Goal: Information Seeking & Learning: Learn about a topic

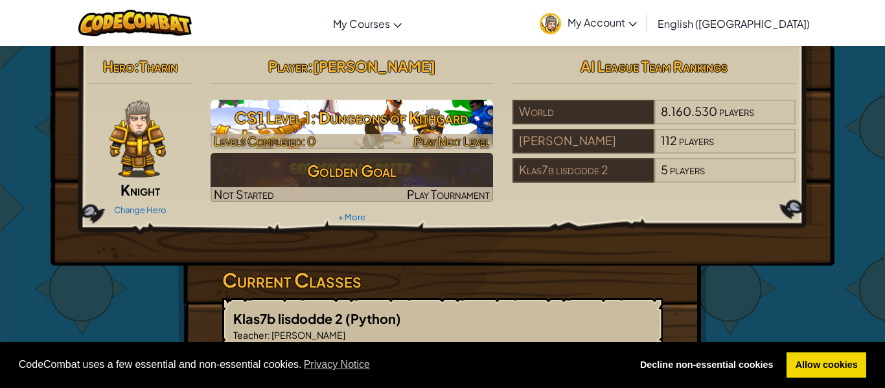
click at [437, 126] on h3 "CS1 Level 1: Dungeons of Kithgard" at bounding box center [352, 117] width 283 height 29
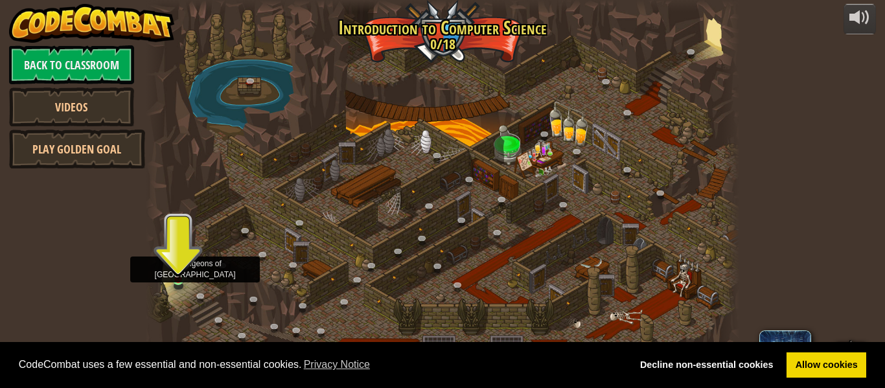
click at [176, 265] on img at bounding box center [179, 264] width 14 height 31
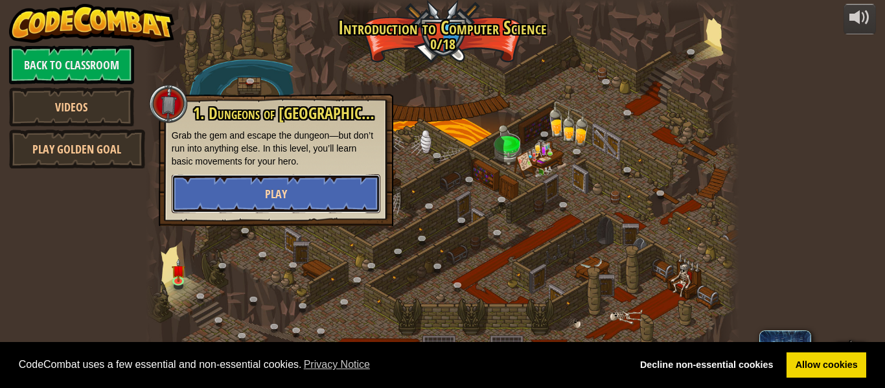
click at [305, 185] on button "Play" at bounding box center [276, 193] width 209 height 39
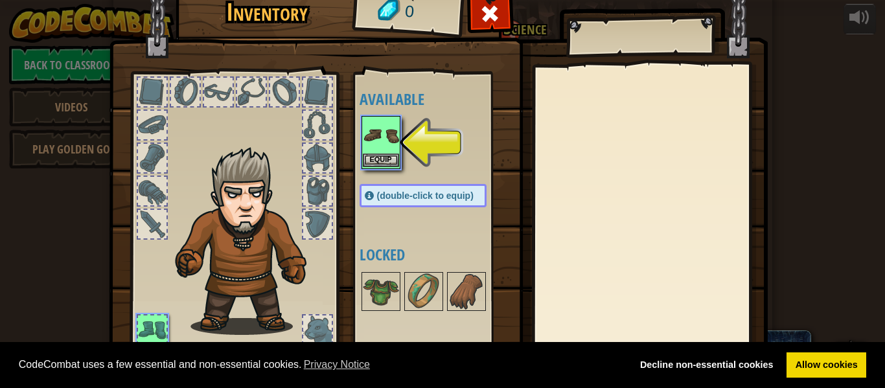
click at [388, 130] on img at bounding box center [381, 135] width 36 height 36
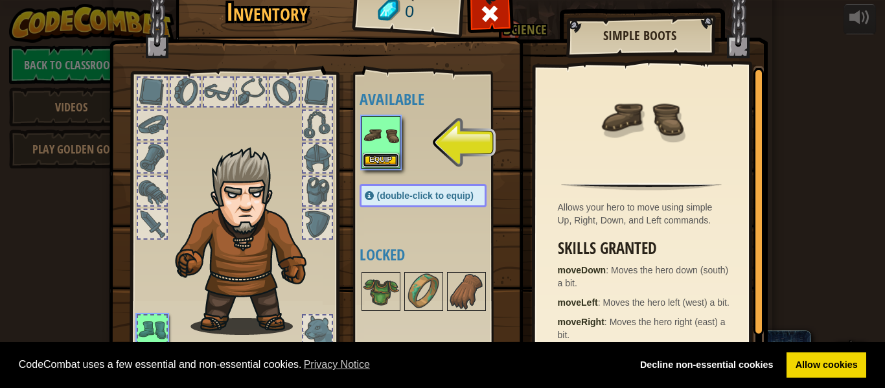
click at [375, 160] on button "Equip" at bounding box center [381, 161] width 36 height 14
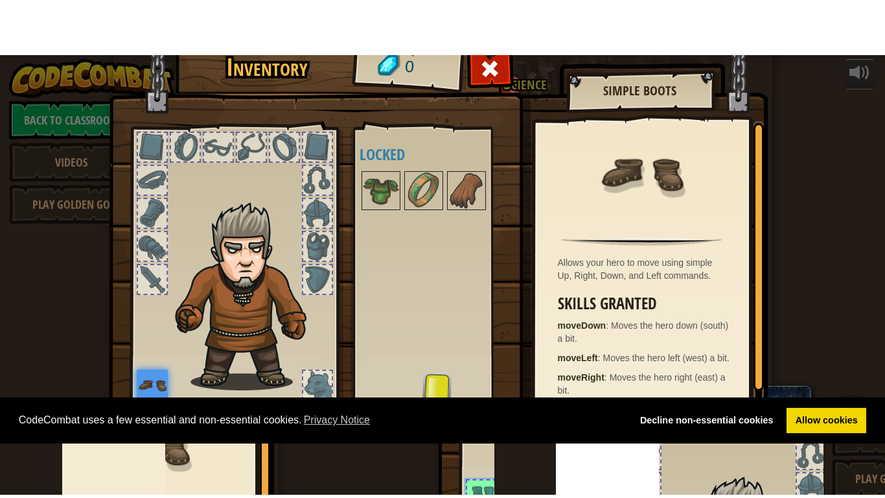
scroll to position [59, 0]
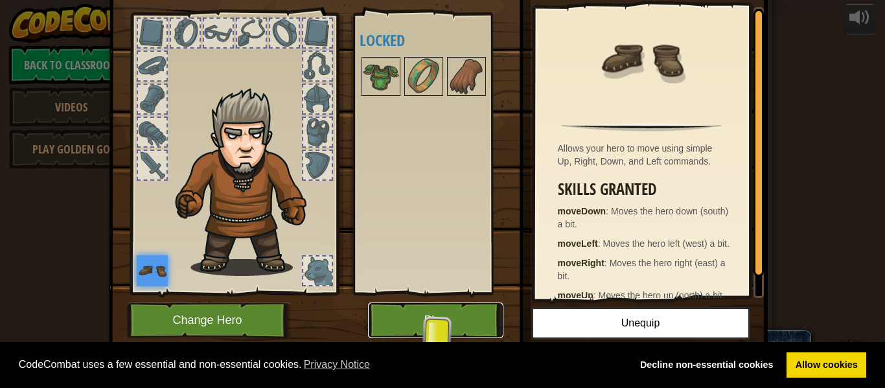
click at [465, 318] on button "Play" at bounding box center [435, 321] width 135 height 36
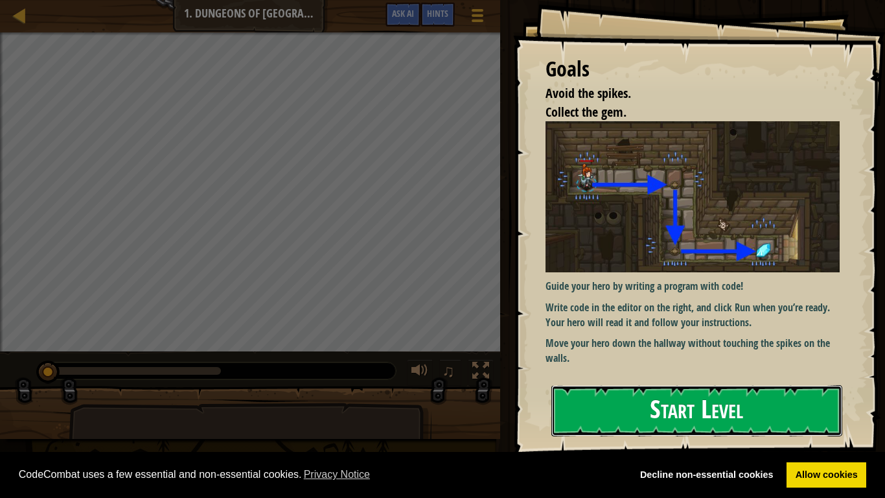
click at [794, 387] on button "Start Level" at bounding box center [696, 410] width 291 height 51
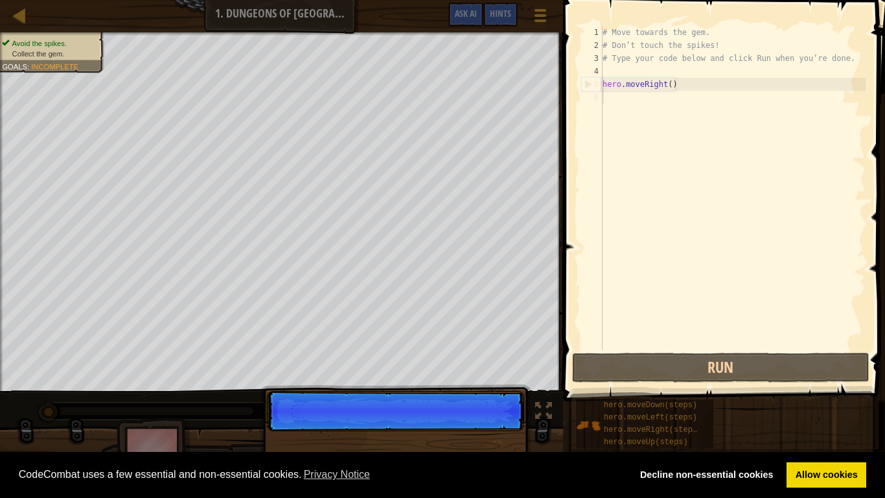
click at [669, 84] on div "# Move towards the gem. # Don’t touch the spikes! # Type your code below and cl…" at bounding box center [733, 201] width 266 height 350
type textarea "hero.moveRight()"
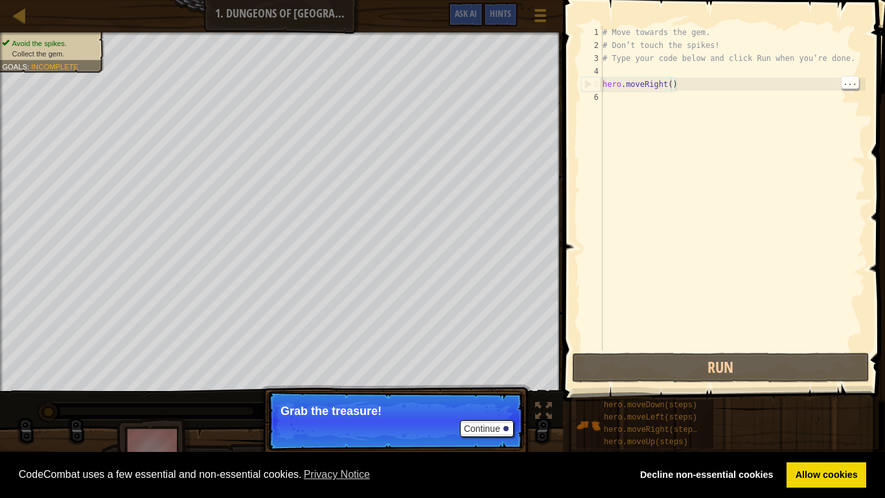
click at [687, 87] on div "# Move towards the gem. # Don’t touch the spikes! # Type your code below and cl…" at bounding box center [733, 201] width 266 height 350
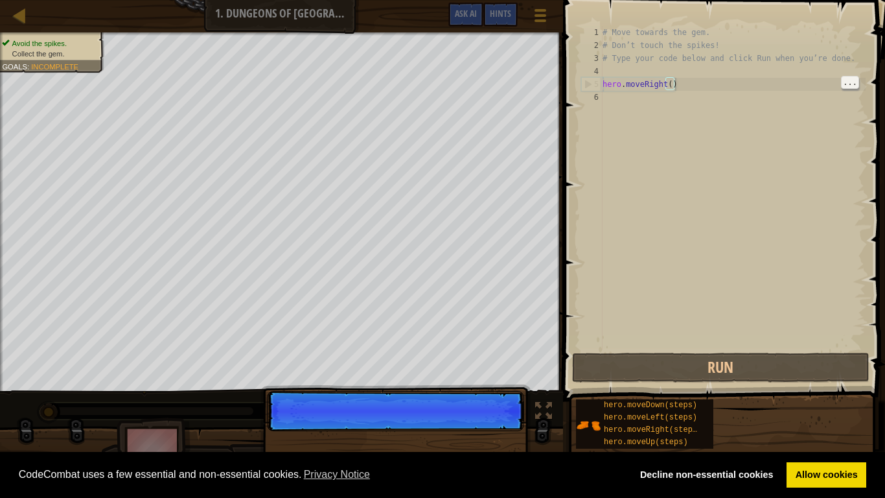
click at [669, 78] on div "# Move towards the gem. # Don’t touch the spikes! # Type your code below and cl…" at bounding box center [733, 201] width 266 height 350
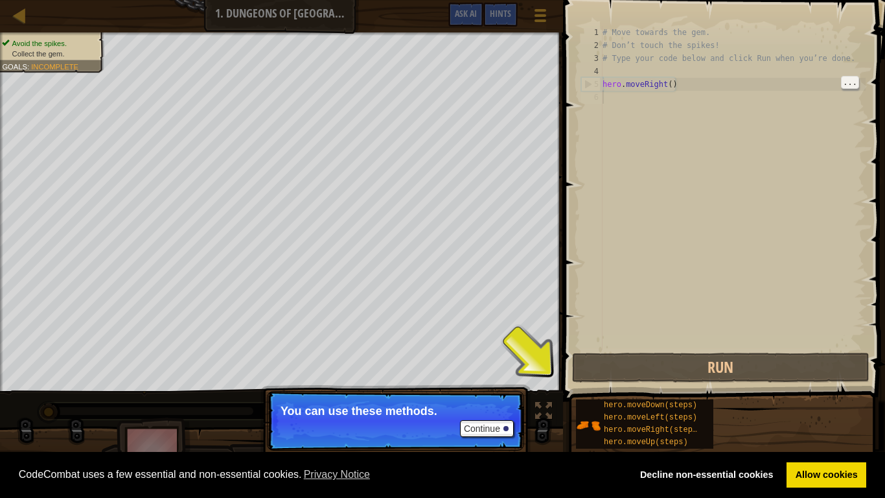
click at [652, 92] on div "# Move towards the gem. # Don’t touch the spikes! # Type your code below and cl…" at bounding box center [733, 201] width 266 height 350
click at [655, 87] on div "# Move towards the gem. # Don’t touch the spikes! # Type your code below and cl…" at bounding box center [733, 201] width 266 height 350
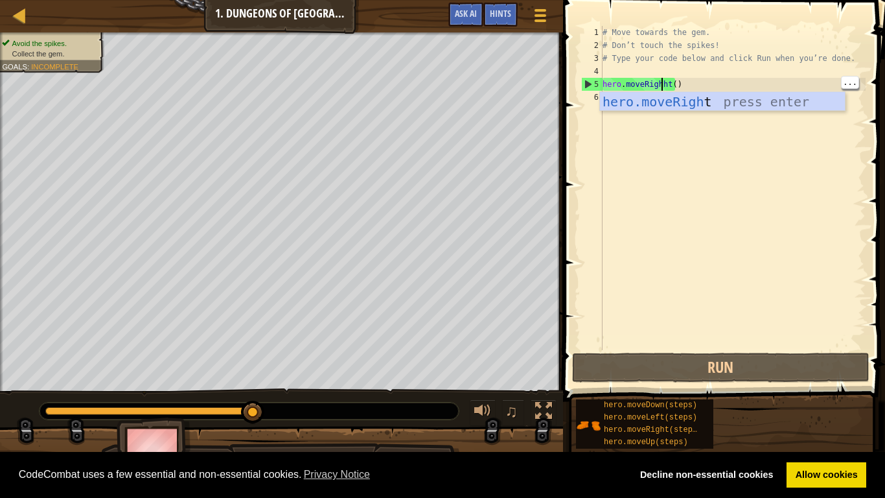
scroll to position [6, 8]
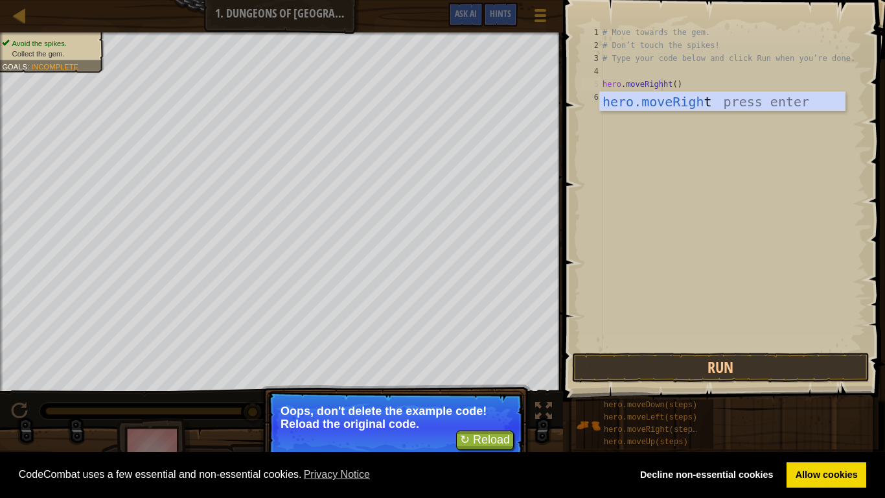
type textarea "hero.moveRighht()"
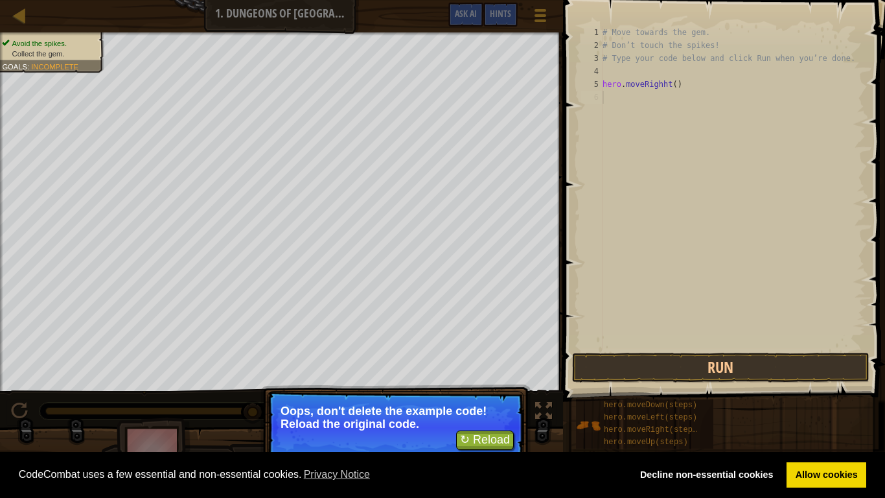
click at [804, 113] on div "# Move towards the gem. # Don’t touch the spikes! # Type your code below and cl…" at bounding box center [733, 201] width 266 height 350
click at [664, 98] on div "# Move towards the gem. # Don’t touch the spikes! # Type your code below and cl…" at bounding box center [733, 201] width 266 height 350
click at [661, 83] on div "# Move towards the gem. # Don’t touch the spikes! # Type your code below and cl…" at bounding box center [733, 201] width 266 height 350
type textarea "hero.moveRighht()"
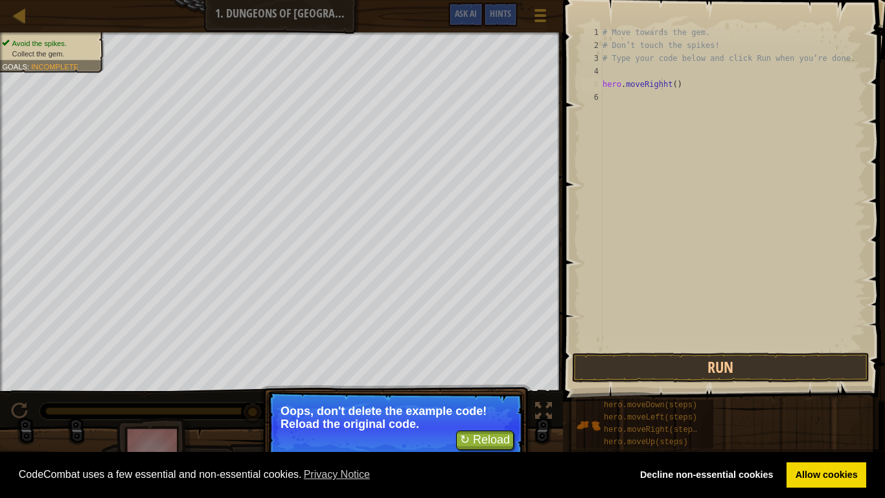
click at [660, 84] on div "# Move towards the gem. # Don’t touch the spikes! # Type your code below and cl…" at bounding box center [733, 201] width 266 height 350
click at [645, 94] on div "# Move towards the gem. # Don’t touch the spikes! # Type your code below and cl…" at bounding box center [733, 201] width 266 height 350
click at [645, 91] on div "# Move towards the gem. # Don’t touch the spikes! # Type your code below and cl…" at bounding box center [733, 201] width 266 height 350
click at [643, 87] on div "# Move towards the gem. # Don’t touch the spikes! # Type your code below and cl…" at bounding box center [733, 201] width 266 height 350
type textarea "hero.moveRighht()"
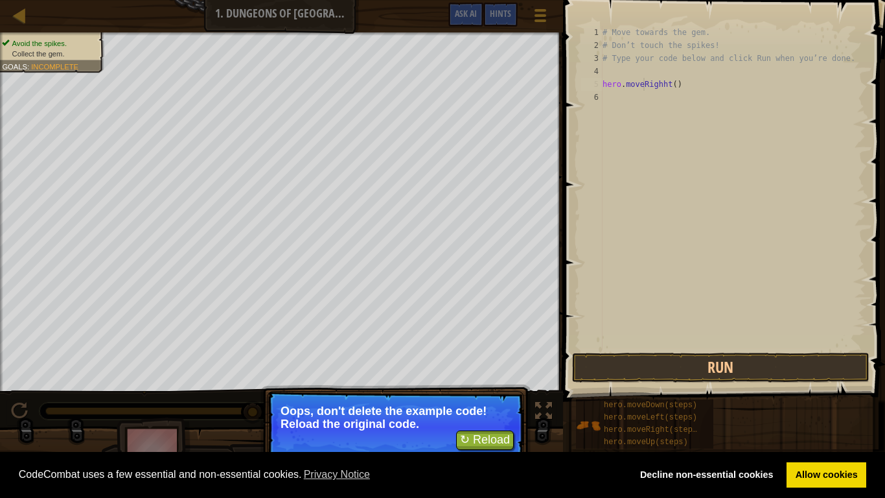
click at [643, 89] on div "# Move towards the gem. # Don’t touch the spikes! # Type your code below and cl…" at bounding box center [733, 201] width 266 height 350
click at [645, 97] on div "# Move towards the gem. # Don’t touch the spikes! # Type your code below and cl…" at bounding box center [733, 201] width 266 height 350
click at [638, 86] on div "# Move towards the gem. # Don’t touch the spikes! # Type your code below and cl…" at bounding box center [733, 201] width 266 height 350
type textarea "hero.moveRighht()"
click at [638, 86] on div "# Move towards the gem. # Don’t touch the spikes! # Type your code below and cl…" at bounding box center [733, 201] width 266 height 350
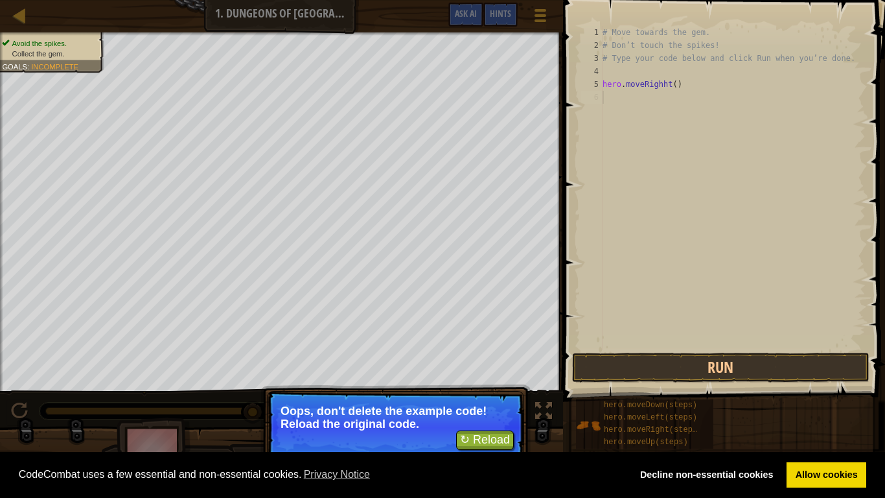
click at [638, 95] on div "# Move towards the gem. # Don’t touch the spikes! # Type your code below and cl…" at bounding box center [733, 201] width 266 height 350
click at [705, 29] on div "# Move towards the gem. # Don’t touch the spikes! # Type your code below and cl…" at bounding box center [733, 201] width 266 height 350
click at [713, 45] on div "# Move towards the gem. # Don’t touch the spikes! # Type your code below and cl…" at bounding box center [733, 201] width 266 height 350
click at [685, 41] on div "# Move towards the gem. # Don’t touch the spikes! # Type your code below and cl…" at bounding box center [733, 201] width 266 height 350
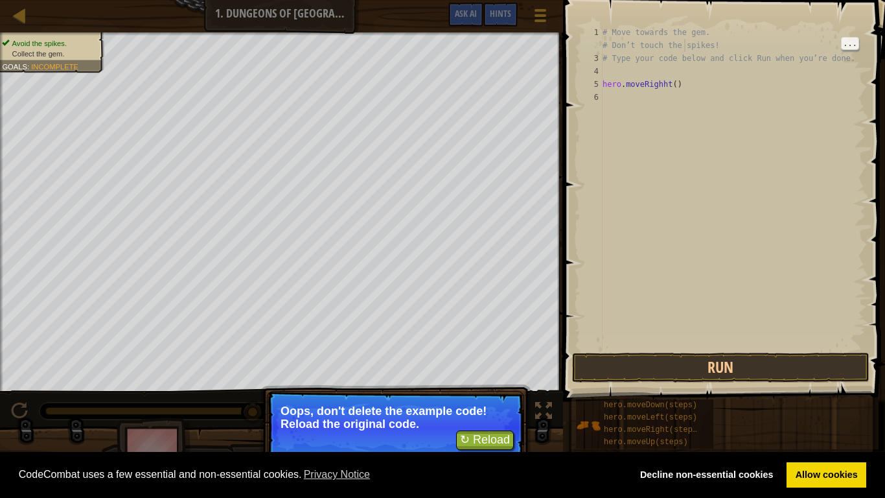
click at [698, 56] on div "# Move towards the gem. # Don’t touch the spikes! # Type your code below and cl…" at bounding box center [733, 201] width 266 height 350
click at [705, 78] on div "# Move towards the gem. # Don’t touch the spikes! # Type your code below and cl…" at bounding box center [733, 201] width 266 height 350
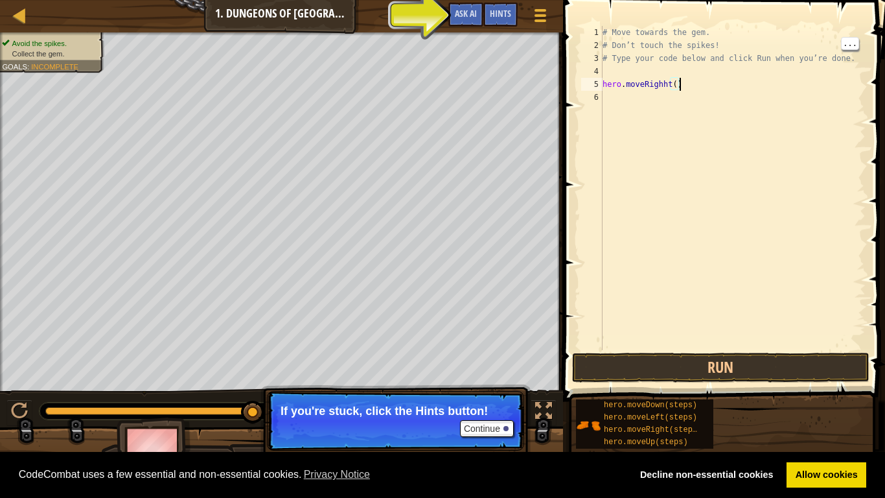
click at [502, 11] on span "Hints" at bounding box center [500, 13] width 21 height 12
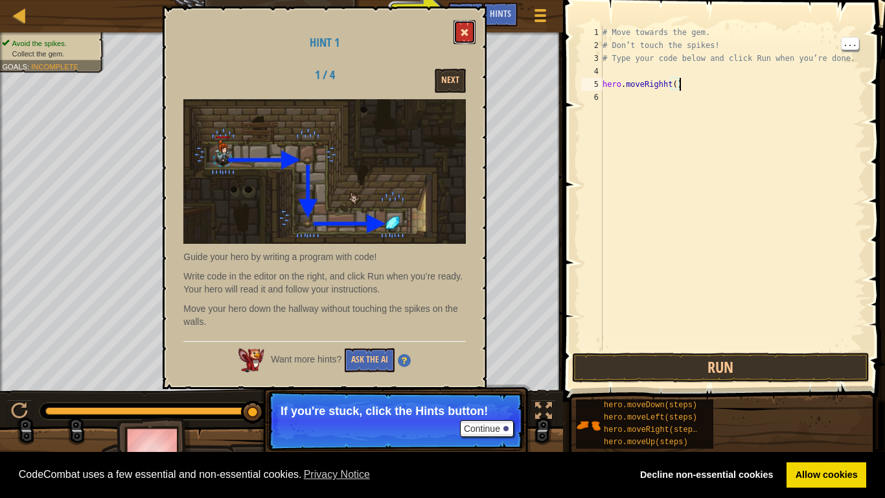
click at [465, 34] on span at bounding box center [464, 32] width 9 height 9
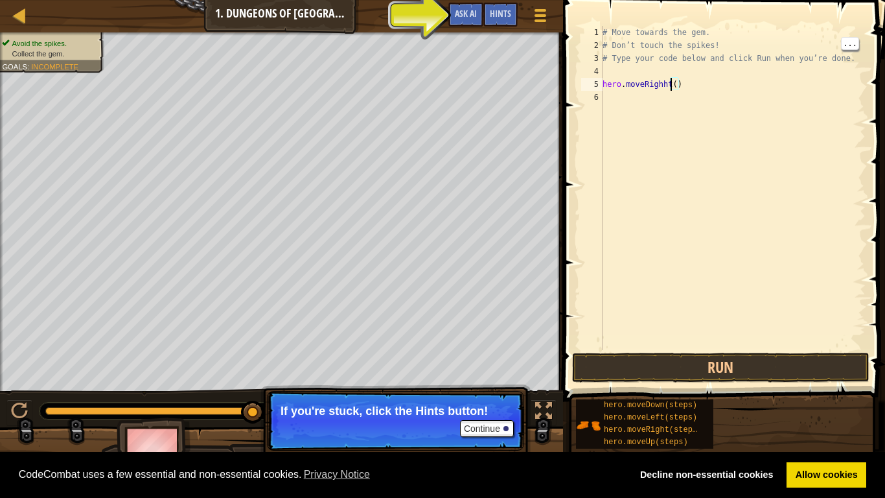
click at [671, 86] on div "# Move towards the gem. # Don’t touch the spikes! # Type your code below and cl…" at bounding box center [733, 201] width 266 height 350
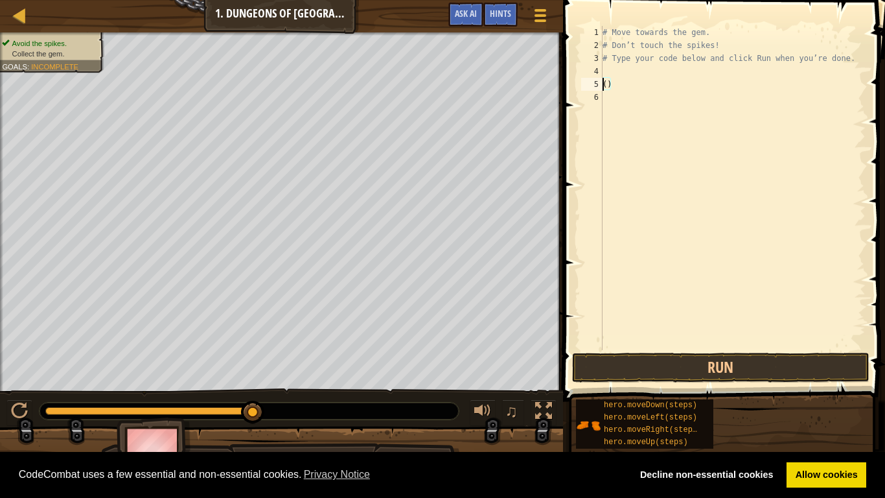
scroll to position [6, 1]
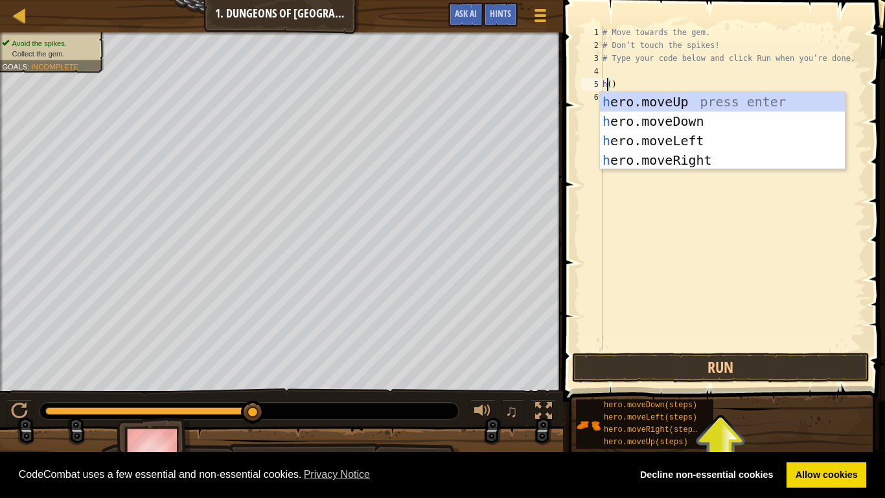
click at [704, 121] on div "h ero.moveUp press enter h ero.moveDown press enter h ero.moveLeft press enter …" at bounding box center [722, 150] width 245 height 117
type textarea "hero.moveDown"
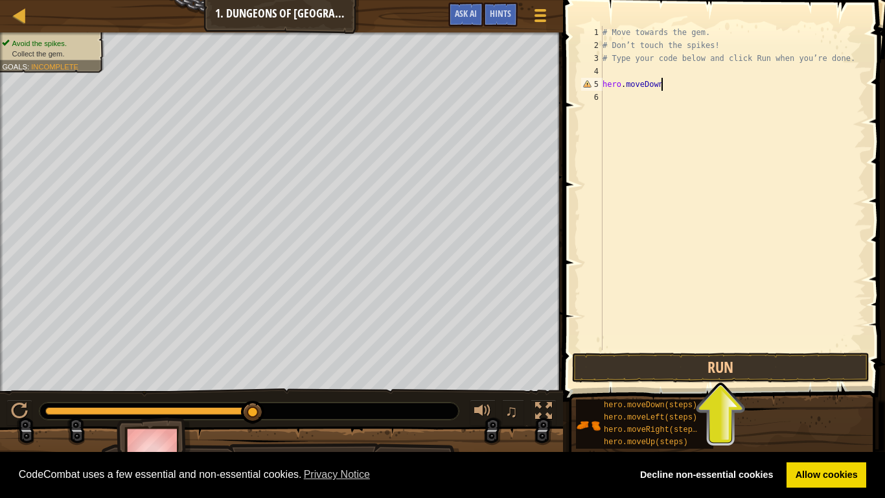
scroll to position [6, 0]
click at [727, 360] on button "Run" at bounding box center [720, 367] width 297 height 30
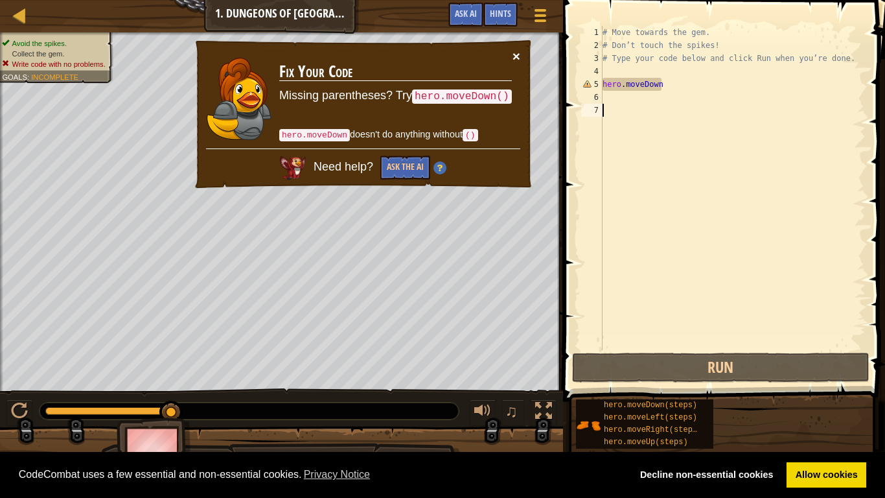
click at [515, 53] on button "×" at bounding box center [516, 56] width 8 height 14
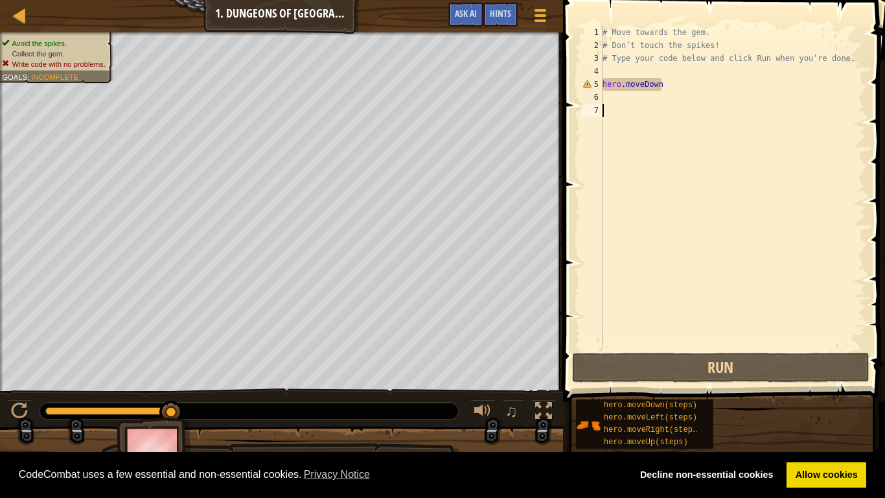
click at [636, 92] on div "# Move towards the gem. # Don’t touch the spikes! # Type your code below and cl…" at bounding box center [733, 201] width 266 height 350
click at [636, 80] on div "# Move towards the gem. # Don’t touch the spikes! # Type your code below and cl…" at bounding box center [733, 201] width 266 height 350
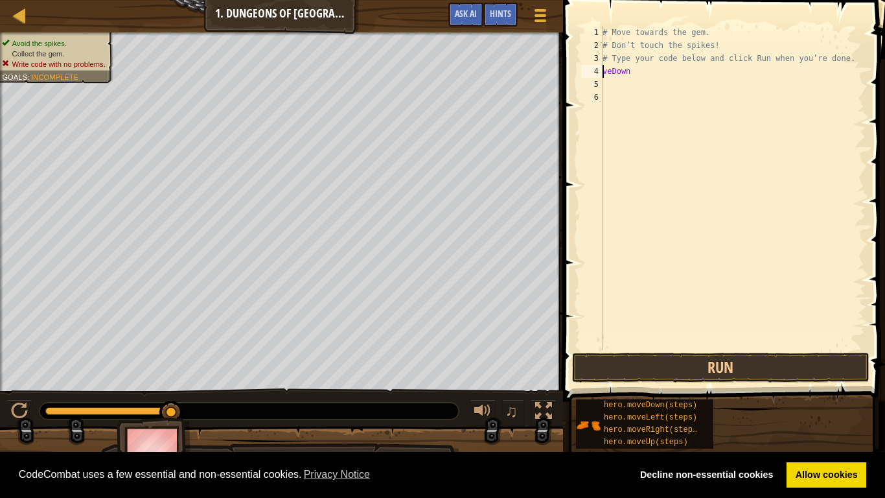
click at [674, 76] on div "# Move towards the gem. # Don’t touch the spikes! # Type your code below and cl…" at bounding box center [733, 201] width 266 height 350
type textarea "v"
type textarea "h"
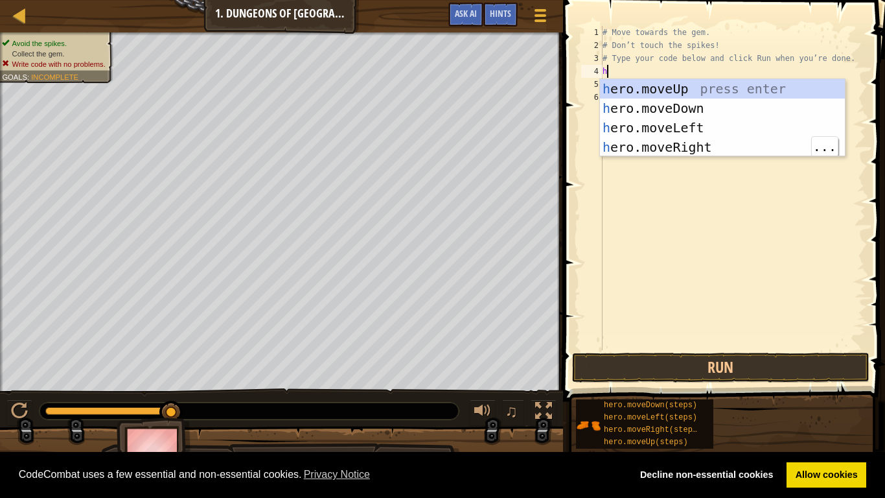
click at [716, 155] on div "h ero.moveUp press enter h ero.moveDown press enter h ero.moveLeft press enter …" at bounding box center [722, 137] width 245 height 117
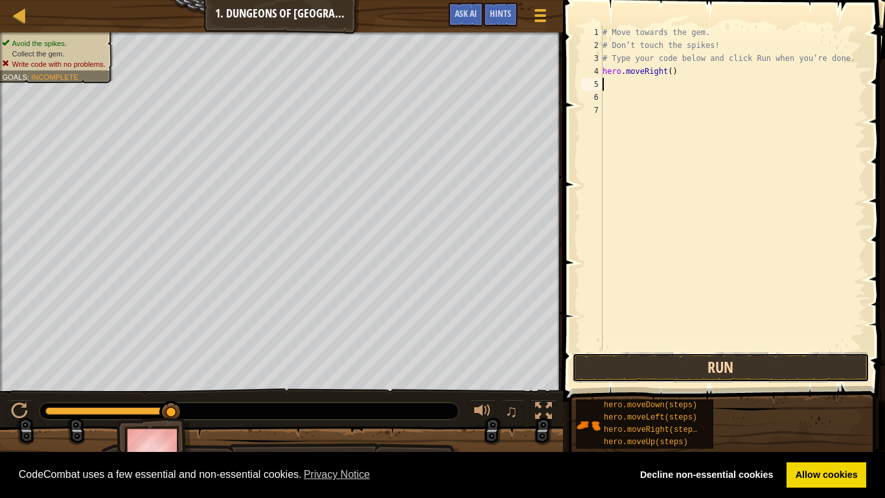
click at [745, 371] on button "Run" at bounding box center [720, 367] width 297 height 30
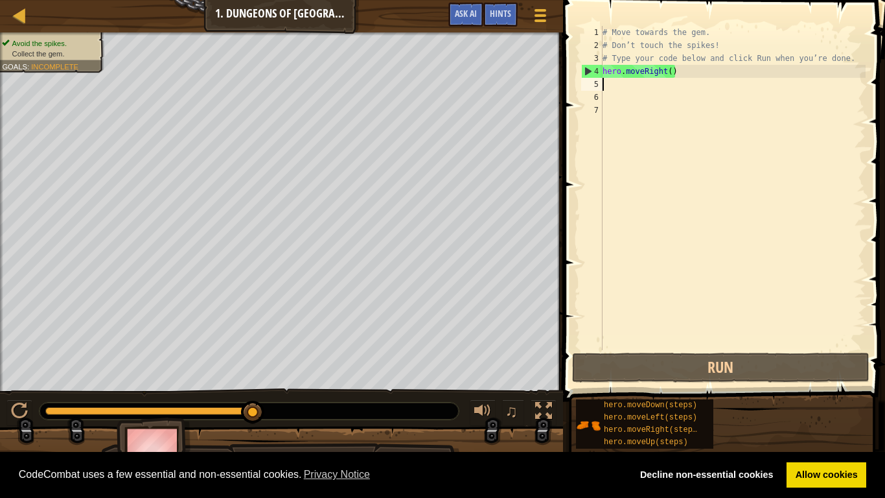
click at [713, 69] on div "# Move towards the gem. # Don’t touch the spikes! # Type your code below and cl…" at bounding box center [733, 201] width 266 height 350
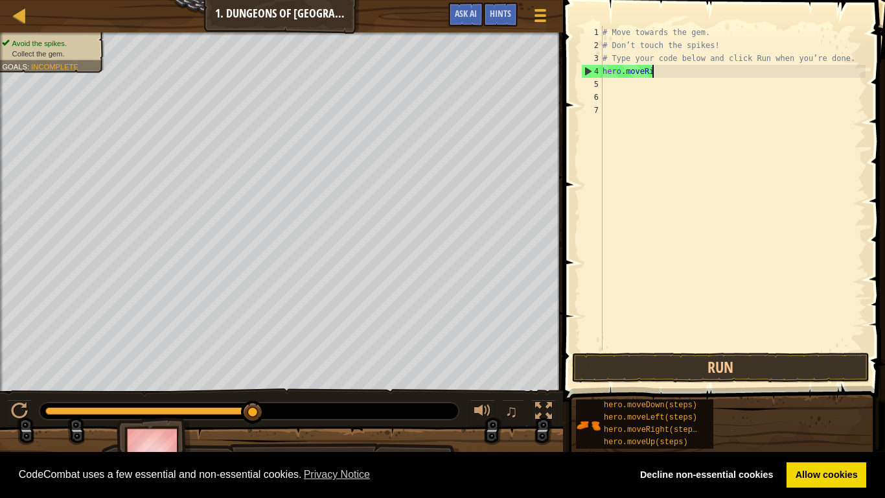
type textarea "hero.move"
click at [634, 85] on div "# Move towards the gem. # Don’t touch the spikes! # Type your code below and cl…" at bounding box center [733, 201] width 266 height 350
type textarea "h"
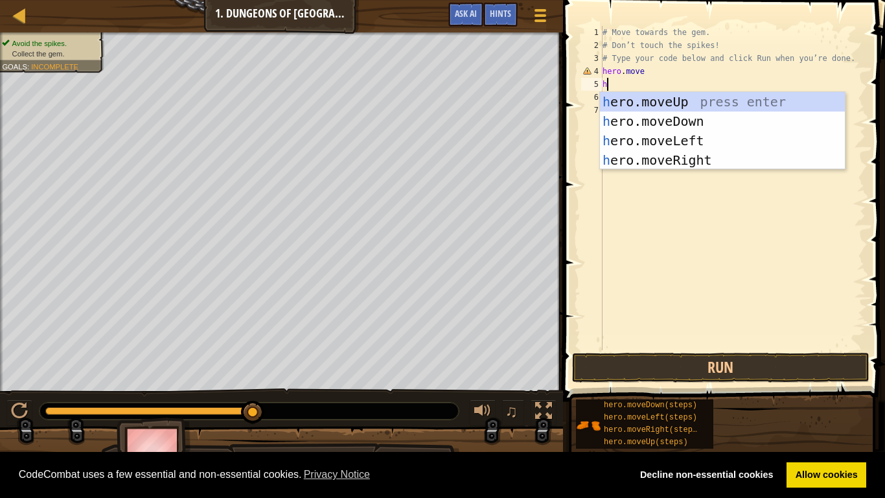
click at [702, 127] on div "h ero.moveUp press enter h ero.moveDown press enter h ero.moveLeft press enter …" at bounding box center [722, 150] width 245 height 117
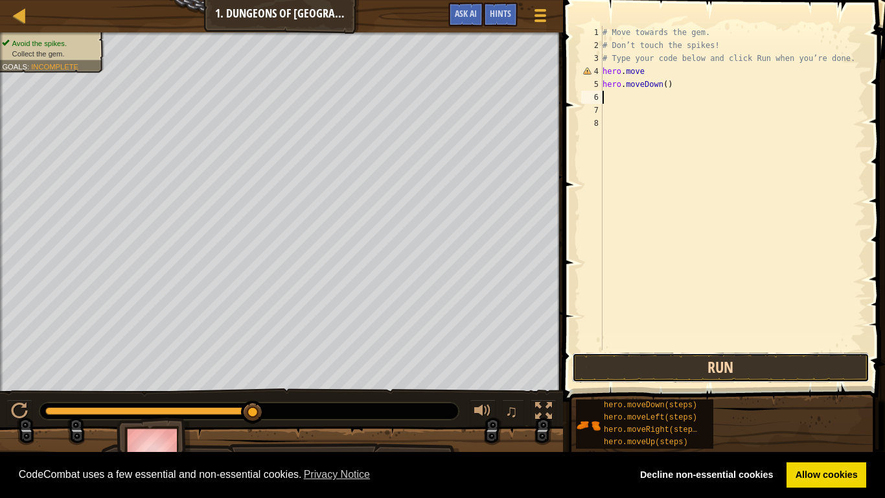
click at [696, 370] on button "Run" at bounding box center [720, 367] width 297 height 30
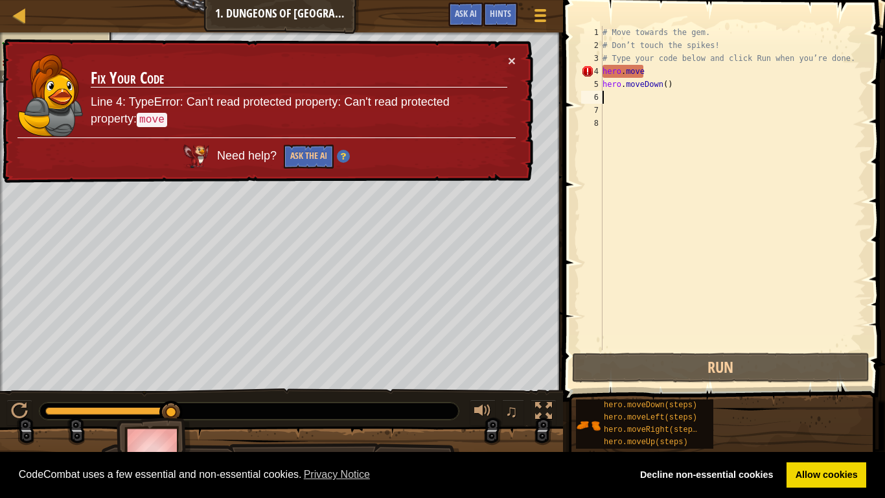
click at [680, 58] on div "# Move towards the gem. # Don’t touch the spikes! # Type your code below and cl…" at bounding box center [733, 201] width 266 height 350
click at [676, 82] on div "# Move towards the gem. # Don’t touch the spikes! # Type your code below and cl…" at bounding box center [733, 201] width 266 height 350
click at [695, 73] on div "# Move towards the gem. # Don’t touch the spikes! # Type your code below and cl…" at bounding box center [733, 201] width 266 height 350
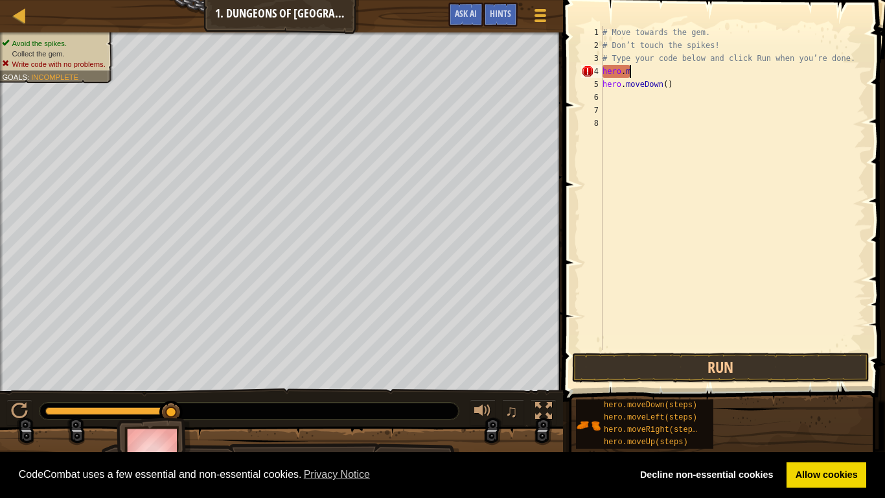
type textarea "h"
click at [676, 75] on div "# Move towards the gem. # Don’t touch the spikes! # Type your code below and cl…" at bounding box center [733, 201] width 266 height 350
type textarea "h"
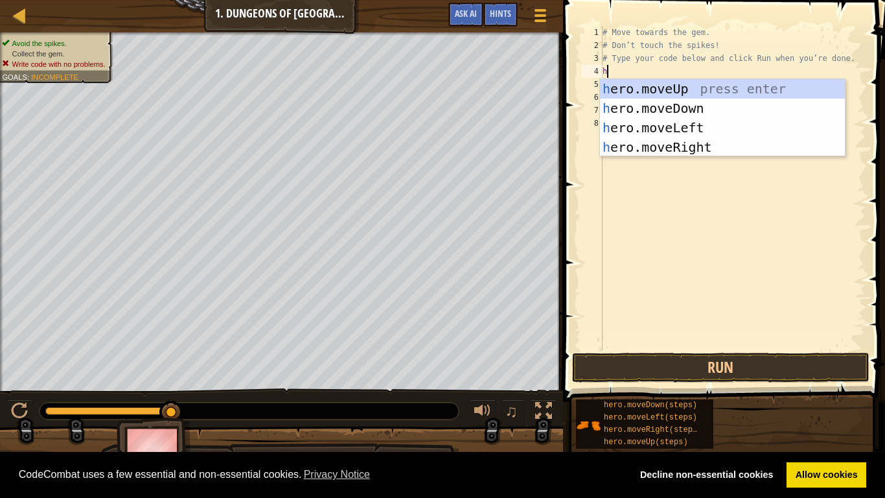
click at [704, 149] on div "h ero.moveUp press enter h ero.moveDown press enter h ero.moveLeft press enter …" at bounding box center [722, 137] width 245 height 117
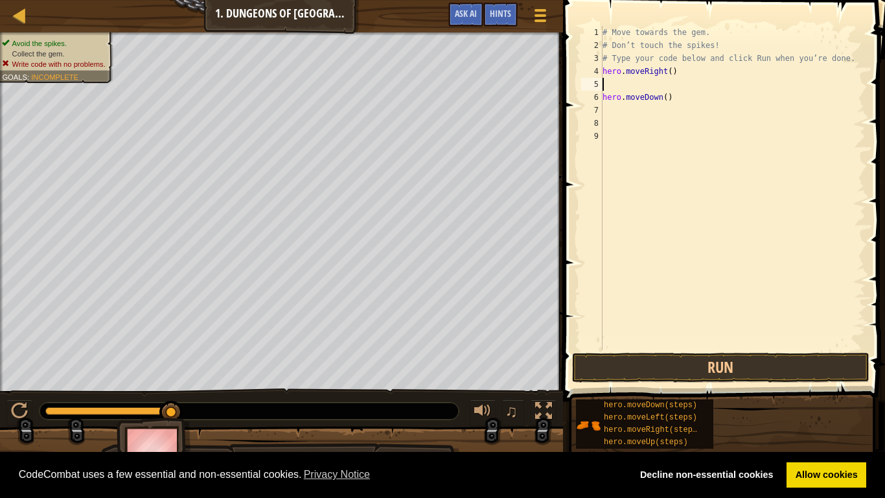
click at [697, 97] on div "# Move towards the gem. # Don’t touch the spikes! # Type your code below and cl…" at bounding box center [733, 201] width 266 height 350
type textarea "h"
click at [732, 370] on button "Run" at bounding box center [720, 367] width 297 height 30
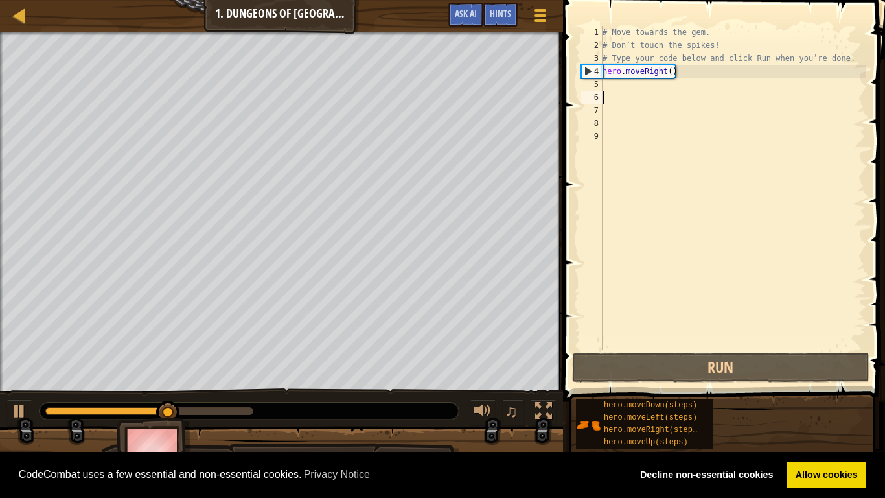
click at [696, 75] on div "# Move towards the gem. # Don’t touch the spikes! # Type your code below and cl…" at bounding box center [733, 201] width 266 height 350
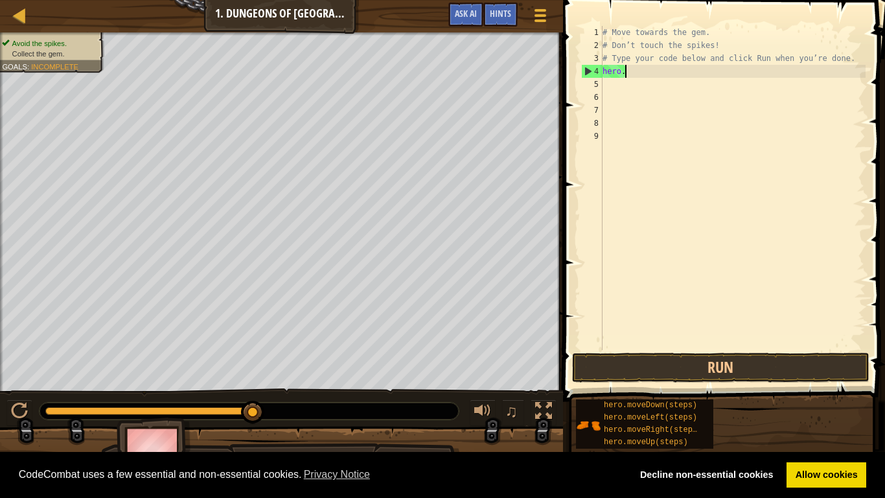
type textarea "h"
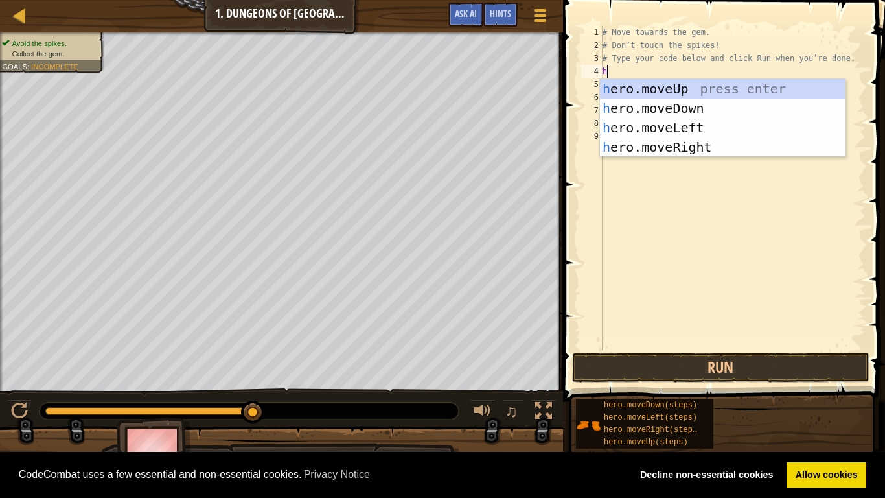
click at [713, 113] on div "h ero.moveUp press enter h ero.moveDown press enter h ero.moveLeft press enter …" at bounding box center [722, 137] width 245 height 117
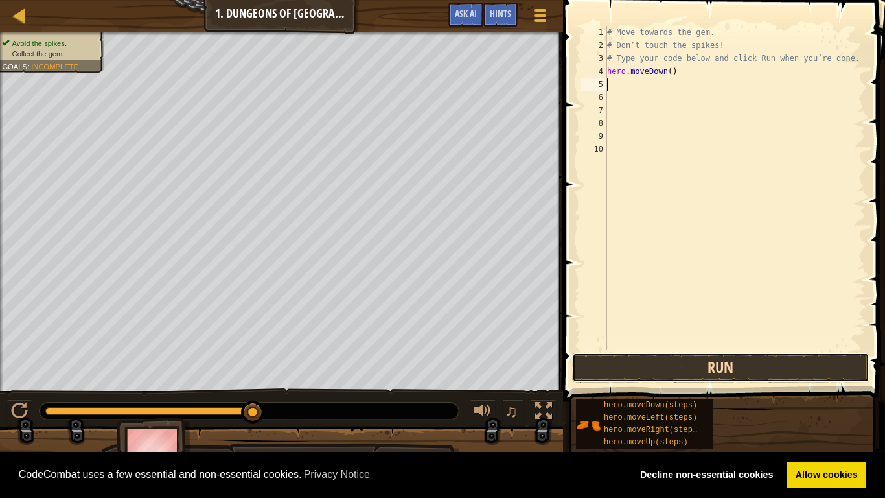
click at [779, 367] on button "Run" at bounding box center [720, 367] width 297 height 30
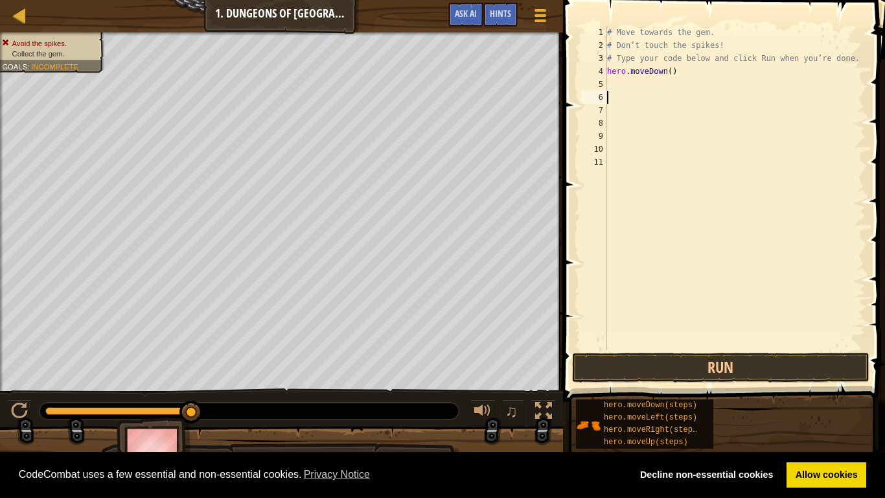
click at [660, 366] on button "Run" at bounding box center [720, 367] width 297 height 30
click at [665, 374] on button "Run" at bounding box center [720, 367] width 297 height 30
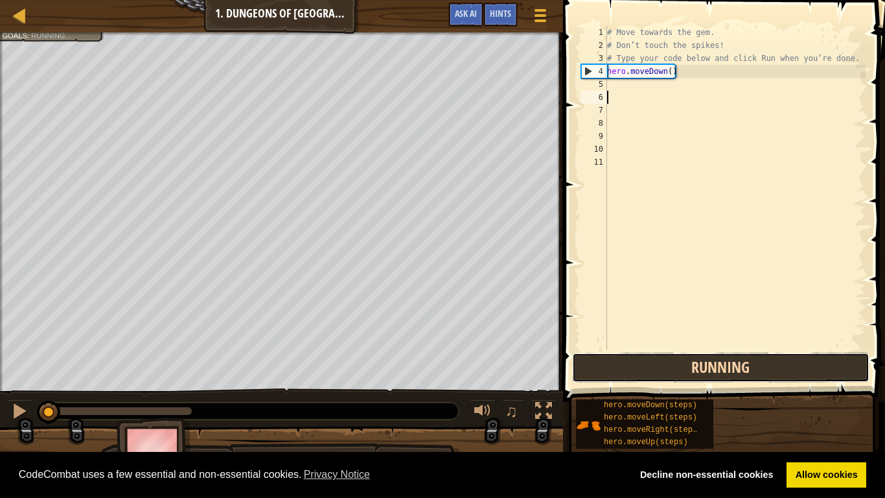
click at [663, 372] on button "Running" at bounding box center [720, 367] width 297 height 30
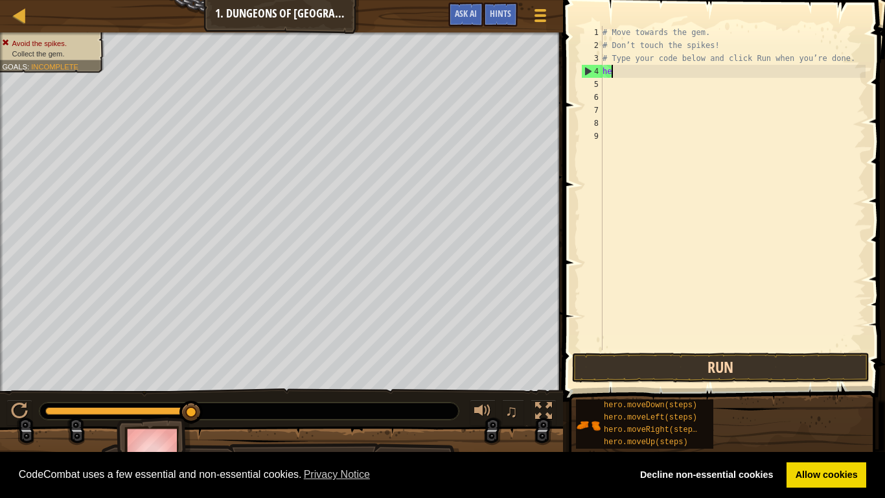
type textarea "h"
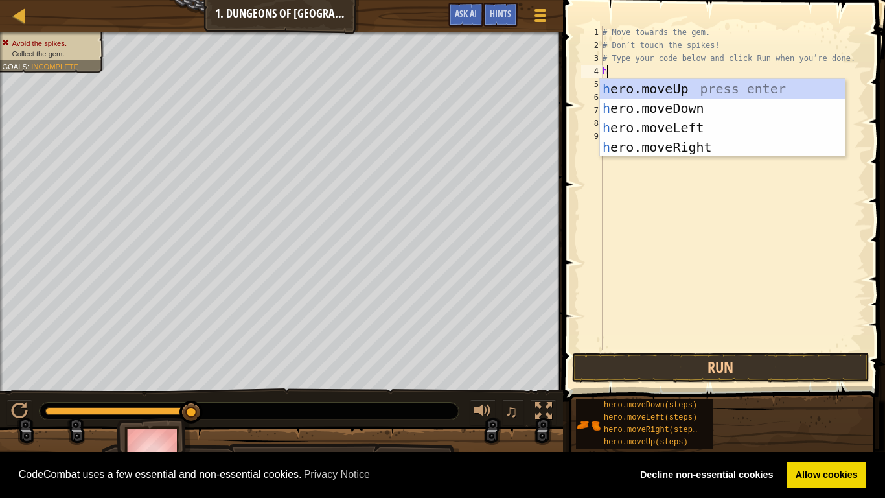
click at [719, 152] on div "h ero.moveUp press enter h ero.moveDown press enter h ero.moveLeft press enter …" at bounding box center [722, 137] width 245 height 117
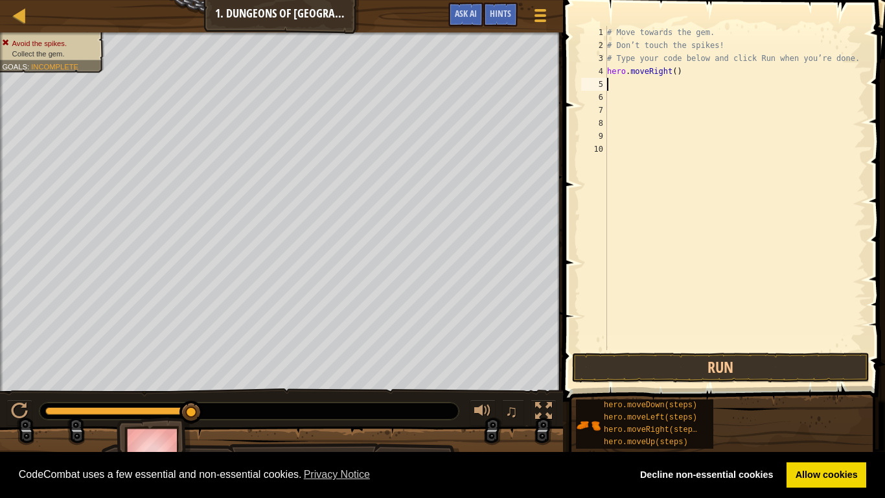
click at [820, 349] on div "# Move towards the gem. # Don’t touch the spikes! # Type your code below and cl…" at bounding box center [734, 201] width 261 height 350
click at [794, 378] on button "Run" at bounding box center [720, 367] width 297 height 30
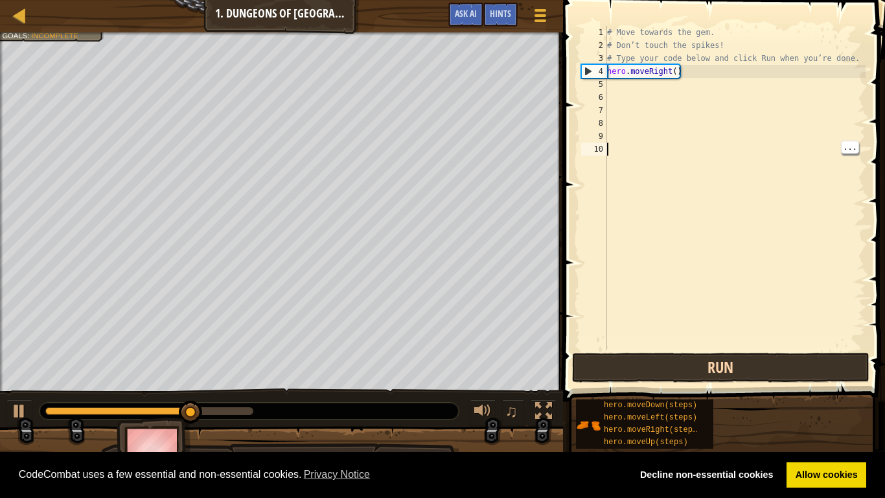
type textarea "h"
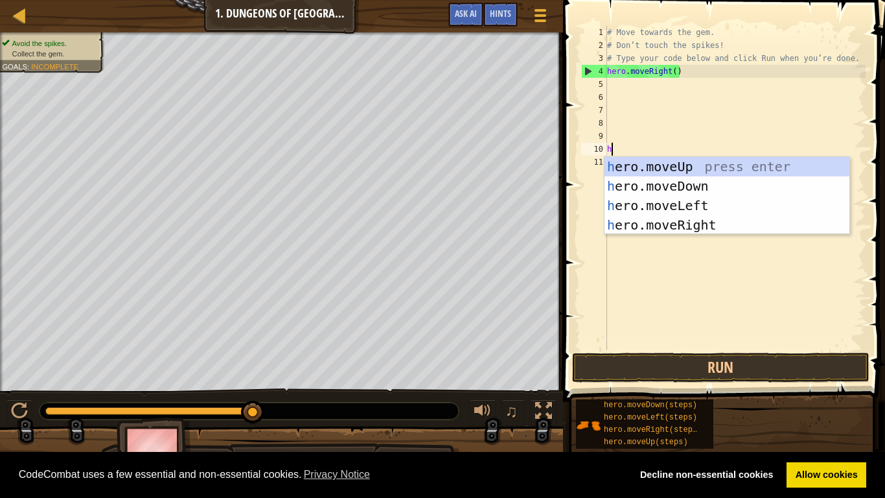
click at [716, 190] on div "h ero.moveUp press enter h ero.moveDown press enter h ero.moveLeft press enter …" at bounding box center [726, 215] width 245 height 117
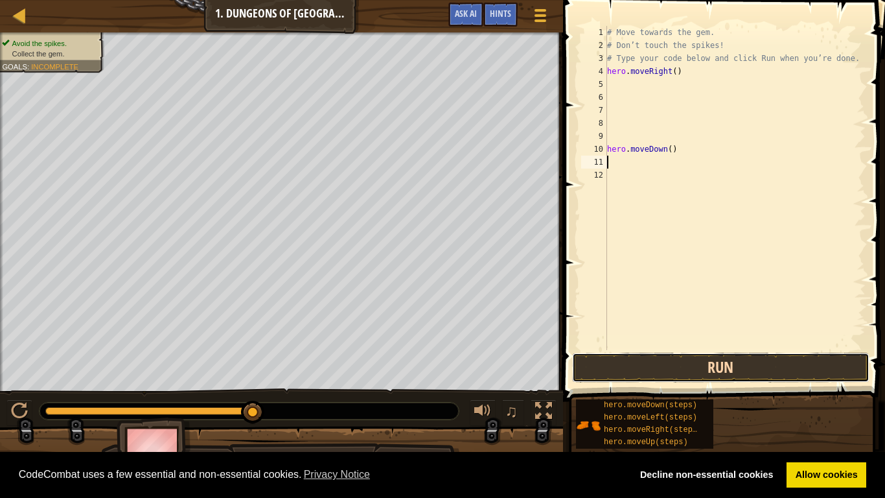
click at [793, 365] on button "Run" at bounding box center [720, 367] width 297 height 30
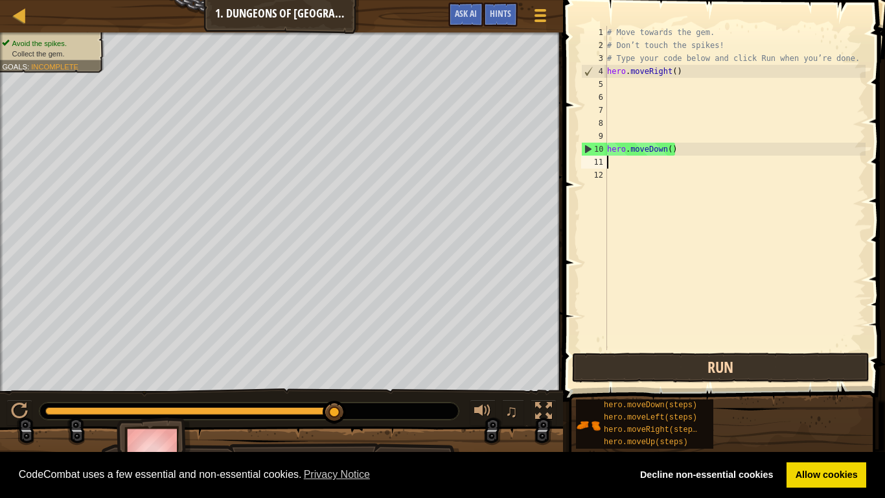
type textarea "h"
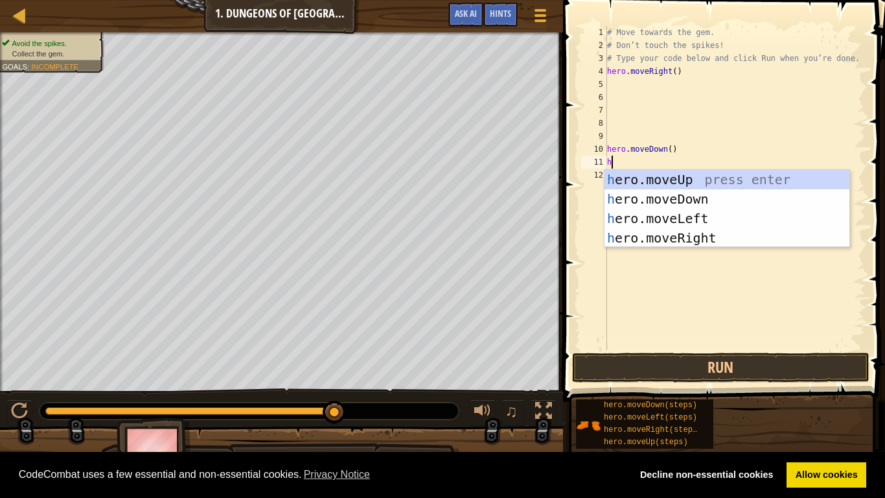
click at [727, 223] on div "h ero.moveUp press enter h ero.moveDown press enter h ero.moveLeft press enter …" at bounding box center [726, 228] width 245 height 117
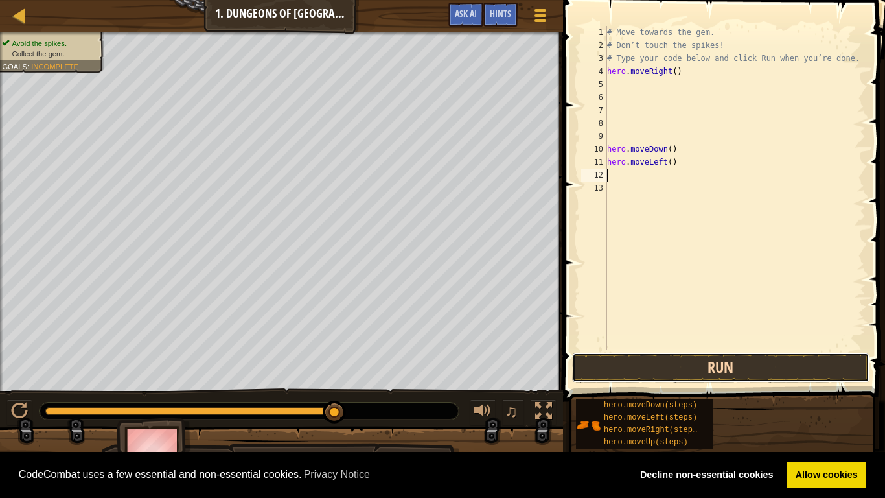
click at [813, 362] on button "Run" at bounding box center [720, 367] width 297 height 30
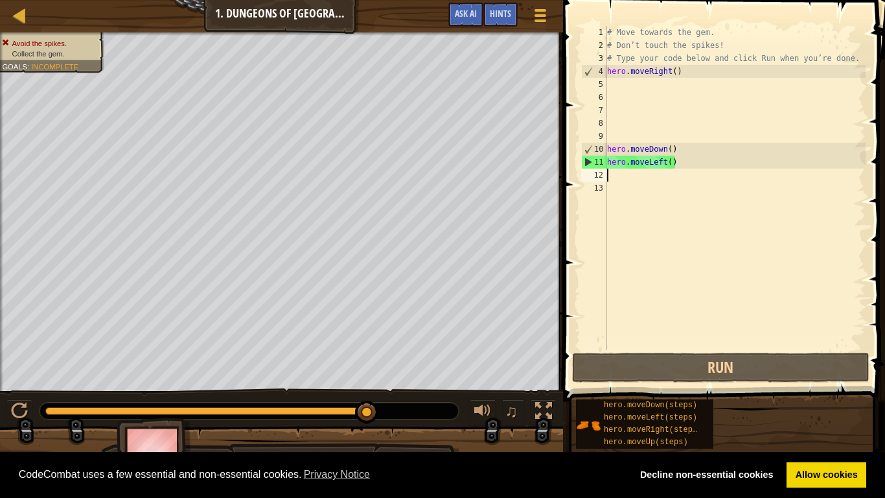
click at [614, 190] on div "# Move towards the gem. # Don’t touch the spikes! # Type your code below and cl…" at bounding box center [734, 201] width 261 height 350
click at [621, 172] on div "# Move towards the gem. # Don’t touch the spikes! # Type your code below and cl…" at bounding box center [734, 201] width 261 height 350
click at [702, 153] on div "# Move towards the gem. # Don’t touch the spikes! # Type your code below and cl…" at bounding box center [734, 201] width 261 height 350
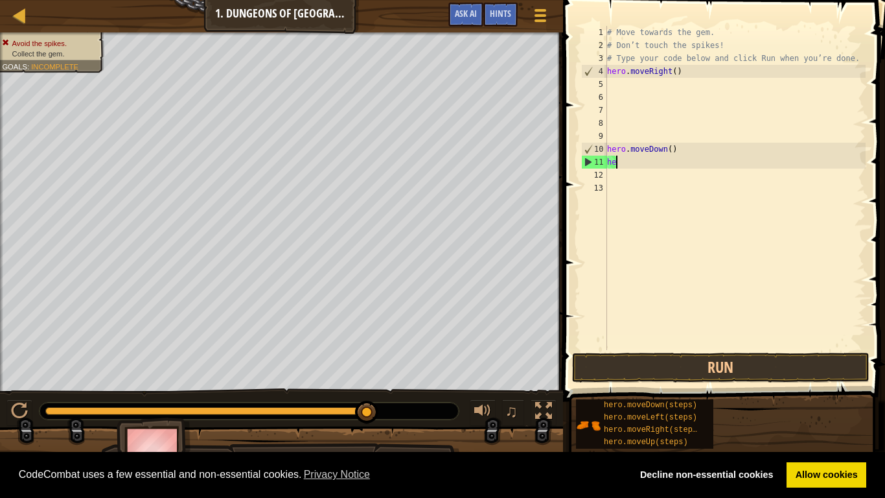
type textarea "h"
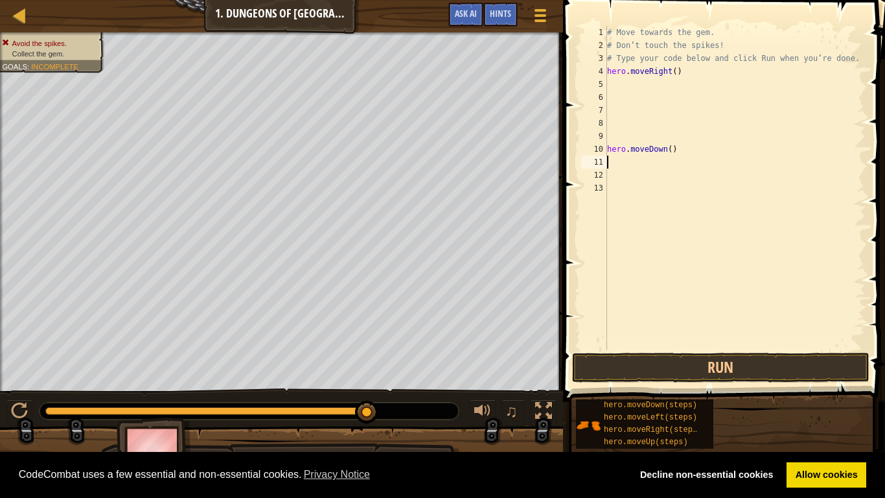
type textarea "h"
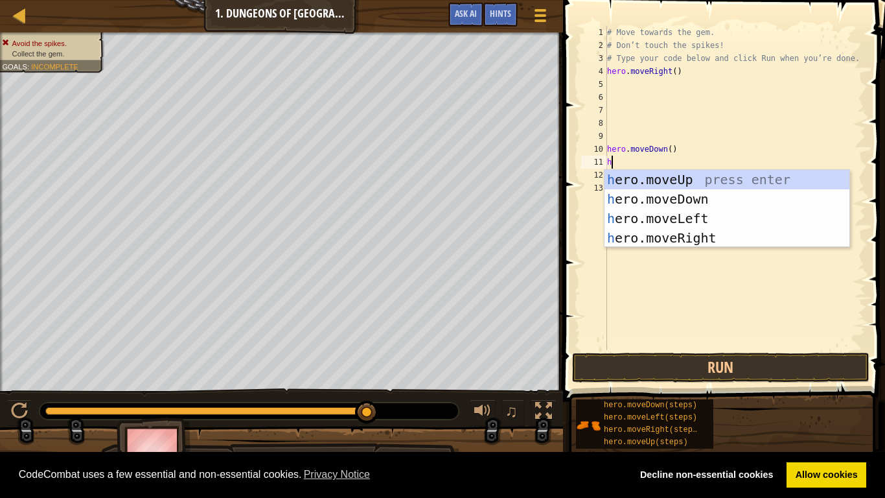
click at [713, 242] on div "h ero.moveUp press enter h ero.moveDown press enter h ero.moveLeft press enter …" at bounding box center [726, 228] width 245 height 117
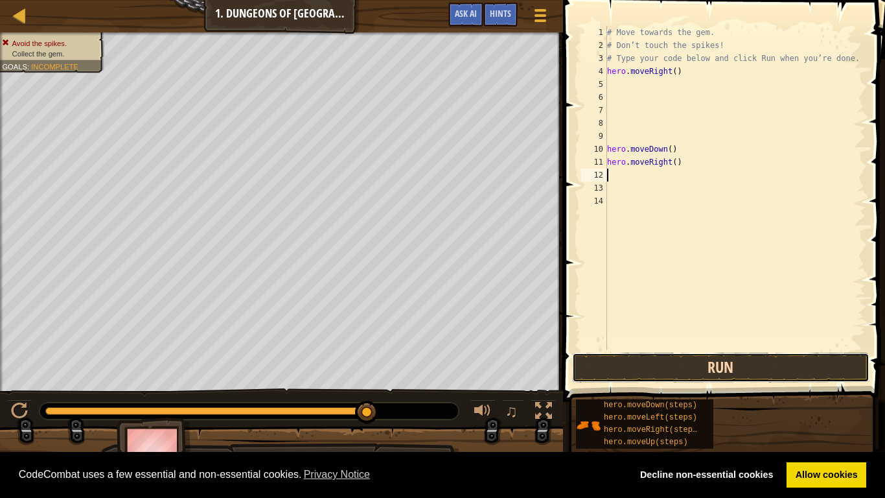
click at [816, 371] on button "Run" at bounding box center [720, 367] width 297 height 30
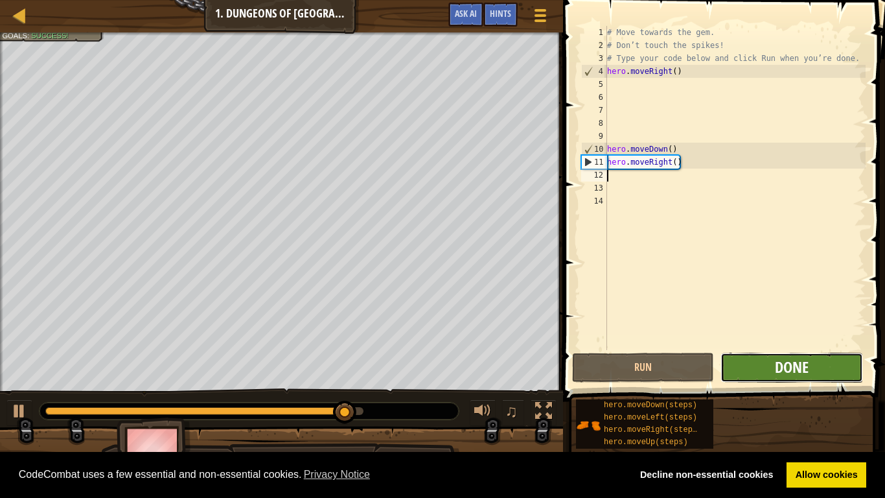
click at [804, 376] on span "Done" at bounding box center [792, 366] width 34 height 21
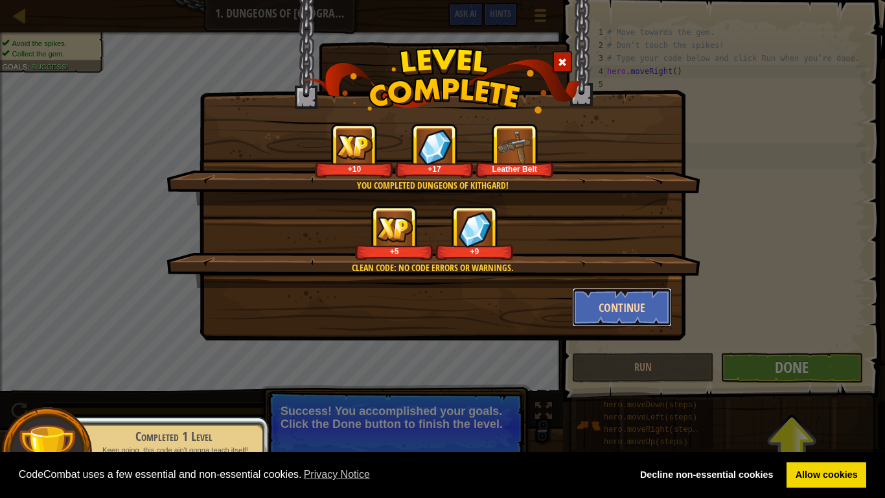
click at [615, 308] on button "Continue" at bounding box center [622, 307] width 100 height 39
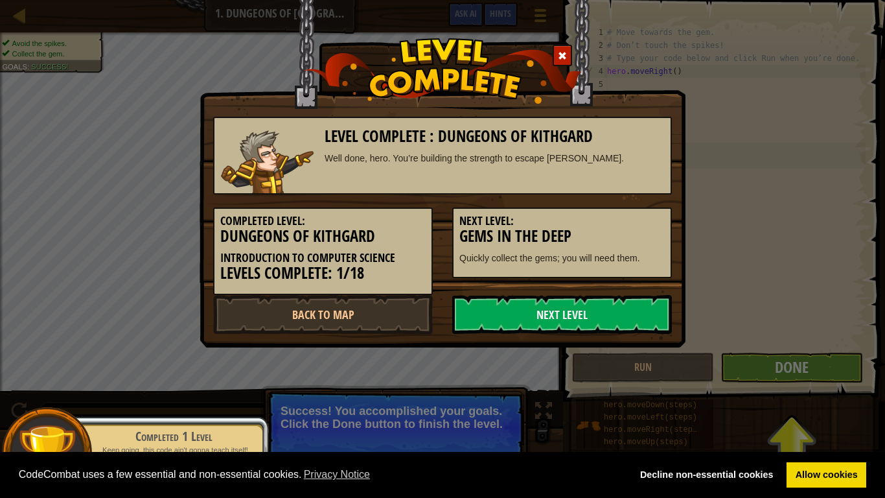
click at [616, 319] on link "Next Level" at bounding box center [562, 314] width 220 height 39
click at [794, 373] on div "Level Complete : Dungeons of Kithgard Well done, hero. You’re building the stre…" at bounding box center [442, 249] width 885 height 498
click at [785, 380] on div "Level Complete : Dungeons of Kithgard Well done, hero. You’re building the stre…" at bounding box center [442, 249] width 885 height 498
click at [784, 382] on div "Level Complete : Dungeons of Kithgard Well done, hero. You’re building the stre…" at bounding box center [442, 249] width 885 height 498
click at [779, 380] on div "Level Complete : Dungeons of Kithgard Well done, hero. You’re building the stre…" at bounding box center [442, 249] width 885 height 498
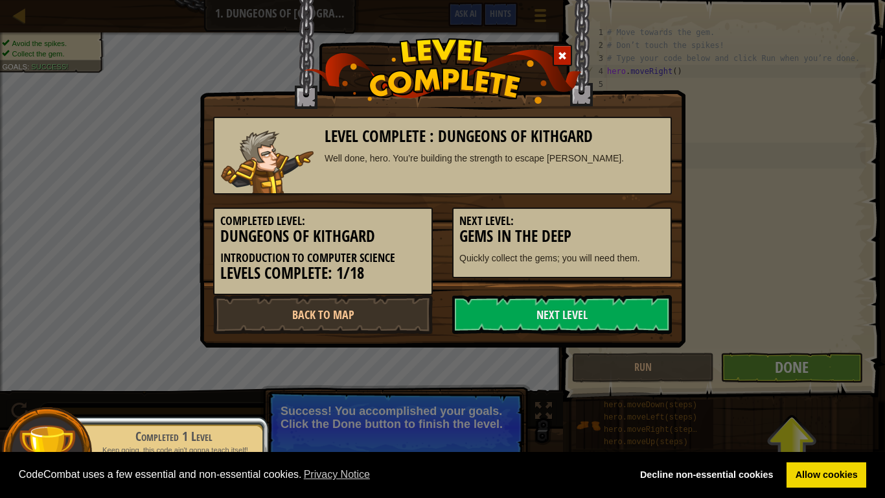
click at [770, 369] on div "Level Complete : Dungeons of Kithgard Well done, hero. You’re building the stre…" at bounding box center [442, 249] width 885 height 498
click at [757, 365] on div "Level Complete : Dungeons of Kithgard Well done, hero. You’re building the stre…" at bounding box center [442, 249] width 885 height 498
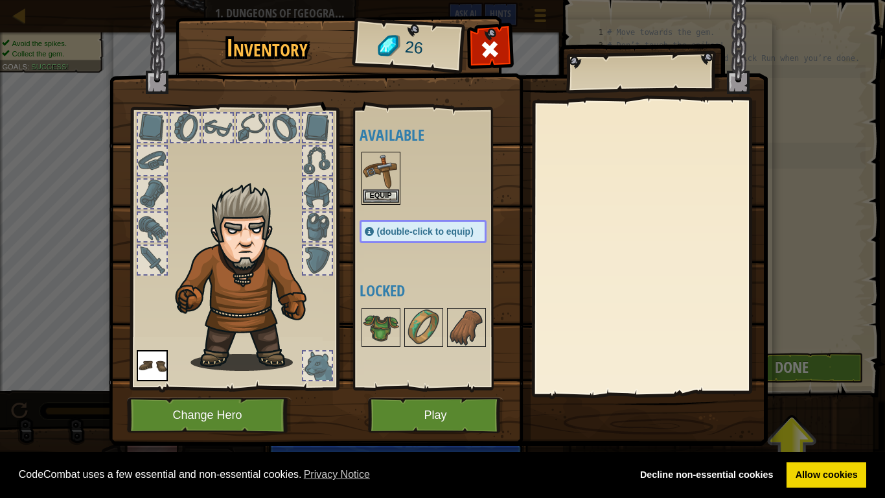
click at [380, 170] on img at bounding box center [381, 171] width 36 height 36
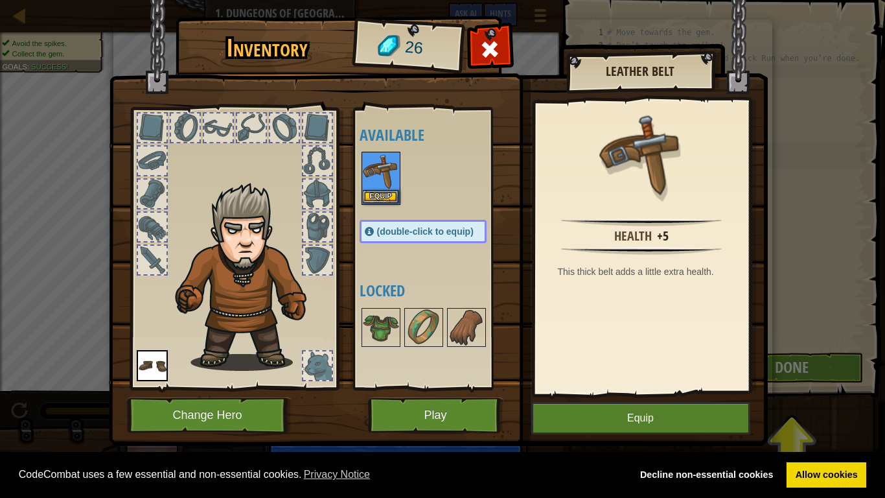
click at [683, 281] on div "Health +5 This thick belt adds a little extra health." at bounding box center [641, 247] width 213 height 291
click at [666, 387] on button "Equip" at bounding box center [640, 418] width 219 height 32
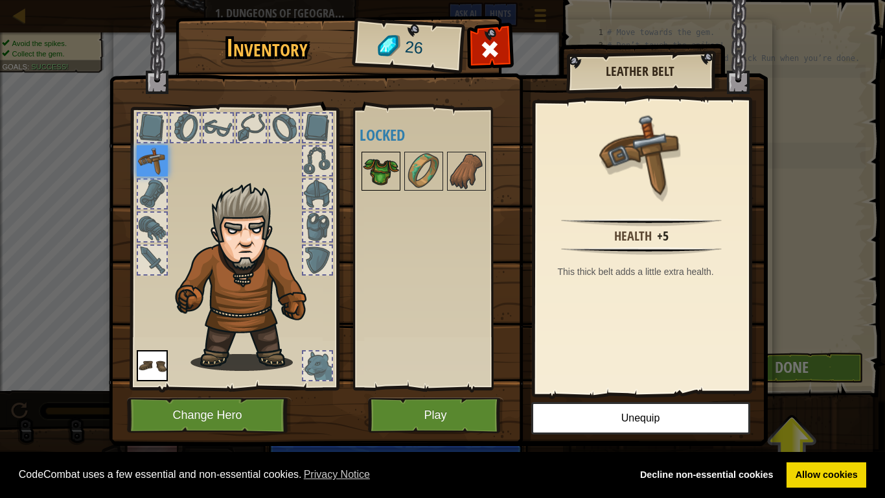
click at [378, 167] on img at bounding box center [381, 171] width 36 height 36
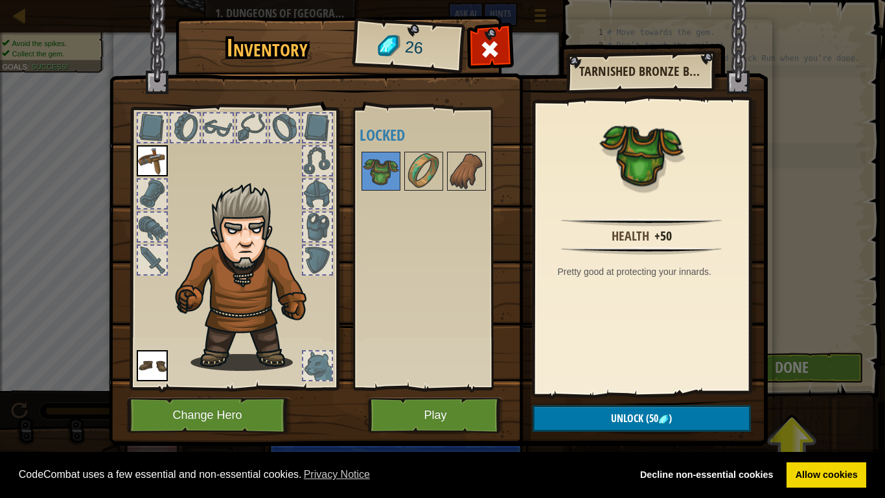
click at [630, 290] on div "Health +50 Pretty good at protecting your innards." at bounding box center [641, 247] width 213 height 291
click at [633, 265] on div "Pretty good at protecting your innards." at bounding box center [645, 271] width 174 height 13
click at [635, 232] on div "Health" at bounding box center [631, 236] width 38 height 19
click at [689, 249] on img at bounding box center [641, 251] width 160 height 8
click at [698, 263] on div "Health +50 Pretty good at protecting your innards." at bounding box center [641, 247] width 213 height 291
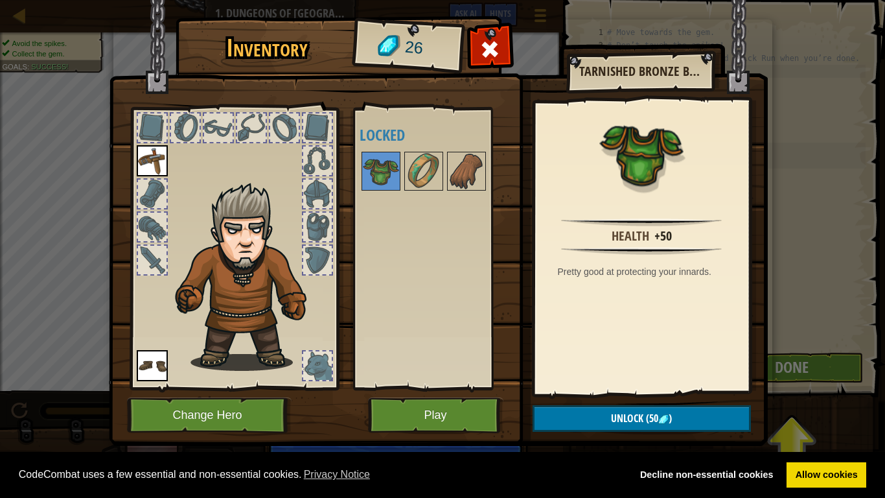
click at [678, 281] on div "Health +50 Pretty good at protecting your innards." at bounding box center [641, 247] width 213 height 291
click at [448, 168] on img at bounding box center [466, 171] width 36 height 36
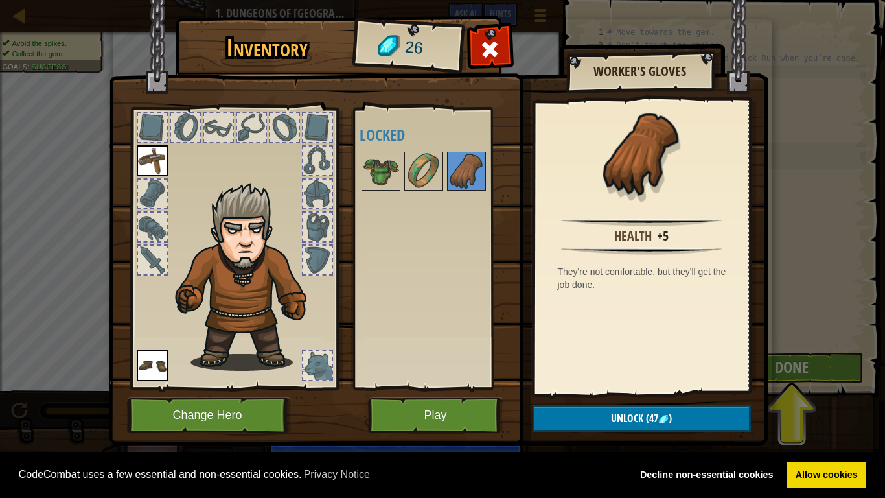
click at [637, 295] on div "Health +5 They're not comfortable, but they'll get the job done." at bounding box center [641, 247] width 213 height 291
click at [457, 387] on button "Play" at bounding box center [435, 415] width 135 height 36
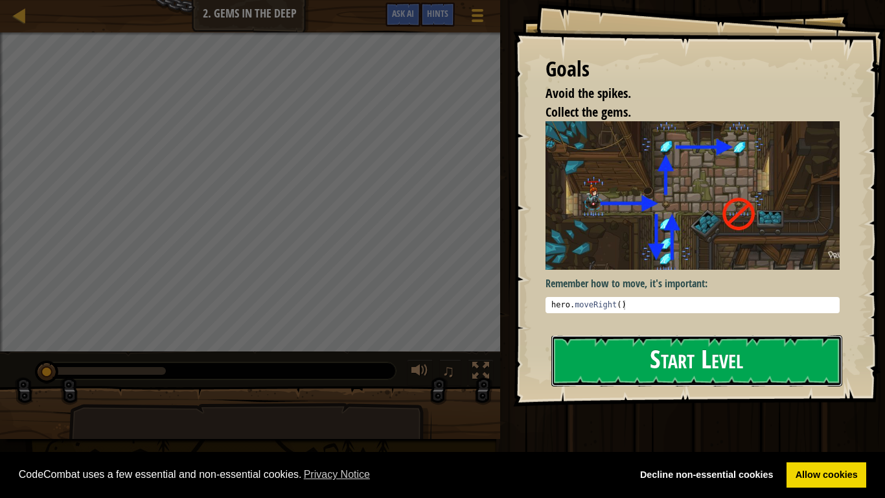
click at [785, 374] on button "Start Level" at bounding box center [696, 360] width 291 height 51
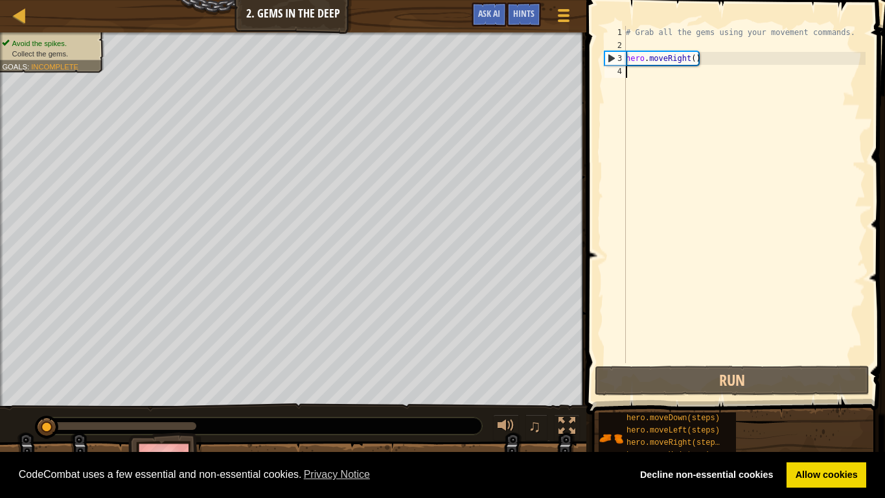
type textarea "h"
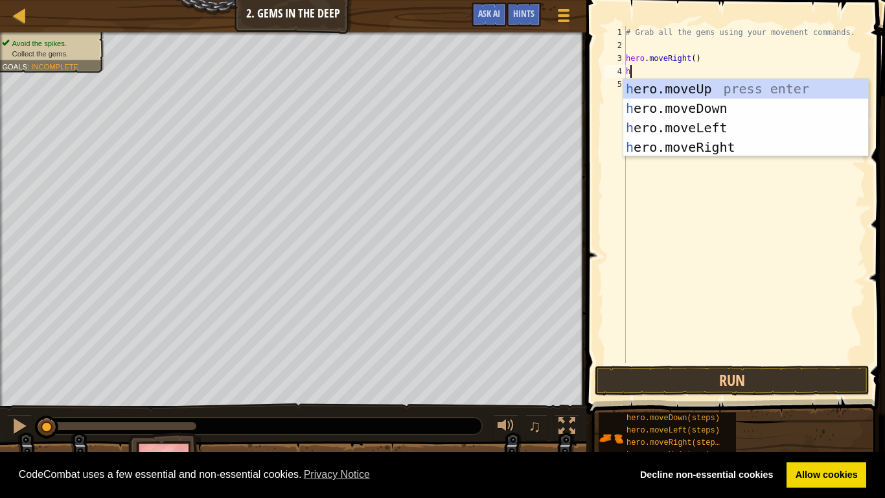
click at [753, 157] on div "# Grab all the gems using your movement commands. hero . moveRight ( ) h" at bounding box center [744, 207] width 242 height 363
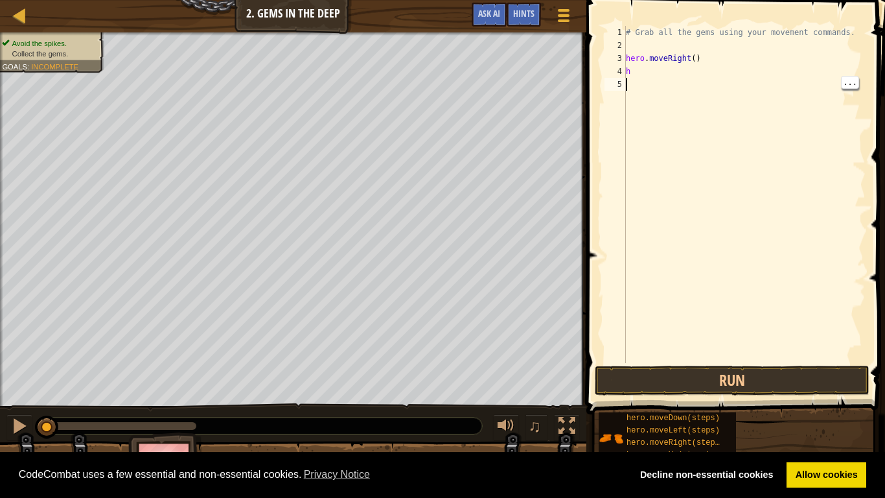
click at [659, 80] on div "# Grab all the gems using your movement commands. hero . moveRight ( ) h" at bounding box center [744, 207] width 242 height 363
click at [661, 75] on div "# Grab all the gems using your movement commands. hero . moveRight ( ) h" at bounding box center [744, 207] width 242 height 363
type textarea "h"
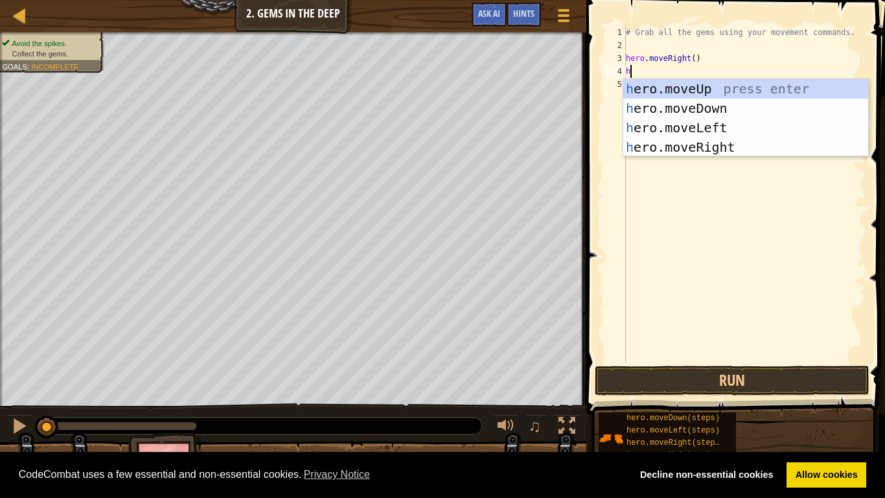
click at [731, 153] on div "h ero.moveUp press enter h ero.moveDown press enter h ero.moveLeft press enter …" at bounding box center [745, 137] width 245 height 117
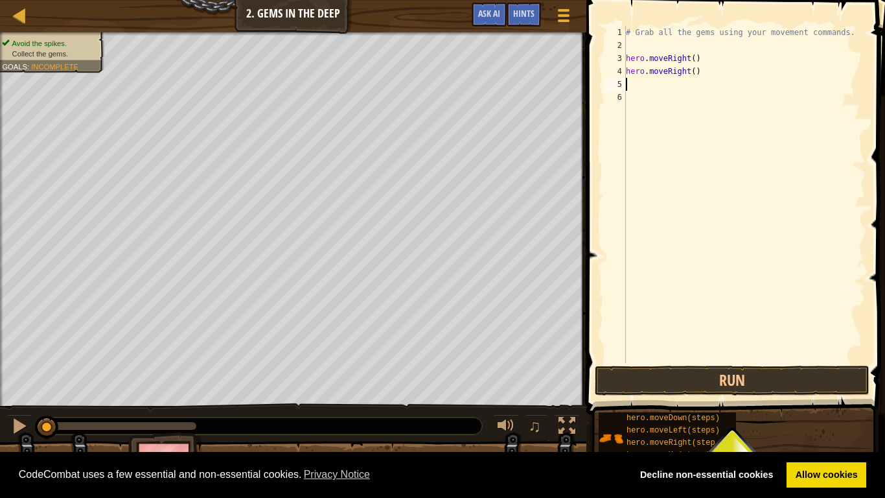
type textarea "h"
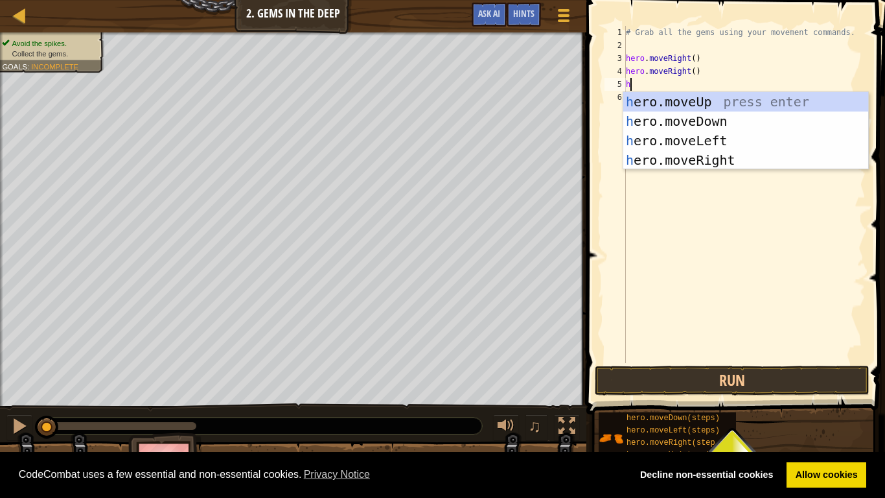
click at [758, 106] on div "h ero.moveUp press enter h ero.moveDown press enter h ero.moveLeft press enter …" at bounding box center [745, 150] width 245 height 117
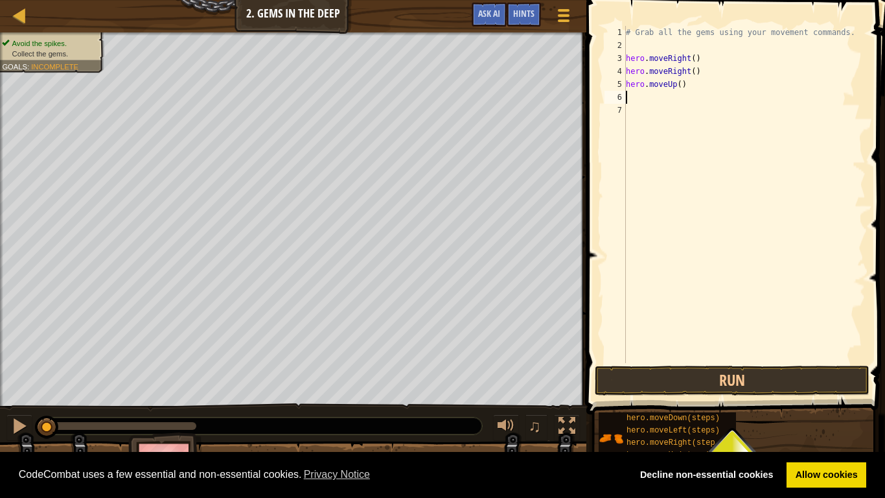
type textarea "h"
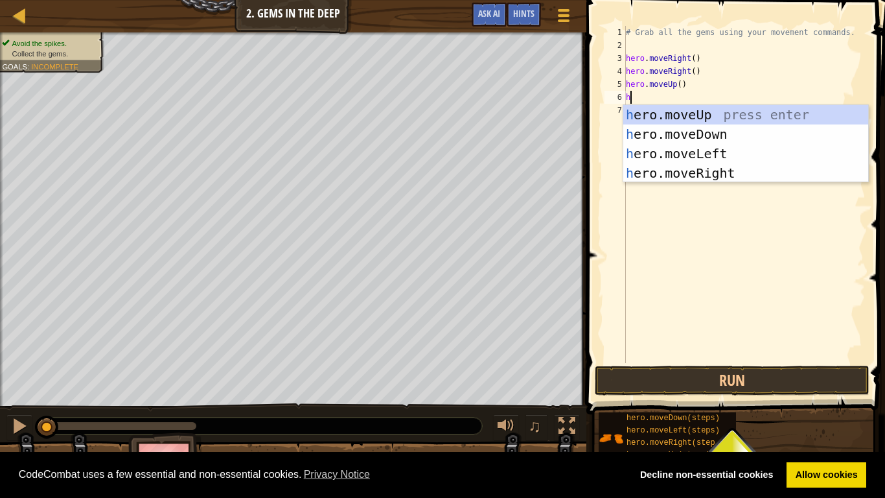
click at [737, 135] on div "h ero.moveUp press enter h ero.moveDown press enter h ero.moveLeft press enter …" at bounding box center [745, 163] width 245 height 117
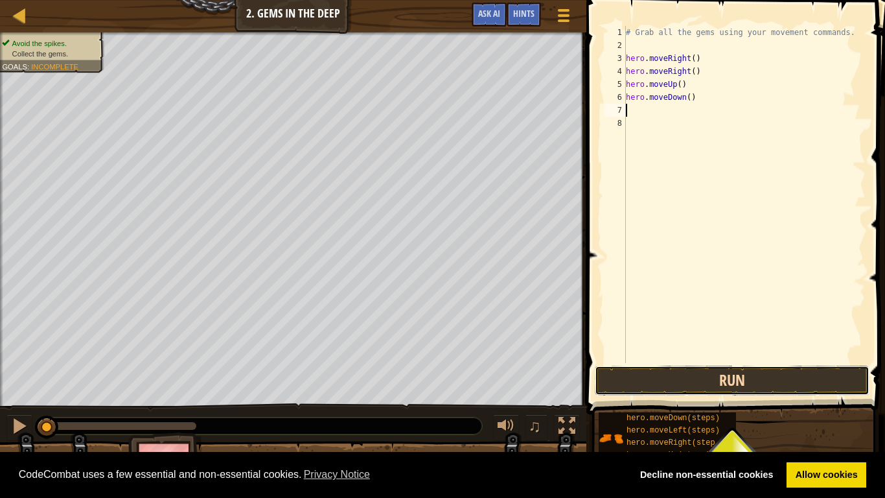
click at [744, 384] on button "Run" at bounding box center [732, 380] width 275 height 30
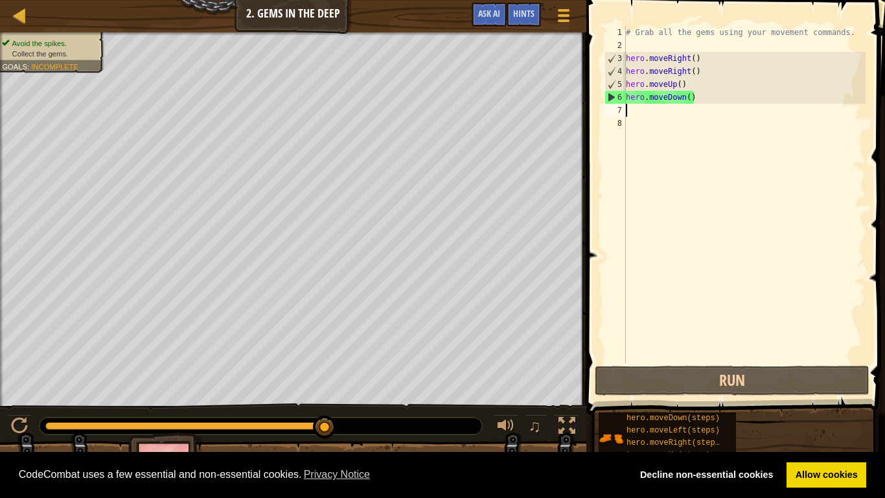
click at [744, 96] on div "# Grab all the gems using your movement commands. hero . moveRight ( ) hero . m…" at bounding box center [744, 207] width 242 height 363
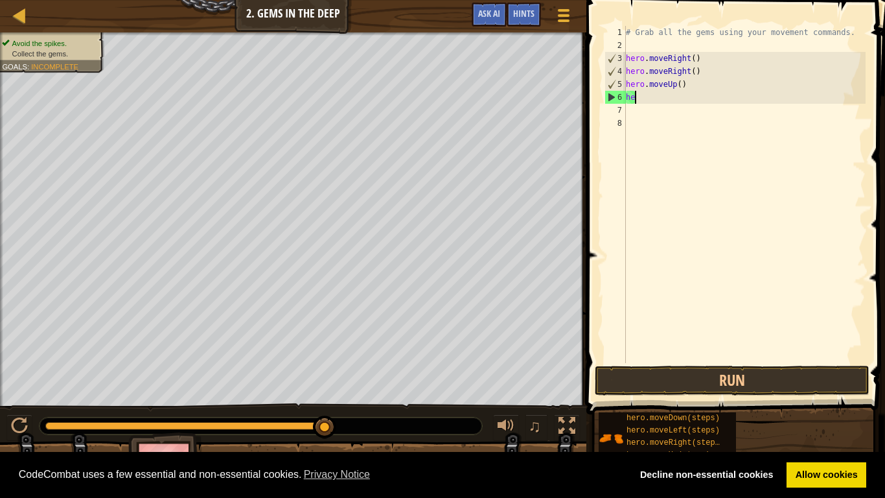
type textarea "h"
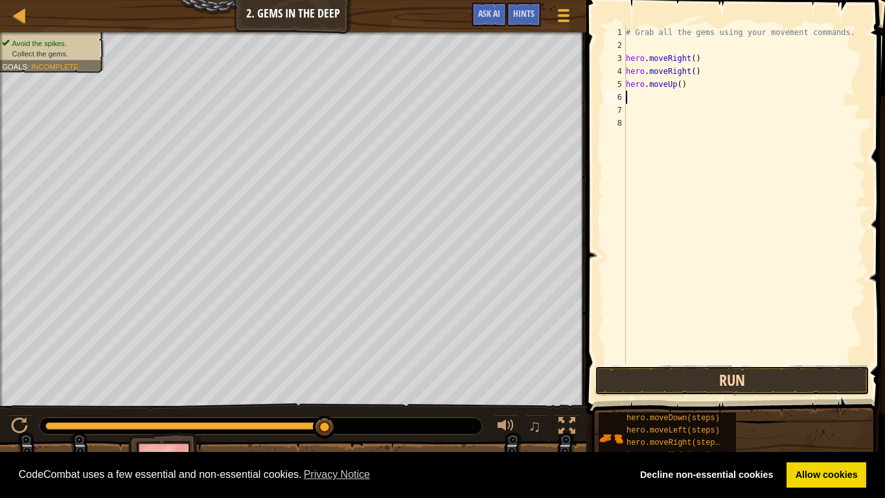
click at [828, 371] on button "Run" at bounding box center [732, 380] width 275 height 30
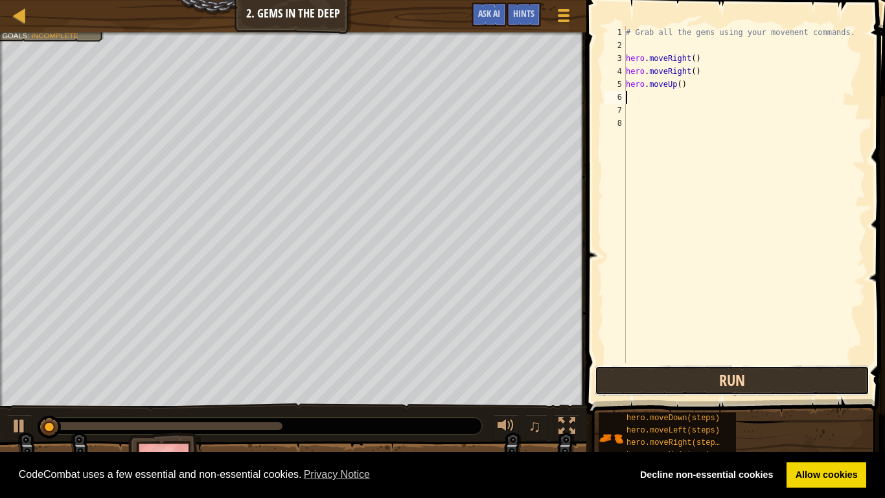
click at [815, 380] on button "Run" at bounding box center [732, 380] width 275 height 30
click at [814, 387] on button "Run" at bounding box center [732, 380] width 275 height 30
click at [814, 384] on button "Run" at bounding box center [732, 380] width 275 height 30
click at [813, 384] on button "Run" at bounding box center [732, 380] width 275 height 30
click at [808, 384] on button "Running" at bounding box center [732, 380] width 275 height 30
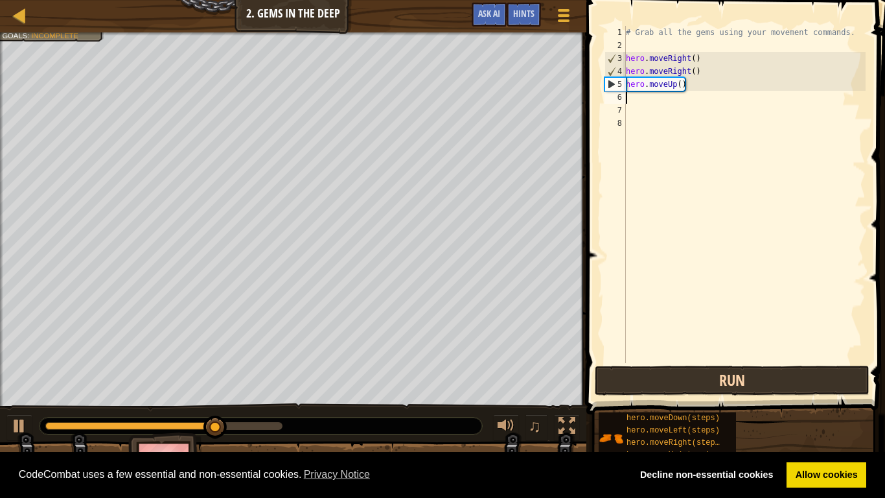
type textarea "h"
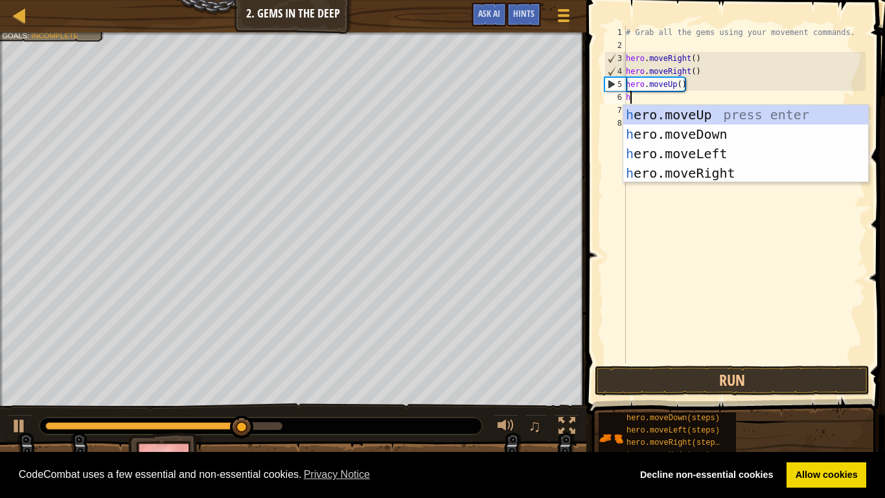
click at [730, 155] on div "h ero.moveUp press enter h ero.moveDown press enter h ero.moveLeft press enter …" at bounding box center [745, 163] width 245 height 117
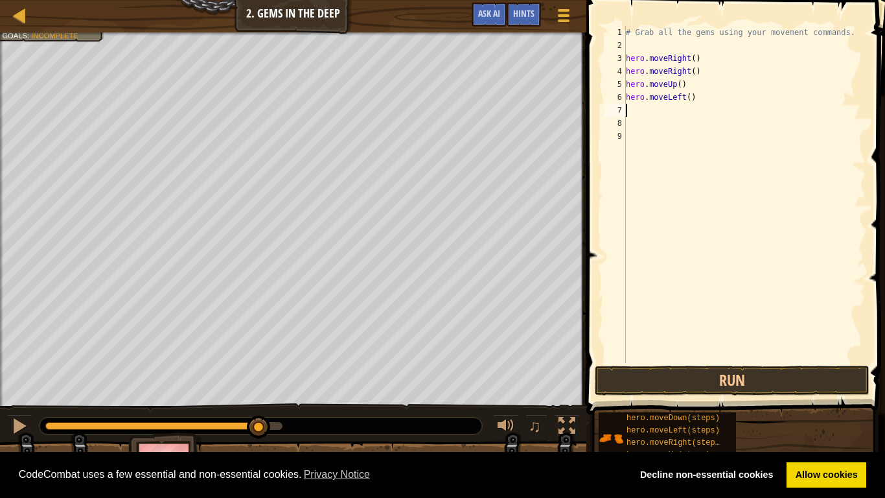
type textarea "h"
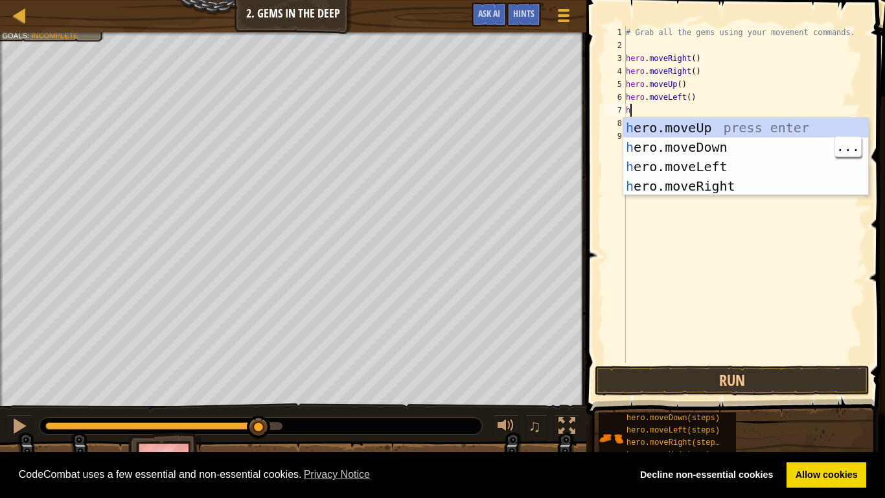
click at [713, 151] on div "h ero.moveUp press enter h ero.moveDown press enter h ero.moveLeft press enter …" at bounding box center [745, 176] width 245 height 117
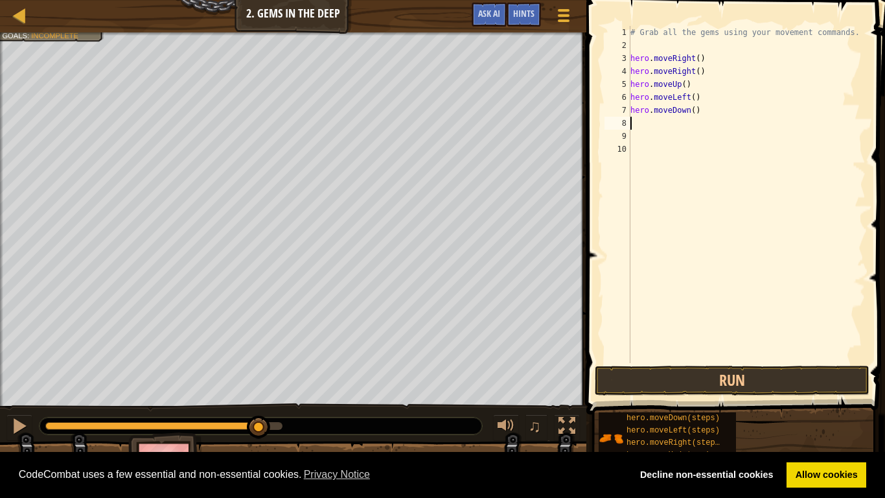
type textarea "h"
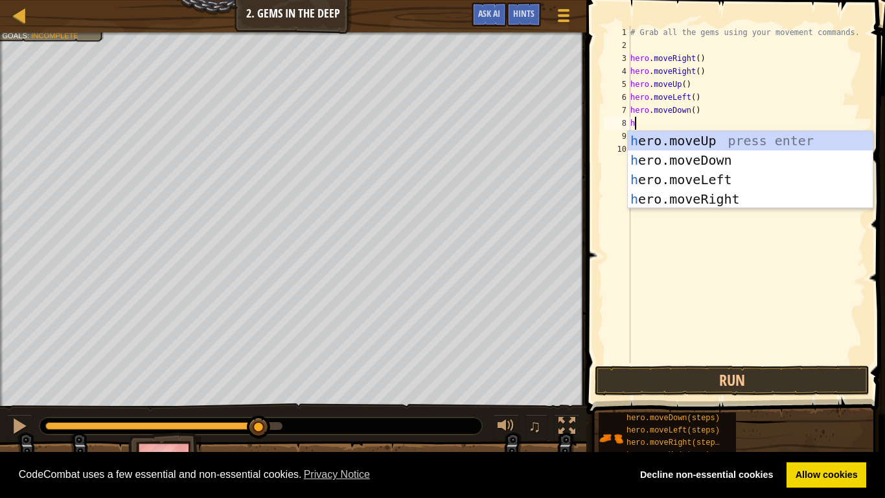
click at [730, 161] on div "h ero.moveUp press enter h ero.moveDown press enter h ero.moveLeft press enter …" at bounding box center [750, 189] width 245 height 117
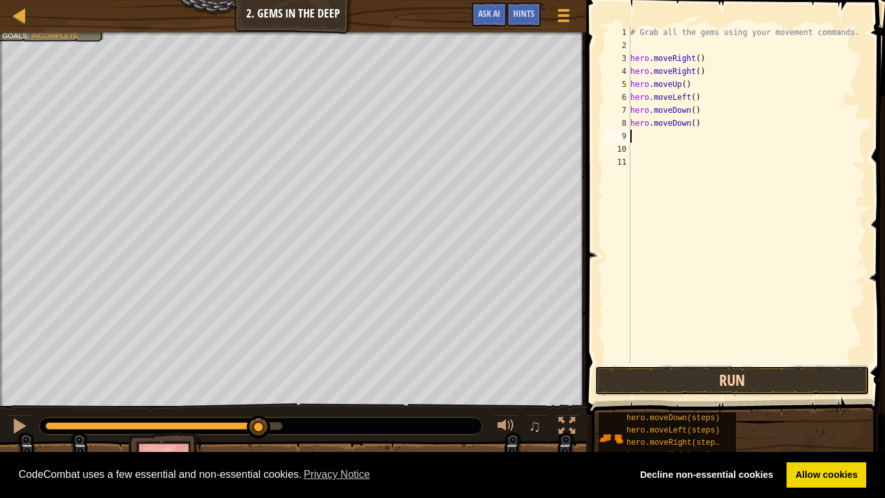
click at [739, 386] on button "Run" at bounding box center [732, 380] width 275 height 30
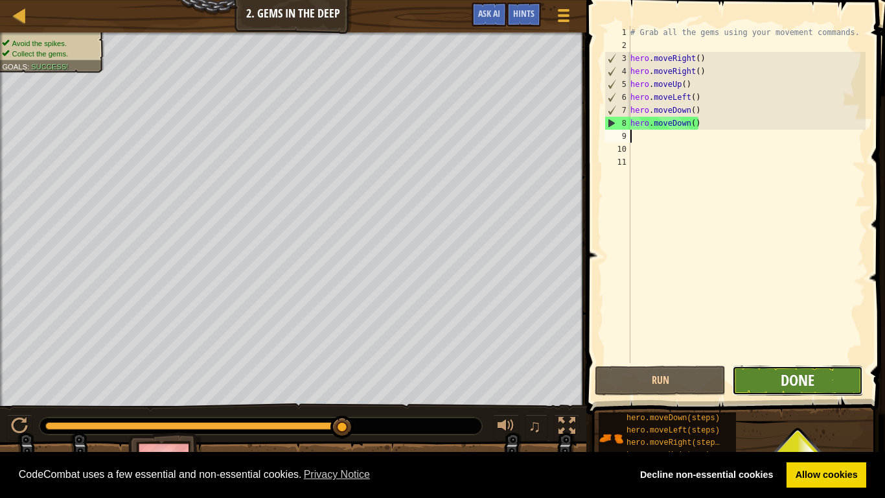
click at [807, 382] on span "Done" at bounding box center [798, 379] width 34 height 21
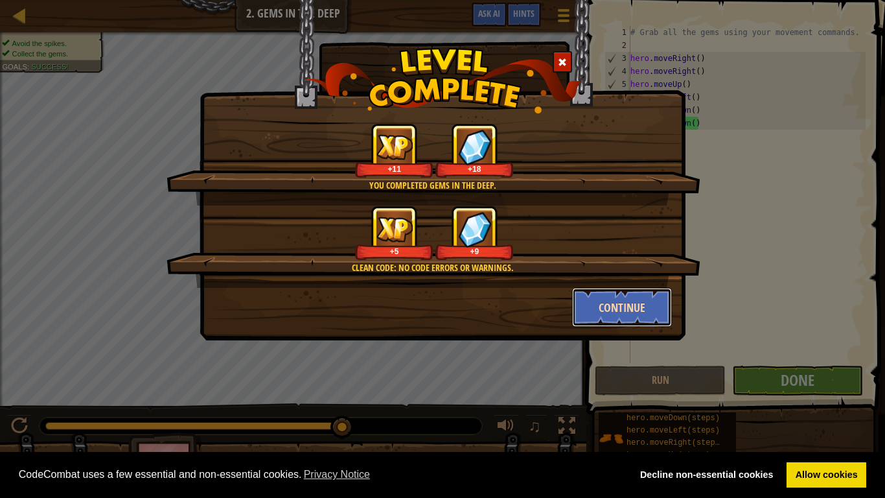
click at [644, 323] on button "Continue" at bounding box center [622, 307] width 100 height 39
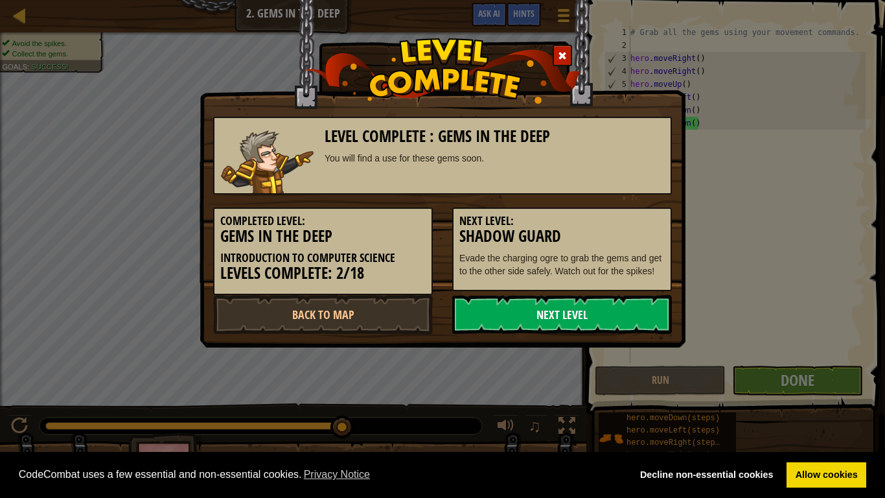
click at [646, 314] on link "Next Level" at bounding box center [562, 314] width 220 height 39
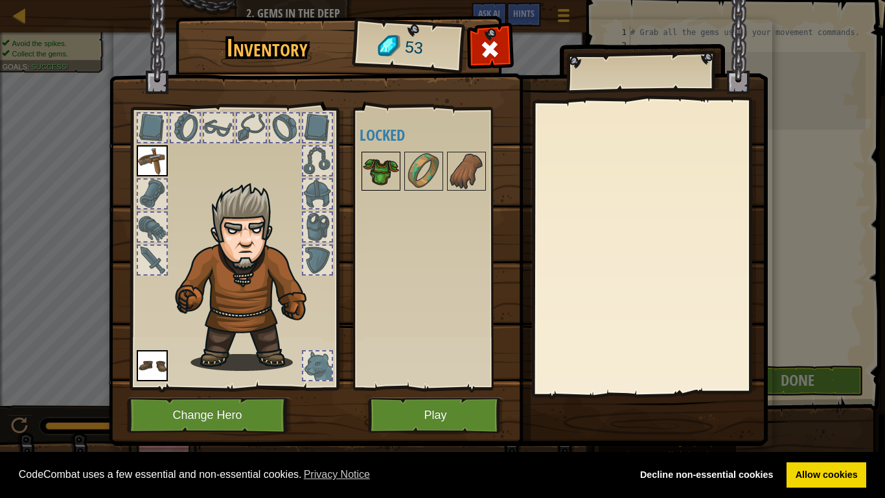
click at [385, 169] on img at bounding box center [381, 171] width 36 height 36
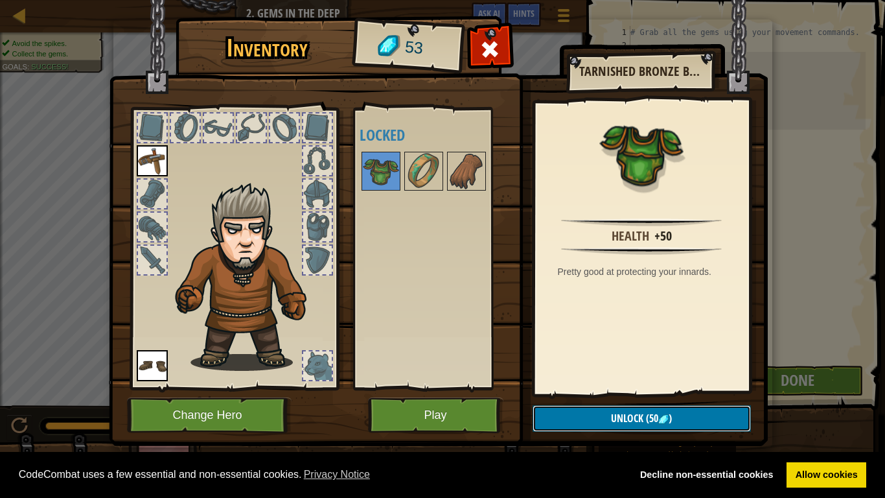
click at [683, 387] on button "Unlock (50 )" at bounding box center [642, 418] width 218 height 27
click at [693, 387] on button "Confirm" at bounding box center [642, 418] width 218 height 27
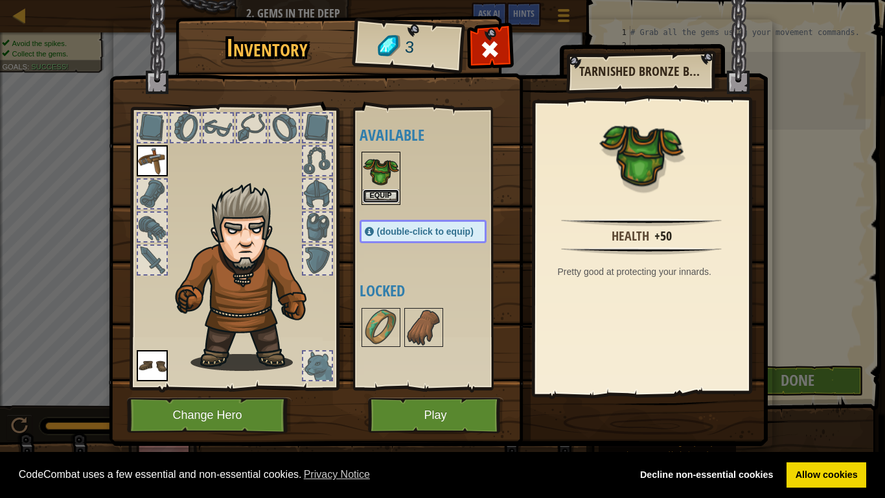
click at [374, 192] on button "Equip" at bounding box center [381, 196] width 36 height 14
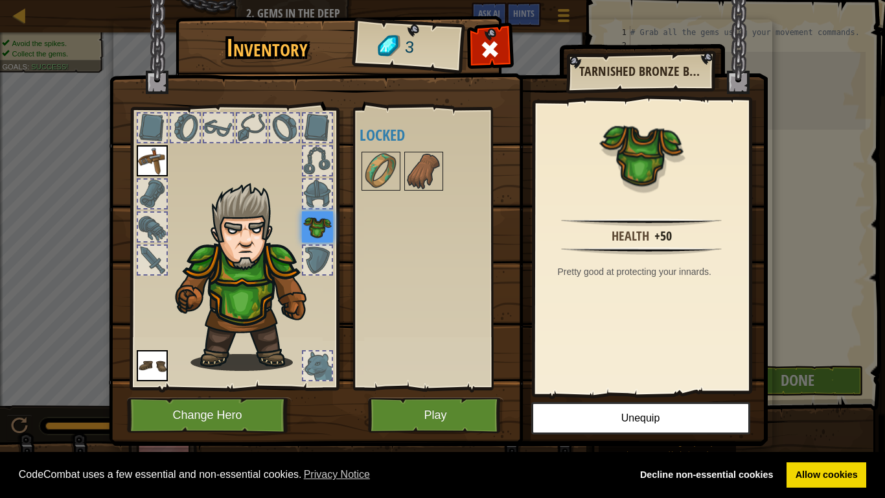
click at [308, 223] on img at bounding box center [317, 226] width 31 height 31
click at [325, 229] on img at bounding box center [317, 226] width 31 height 31
click at [669, 201] on img at bounding box center [643, 160] width 84 height 84
click at [657, 172] on img at bounding box center [641, 153] width 84 height 84
click at [319, 238] on img at bounding box center [317, 226] width 31 height 31
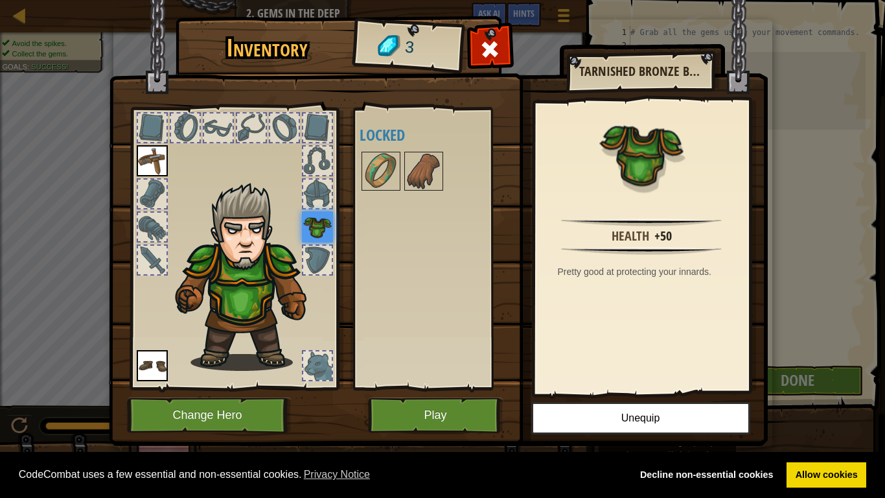
click at [305, 239] on img at bounding box center [317, 226] width 31 height 31
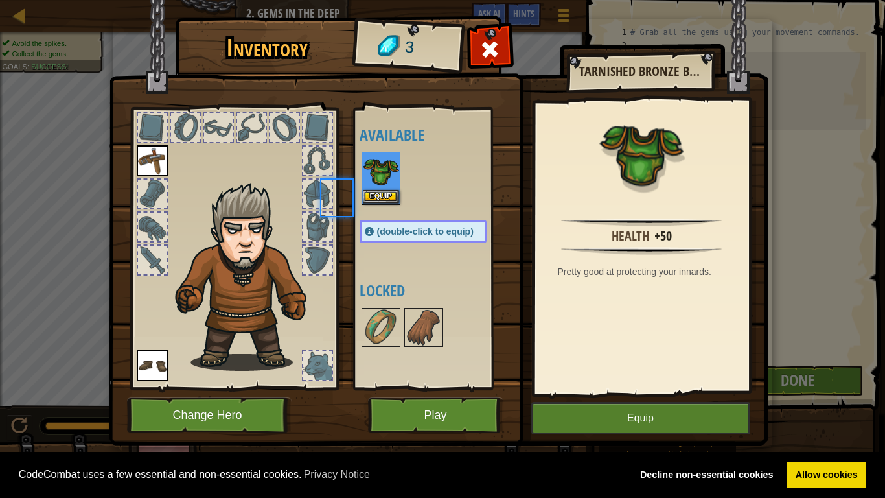
click at [315, 246] on div at bounding box center [317, 260] width 29 height 29
click at [312, 243] on img at bounding box center [248, 276] width 159 height 189
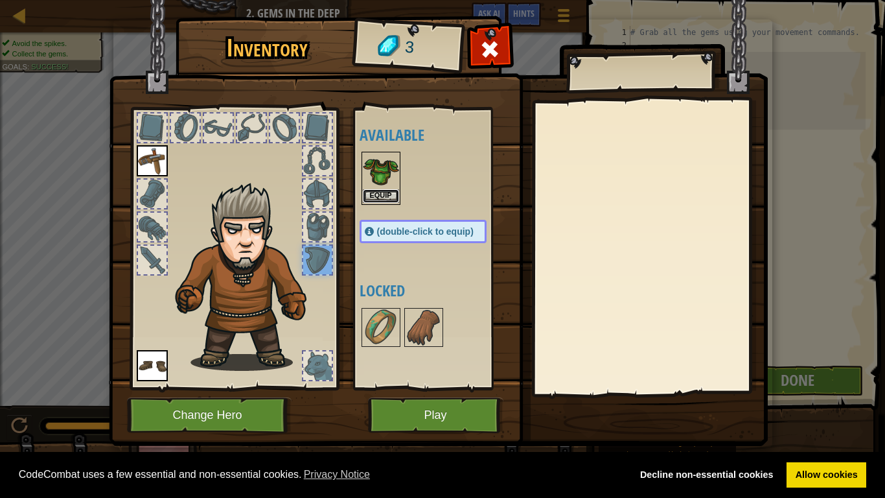
click at [380, 193] on button "Equip" at bounding box center [381, 196] width 36 height 14
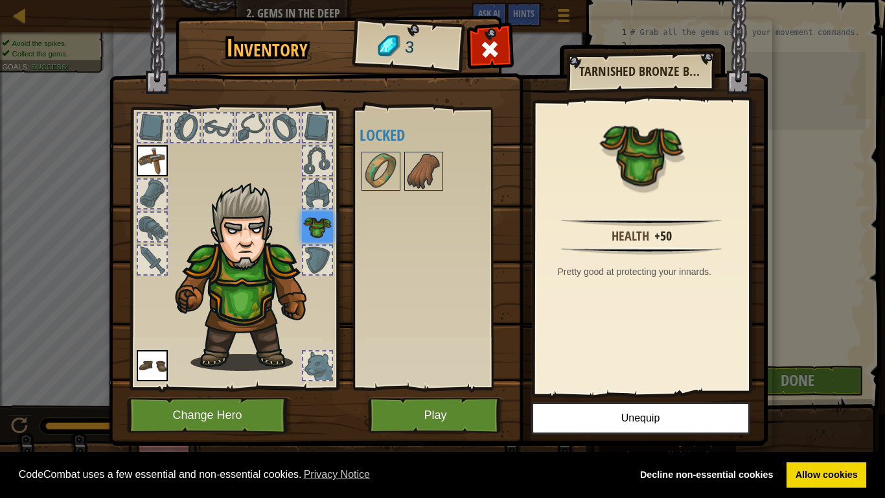
click at [312, 236] on img at bounding box center [317, 226] width 31 height 31
click at [448, 387] on button "Play" at bounding box center [435, 415] width 135 height 36
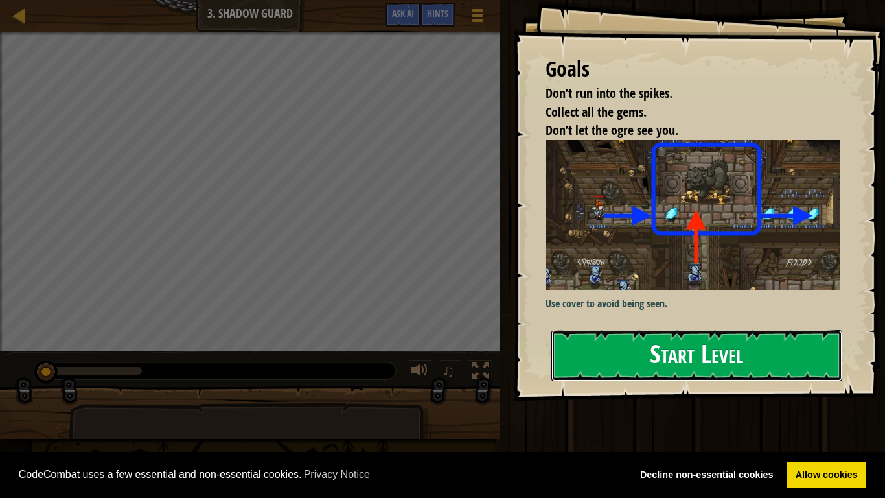
click at [695, 377] on button "Start Level" at bounding box center [696, 355] width 291 height 51
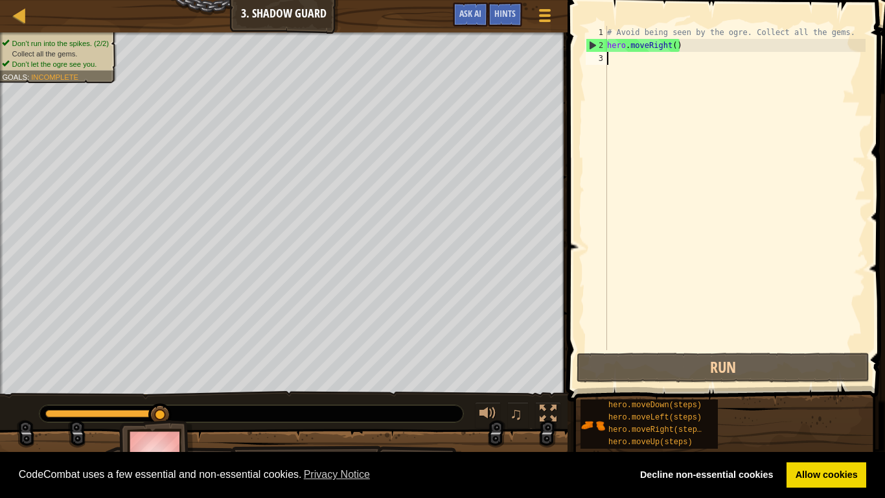
type textarea "h"
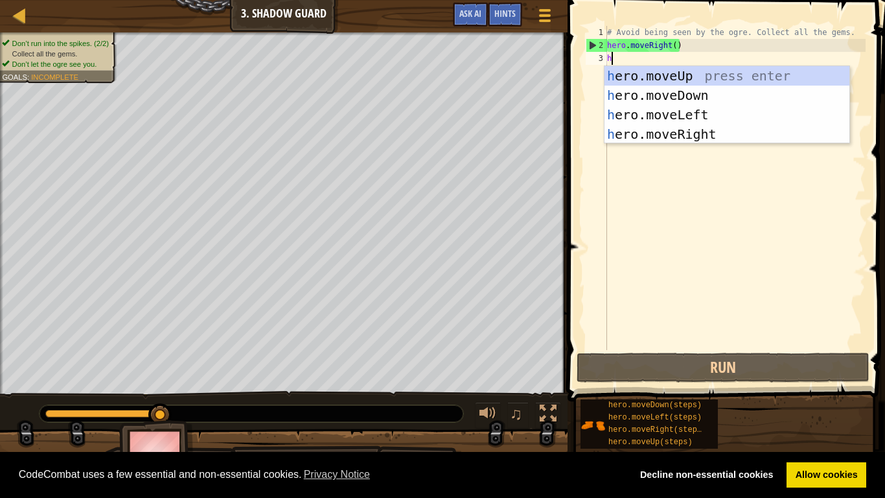
scroll to position [6, 0]
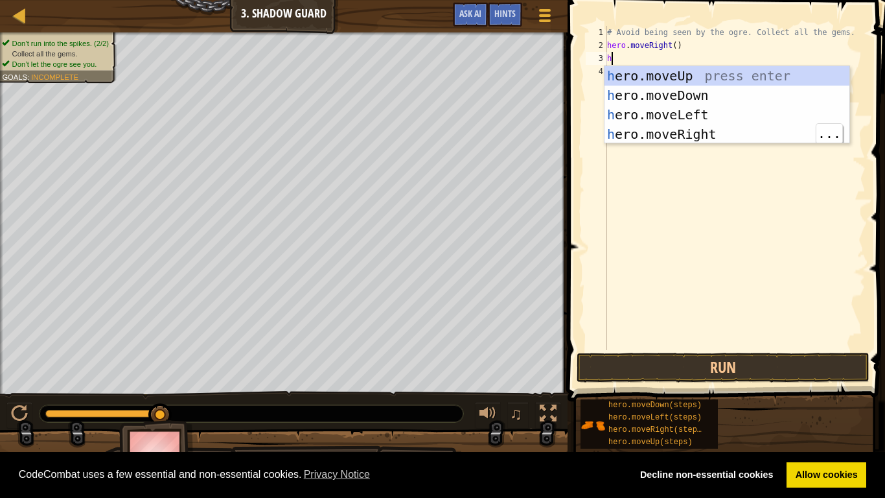
click at [717, 134] on div "h ero.moveUp press enter h ero.moveDown press enter h ero.moveLeft press enter …" at bounding box center [726, 124] width 245 height 117
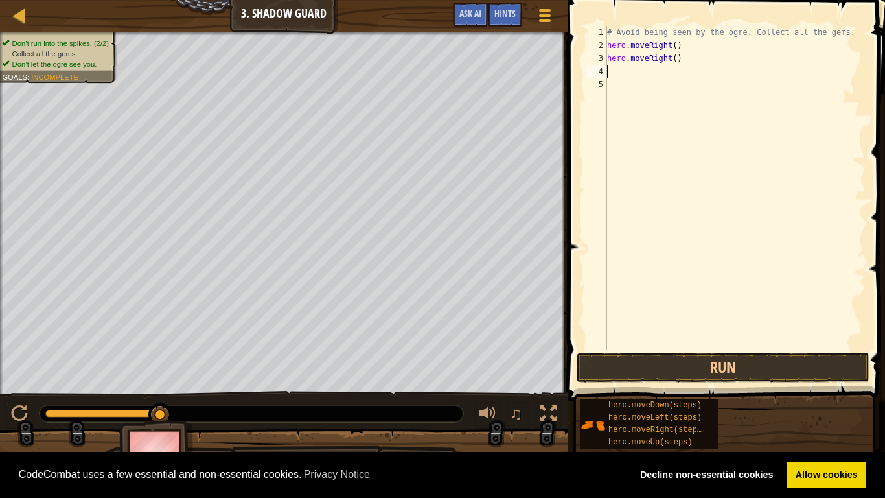
type textarea "h"
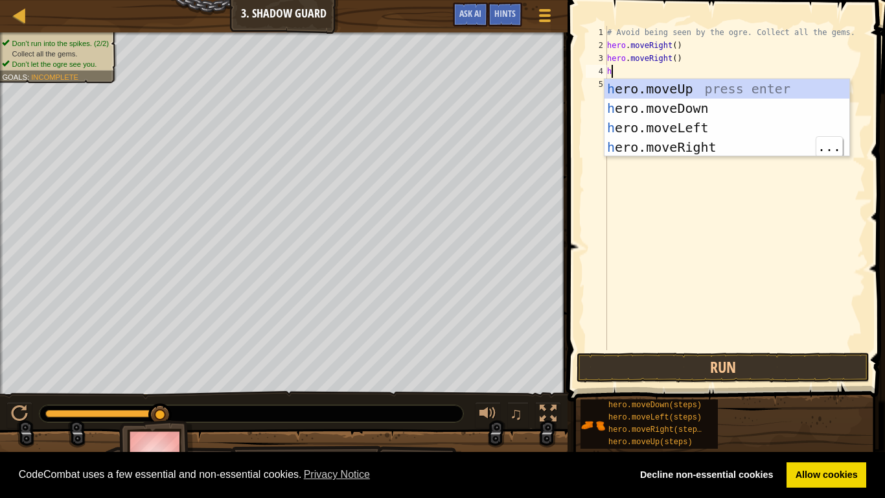
click at [713, 155] on div "h ero.moveUp press enter h ero.moveDown press enter h ero.moveLeft press enter …" at bounding box center [726, 137] width 245 height 117
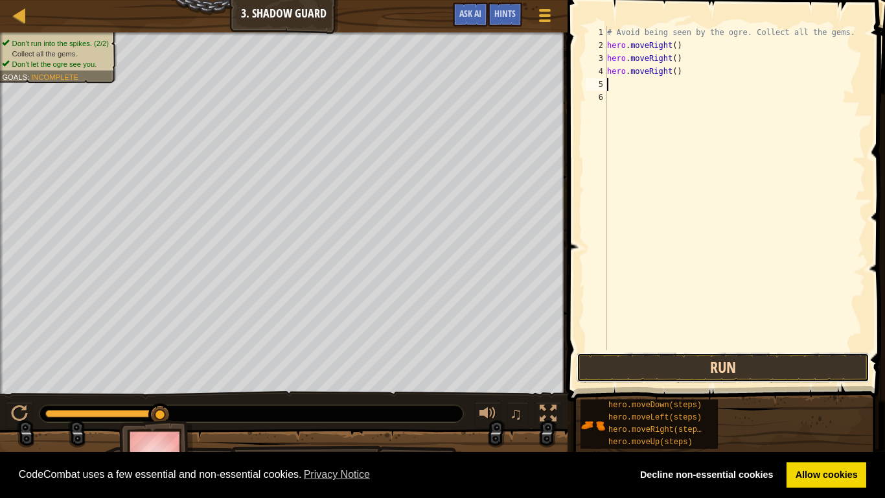
click at [744, 372] on button "Run" at bounding box center [723, 367] width 293 height 30
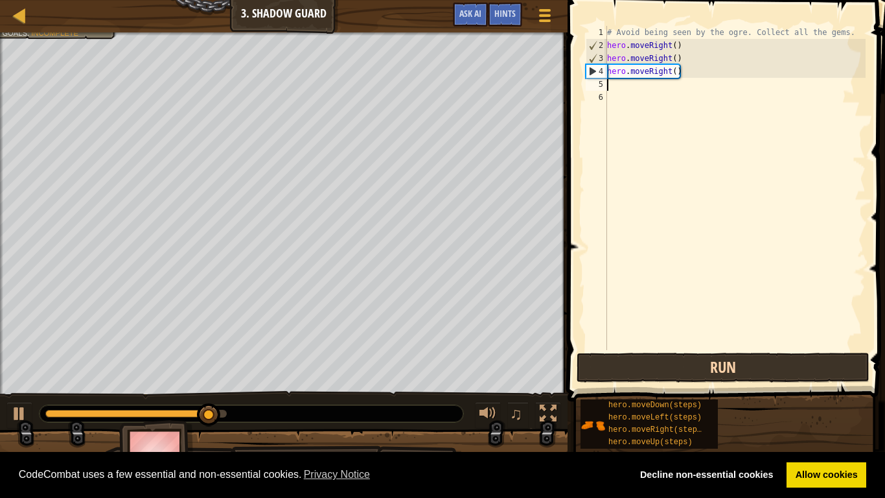
type textarea "h"
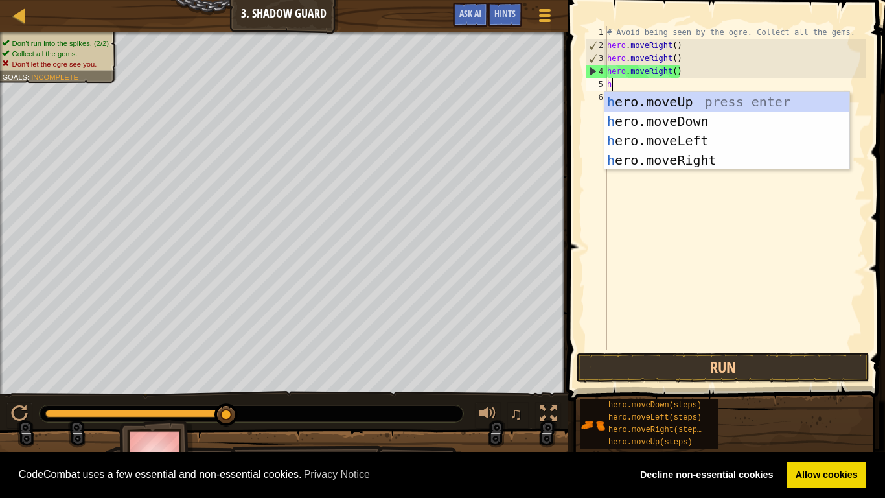
click at [722, 144] on div "h ero.moveUp press enter h ero.moveDown press enter h ero.moveLeft press enter …" at bounding box center [726, 150] width 245 height 117
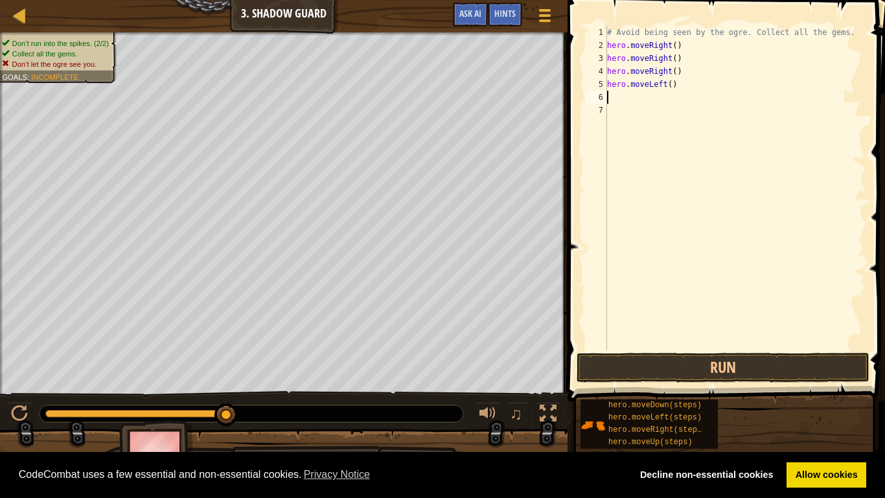
type textarea "h"
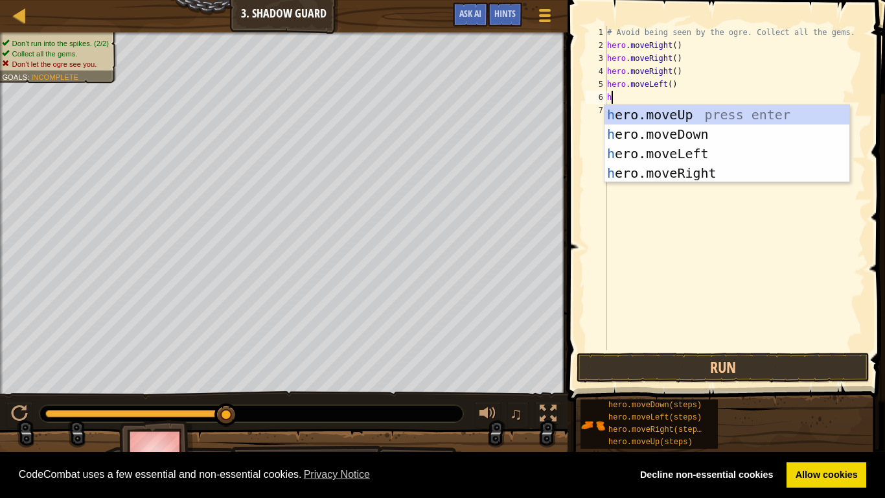
click at [732, 119] on div "h ero.moveUp press enter h ero.moveDown press enter h ero.moveLeft press enter …" at bounding box center [726, 163] width 245 height 117
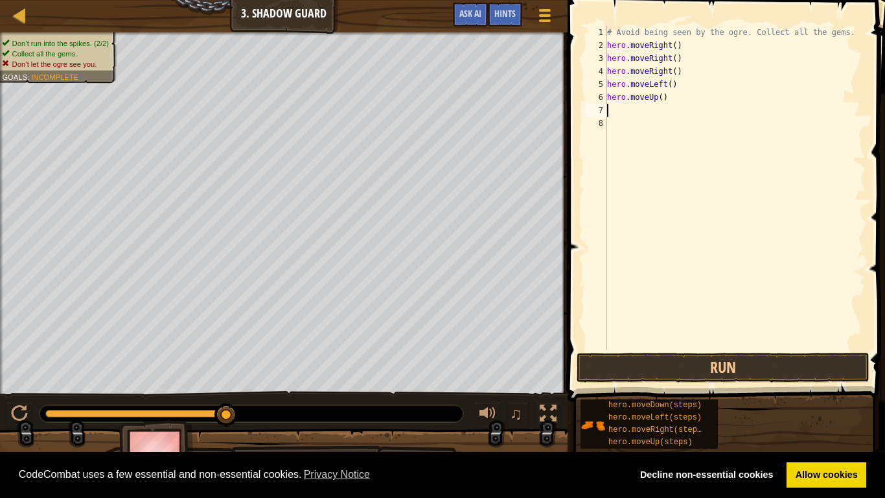
type textarea "h"
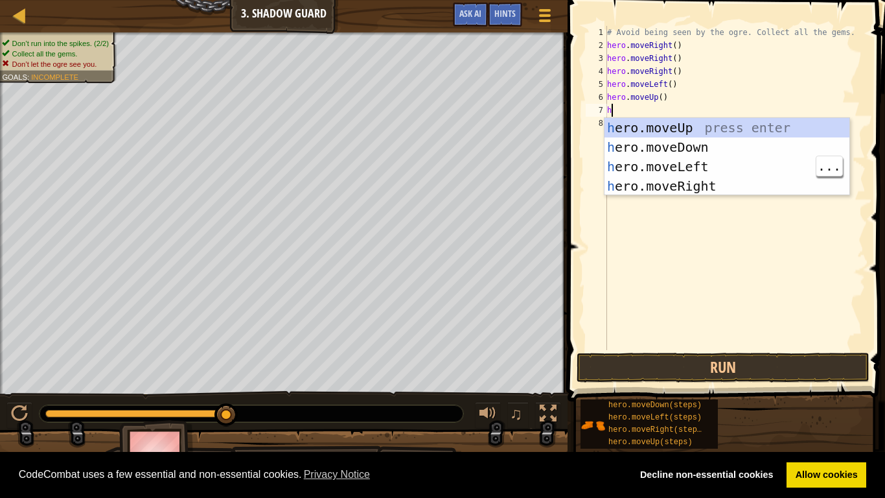
click at [711, 171] on div "h ero.moveUp press enter h ero.moveDown press enter h ero.moveLeft press enter …" at bounding box center [726, 176] width 245 height 117
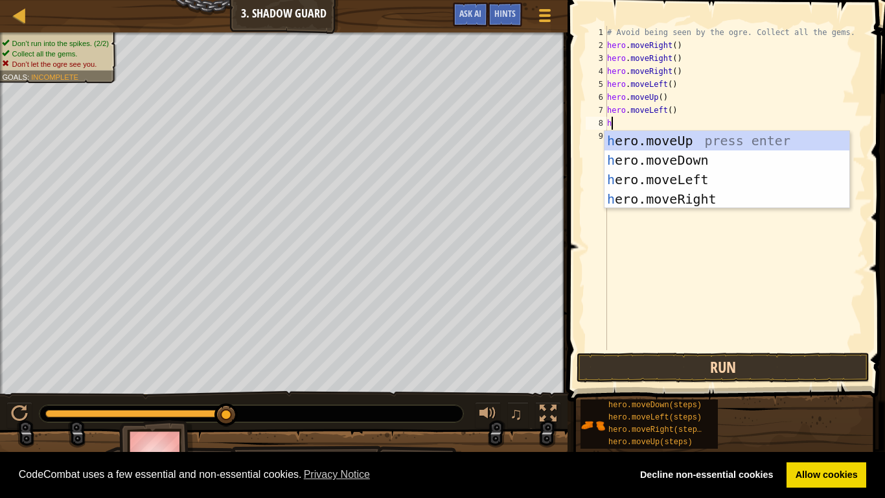
type textarea "h"
click at [775, 372] on button "Run" at bounding box center [723, 367] width 293 height 30
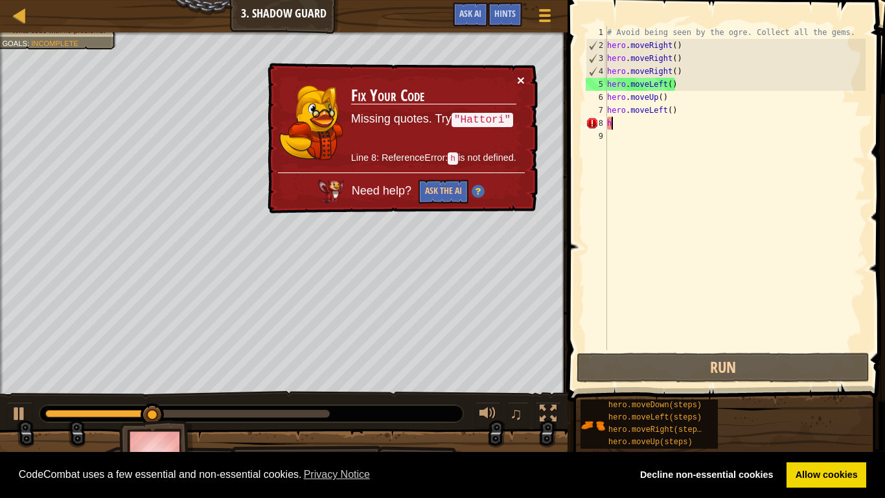
click at [521, 84] on button "×" at bounding box center [521, 80] width 8 height 14
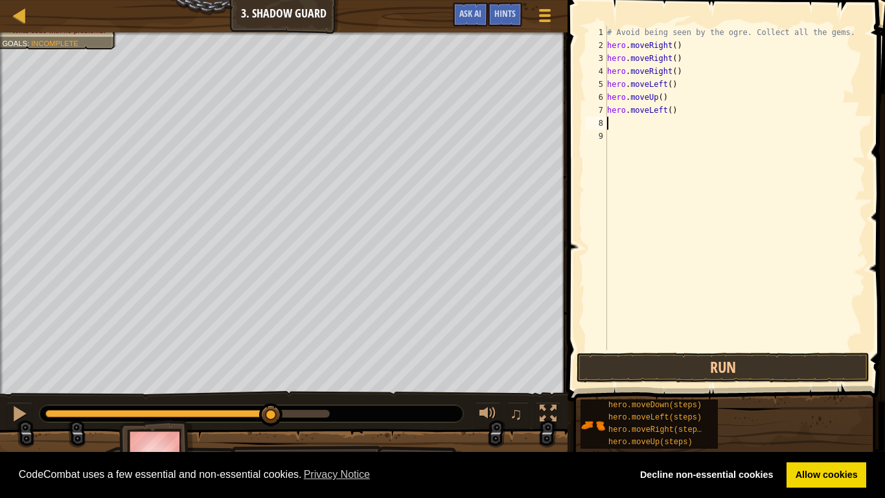
type textarea "h"
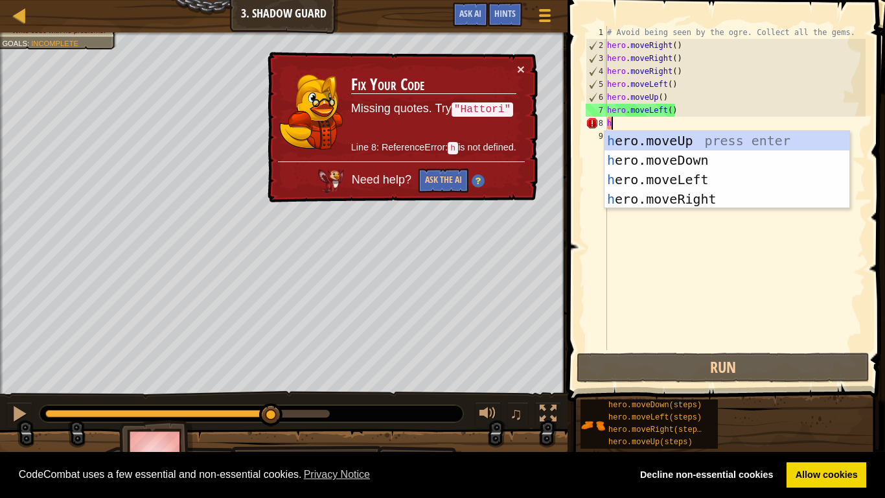
click at [724, 161] on div "h ero.moveUp press enter h ero.moveDown press enter h ero.moveLeft press enter …" at bounding box center [726, 189] width 245 height 117
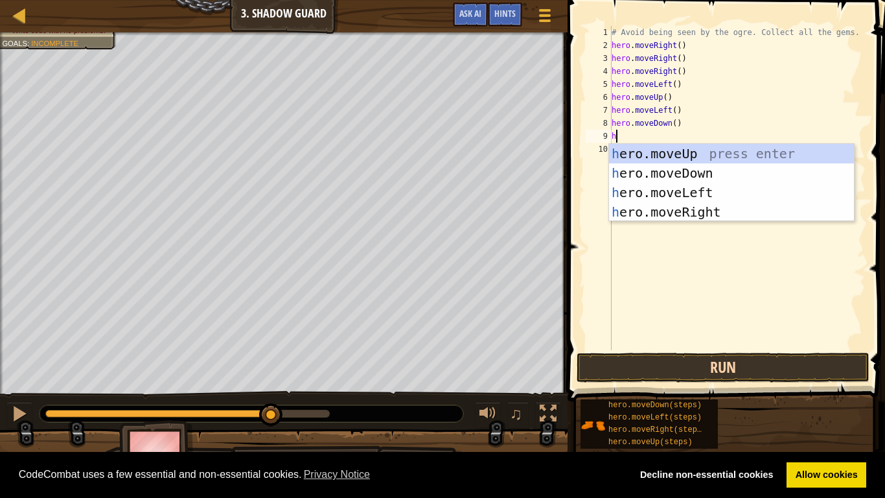
type textarea "h"
click at [755, 378] on button "Run" at bounding box center [723, 367] width 293 height 30
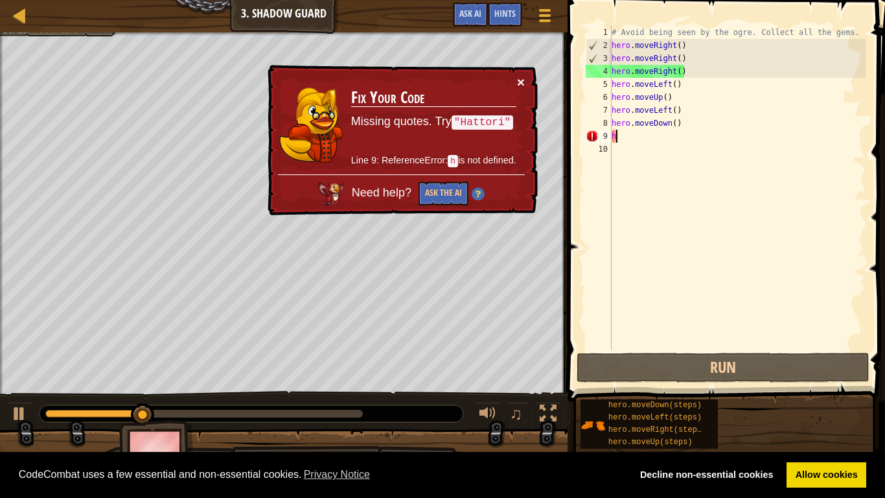
click at [519, 84] on button "×" at bounding box center [521, 82] width 8 height 14
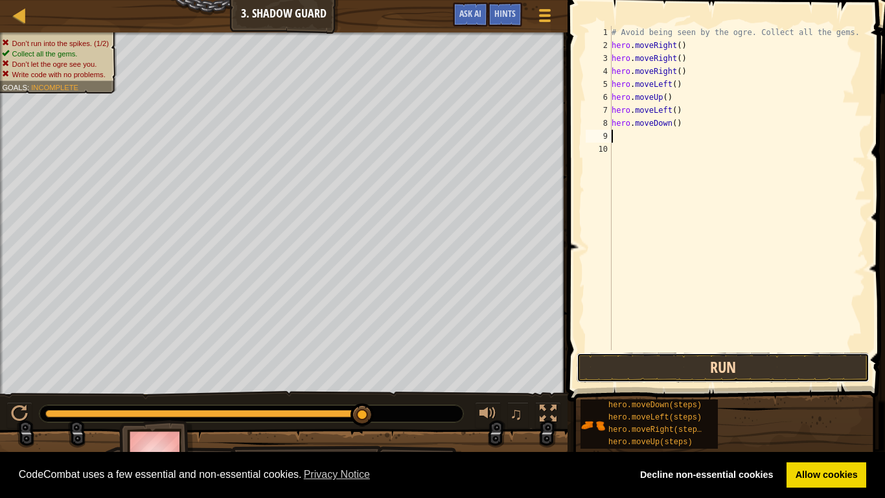
click at [748, 374] on button "Run" at bounding box center [723, 367] width 293 height 30
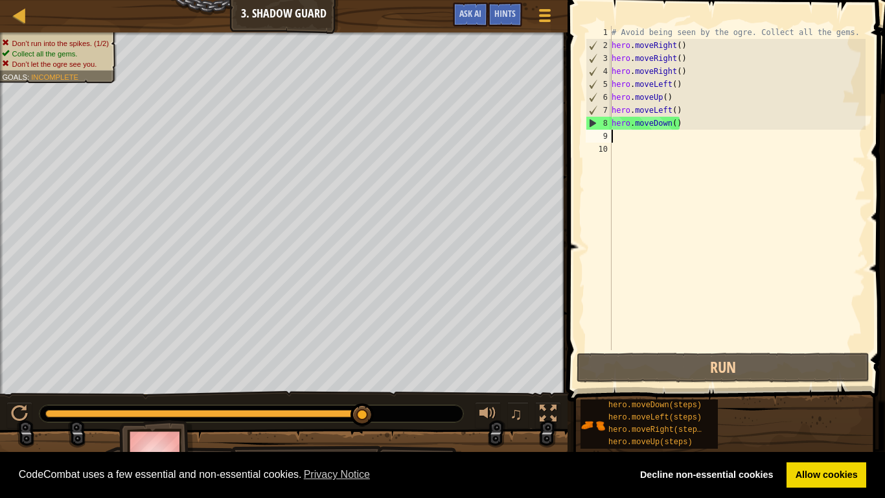
click at [661, 126] on div "# Avoid being seen by the ogre. Collect all the gems. hero . moveRight ( ) hero…" at bounding box center [737, 201] width 257 height 350
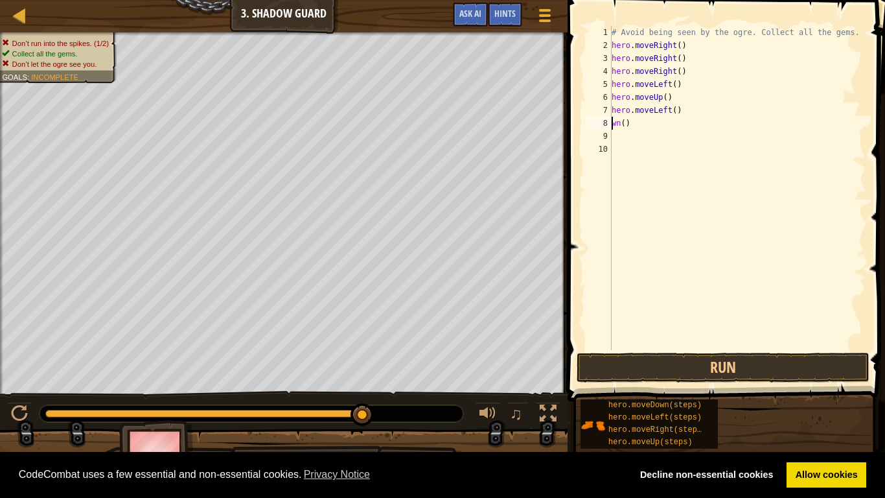
click at [691, 114] on div "# Avoid being seen by the ogre. Collect all the gems. hero . moveRight ( ) hero…" at bounding box center [737, 201] width 257 height 350
type textarea "h"
click at [660, 97] on div "# Avoid being seen by the ogre. Collect all the gems. hero . moveRight ( ) hero…" at bounding box center [737, 201] width 257 height 350
type textarea "()"
click at [624, 94] on div "# Avoid being seen by the ogre. Collect all the gems. hero . moveRight ( ) ( ) …" at bounding box center [734, 201] width 261 height 350
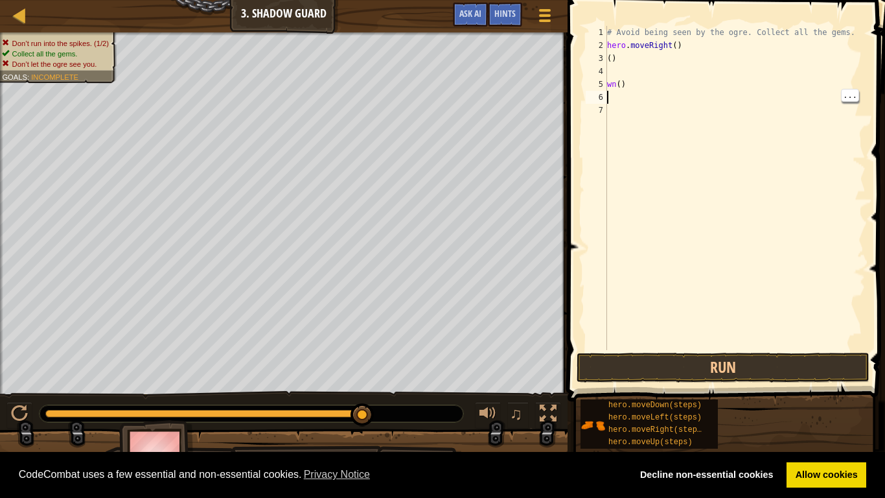
click at [631, 86] on div "# Avoid being seen by the ogre. Collect all the gems. hero . moveRight ( ) ( ) …" at bounding box center [734, 201] width 261 height 350
type textarea "w"
click at [627, 61] on div "# Avoid being seen by the ogre. Collect all the gems. hero . moveRight ( ) ( )" at bounding box center [734, 201] width 261 height 350
type textarea "("
type textarea "h"
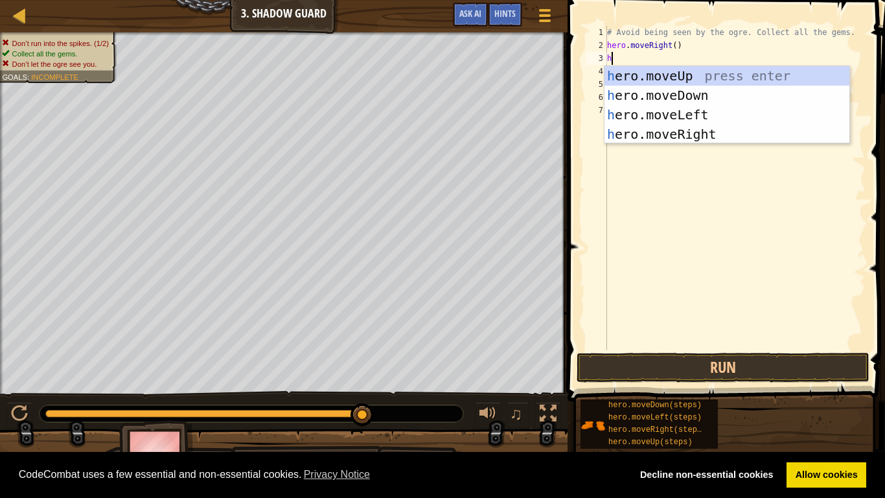
click at [730, 75] on div "h ero.moveUp press enter h ero.moveDown press enter h ero.moveLeft press enter …" at bounding box center [726, 124] width 245 height 117
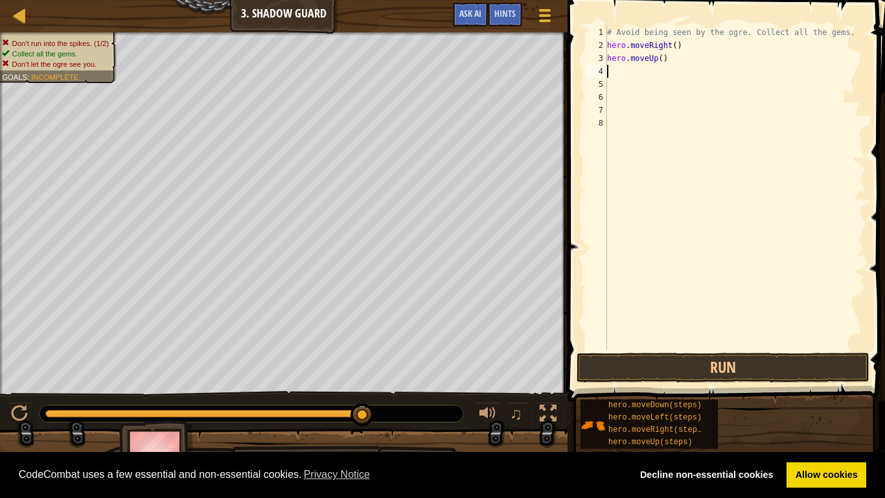
type textarea "h"
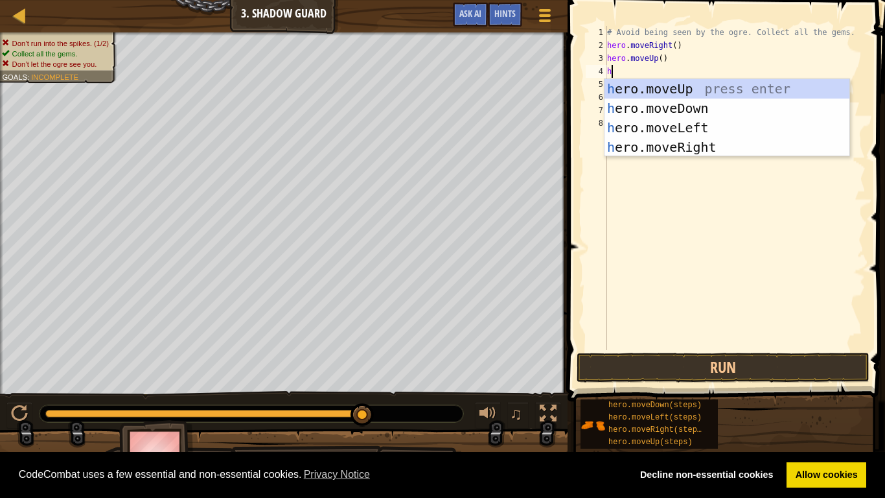
click at [723, 152] on div "h ero.moveUp press enter h ero.moveDown press enter h ero.moveLeft press enter …" at bounding box center [726, 137] width 245 height 117
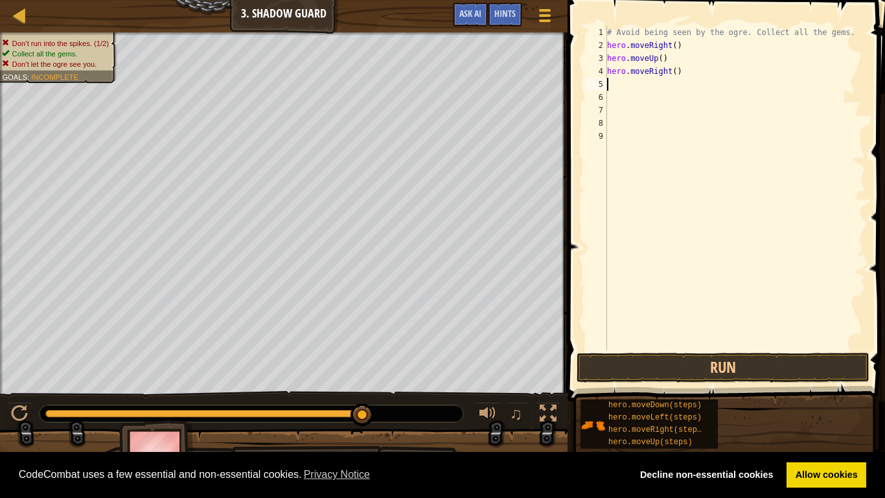
type textarea "h"
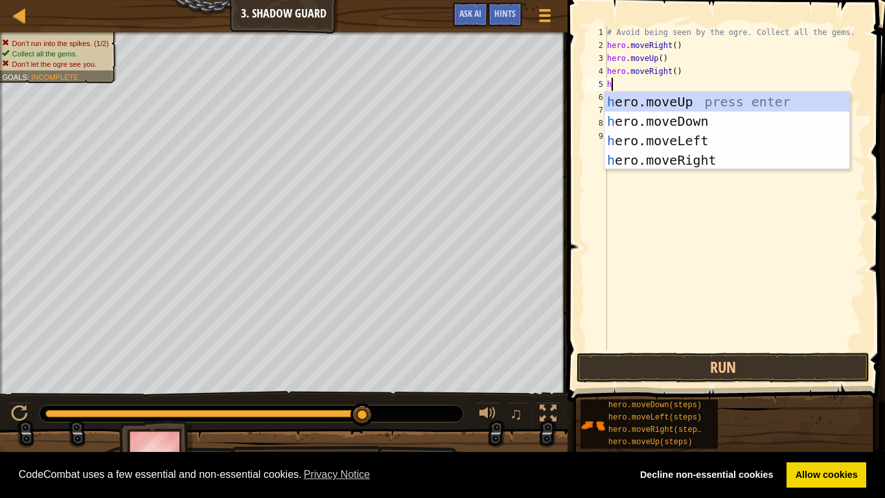
click at [711, 165] on div "h ero.moveUp press enter h ero.moveDown press enter h ero.moveLeft press enter …" at bounding box center [726, 150] width 245 height 117
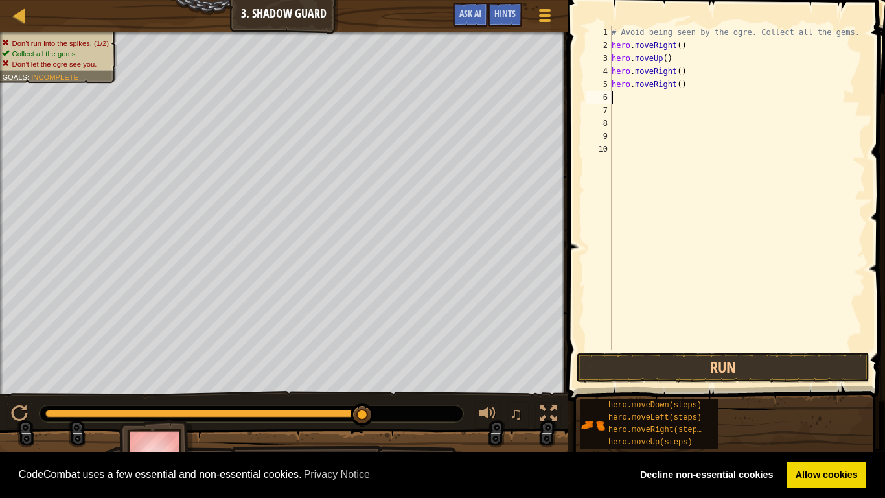
click at [676, 92] on div "# Avoid being seen by the ogre. Collect all the gems. hero . moveRight ( ) hero…" at bounding box center [737, 201] width 257 height 350
click at [684, 84] on div "# Avoid being seen by the ogre. Collect all the gems. hero . moveRight ( ) hero…" at bounding box center [737, 201] width 257 height 350
type textarea "h"
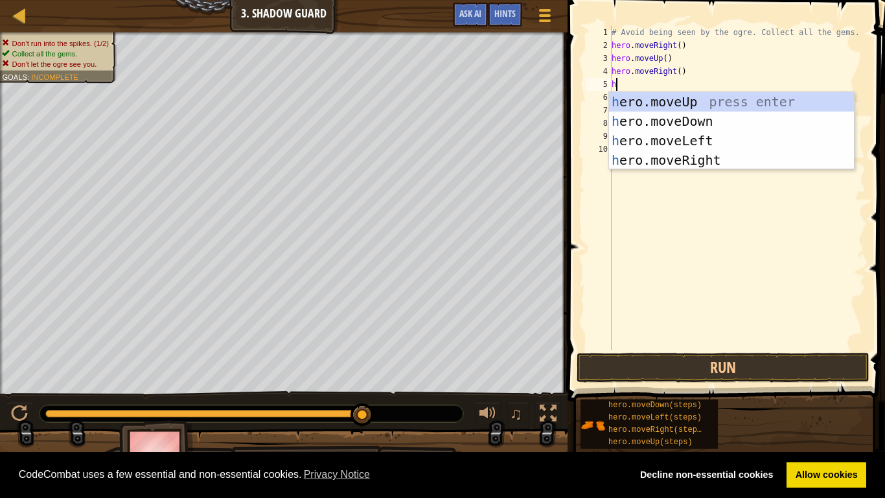
click at [710, 123] on div "h ero.moveUp press enter h ero.moveDown press enter h ero.moveLeft press enter …" at bounding box center [731, 150] width 245 height 117
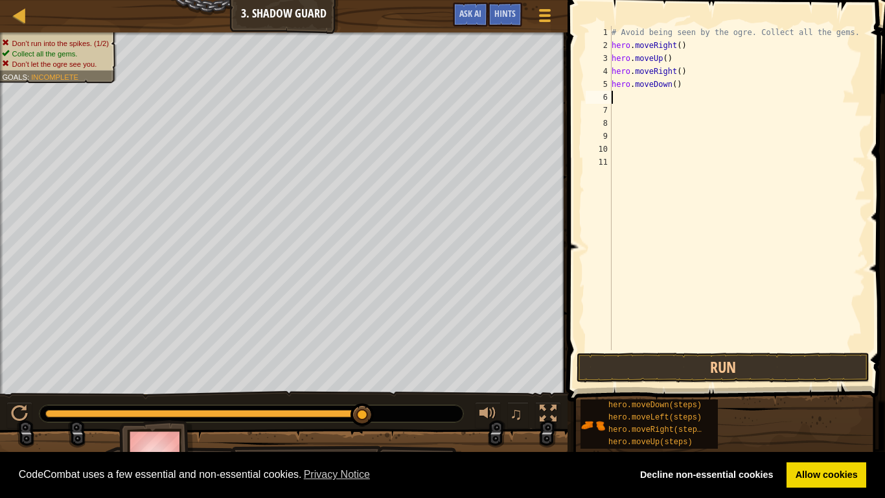
type textarea "h"
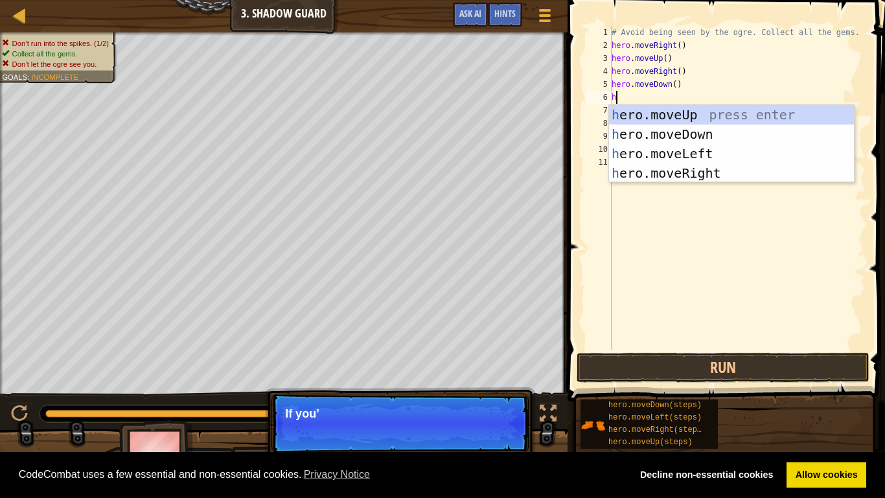
click at [698, 174] on div "h ero.moveUp press enter h ero.moveDown press enter h ero.moveLeft press enter …" at bounding box center [731, 163] width 245 height 117
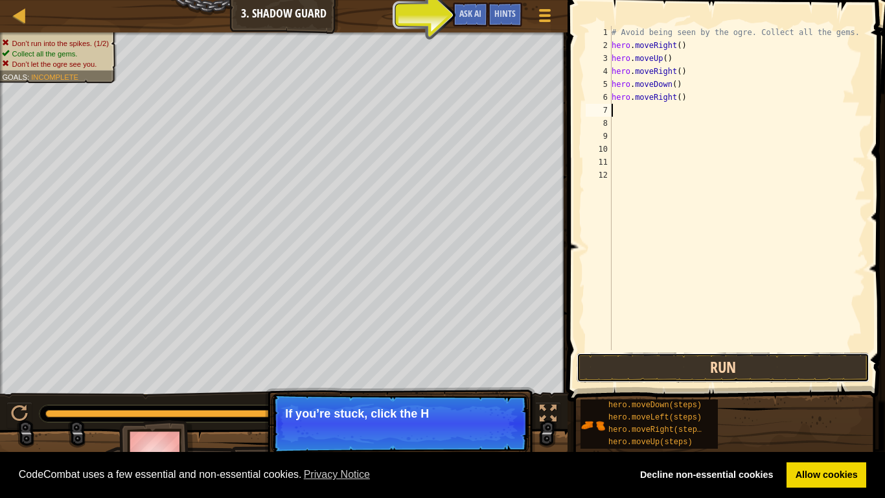
click at [789, 368] on button "Run" at bounding box center [723, 367] width 293 height 30
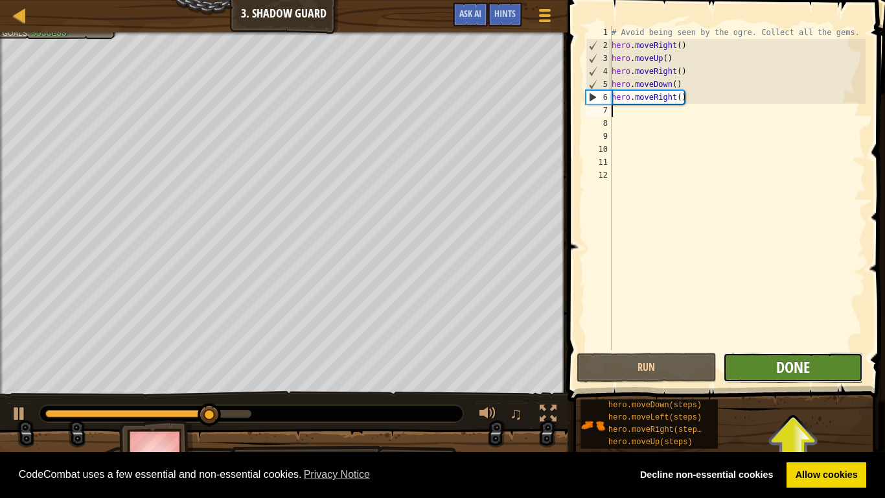
click at [810, 373] on span "Done" at bounding box center [793, 366] width 34 height 21
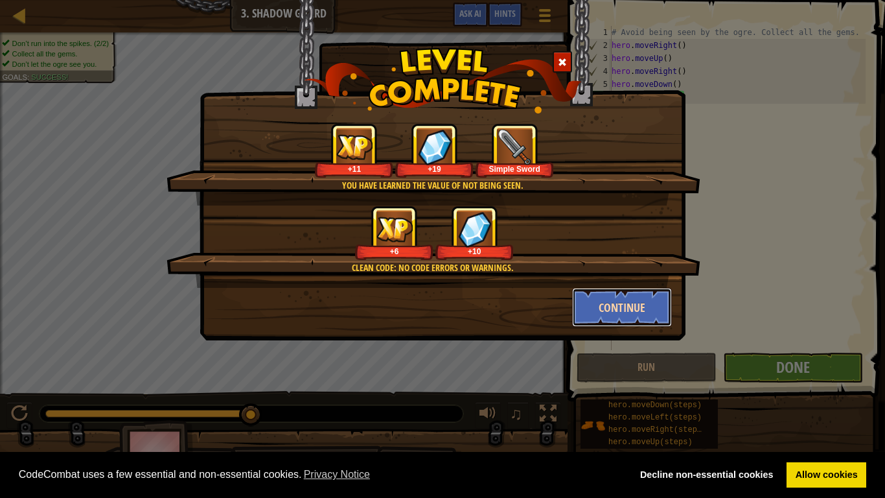
click at [636, 306] on button "Continue" at bounding box center [622, 307] width 100 height 39
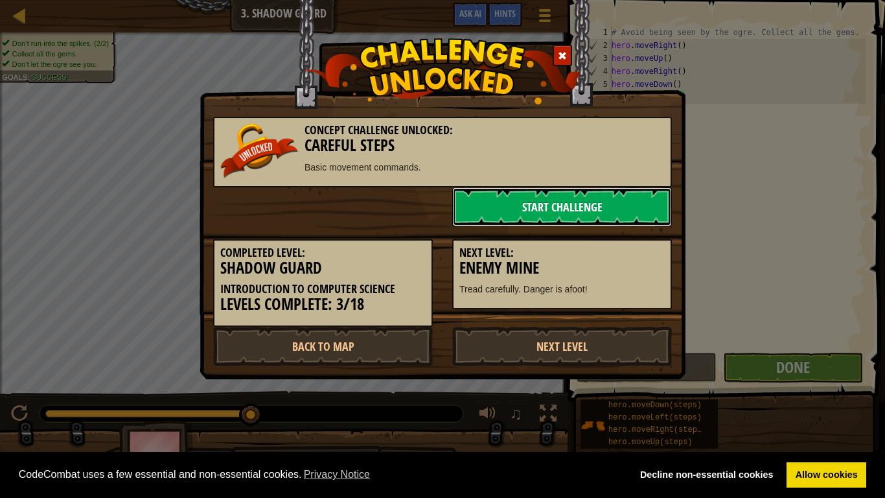
click at [610, 203] on link "Start Challenge" at bounding box center [562, 206] width 220 height 39
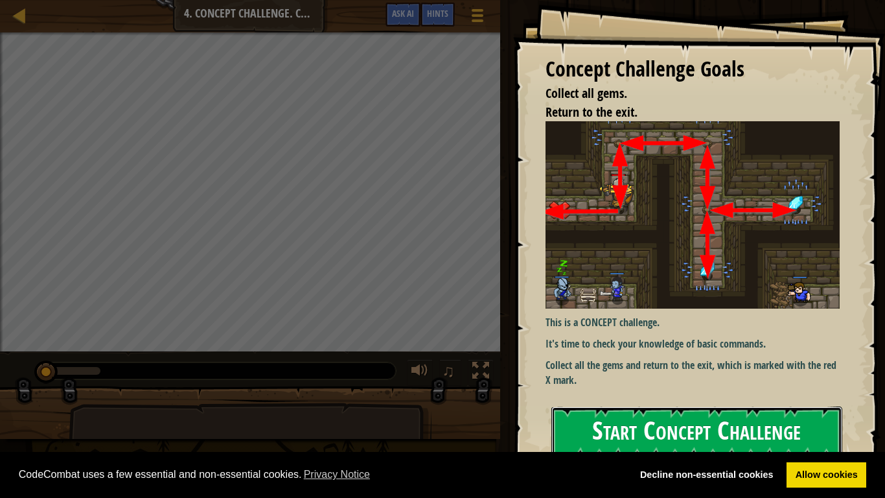
click at [774, 387] on button "Start Concept Challenge" at bounding box center [696, 431] width 291 height 51
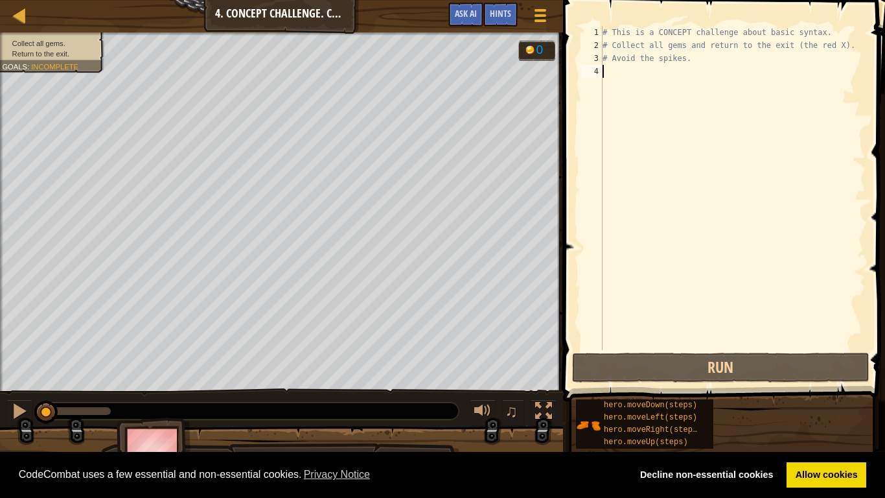
type textarea "h"
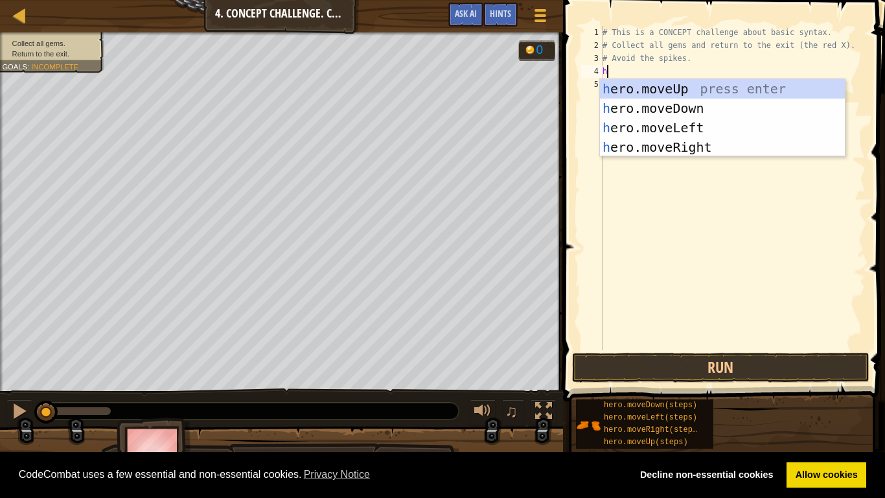
scroll to position [6, 0]
click at [720, 90] on div "h ero.moveUp press enter h ero.moveDown press enter h ero.moveLeft press enter …" at bounding box center [722, 137] width 245 height 117
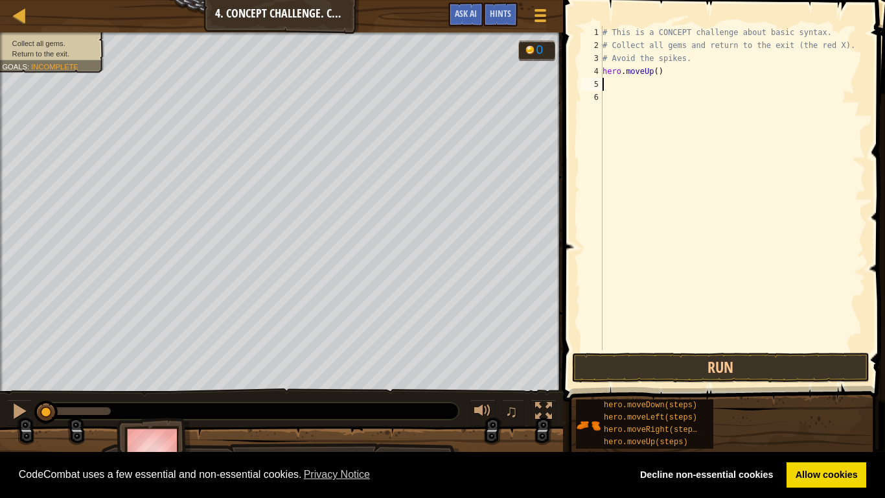
type textarea "h"
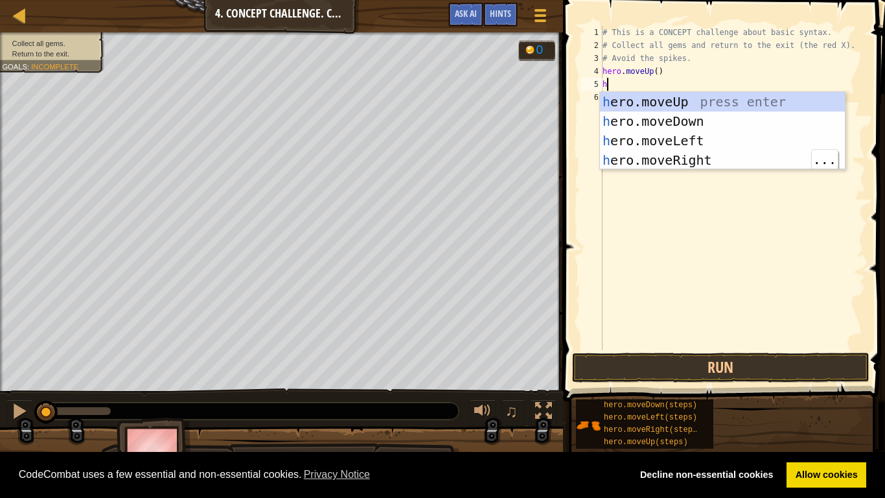
click at [700, 168] on div "h ero.moveUp press enter h ero.moveDown press enter h ero.moveLeft press enter …" at bounding box center [722, 150] width 245 height 117
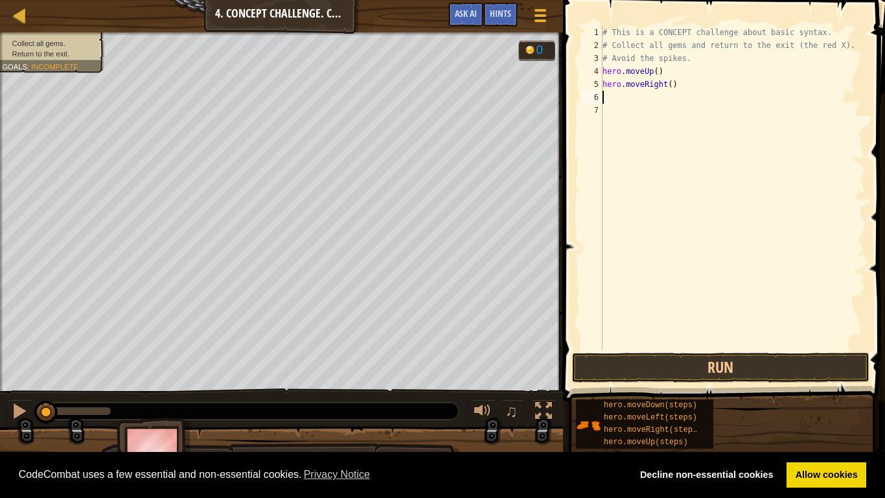
type textarea "h"
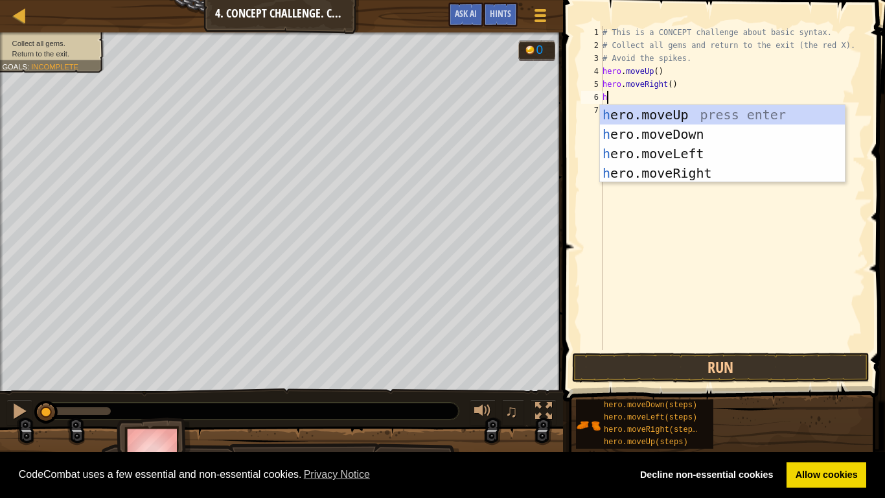
click at [714, 137] on div "h ero.moveUp press enter h ero.moveDown press enter h ero.moveLeft press enter …" at bounding box center [722, 163] width 245 height 117
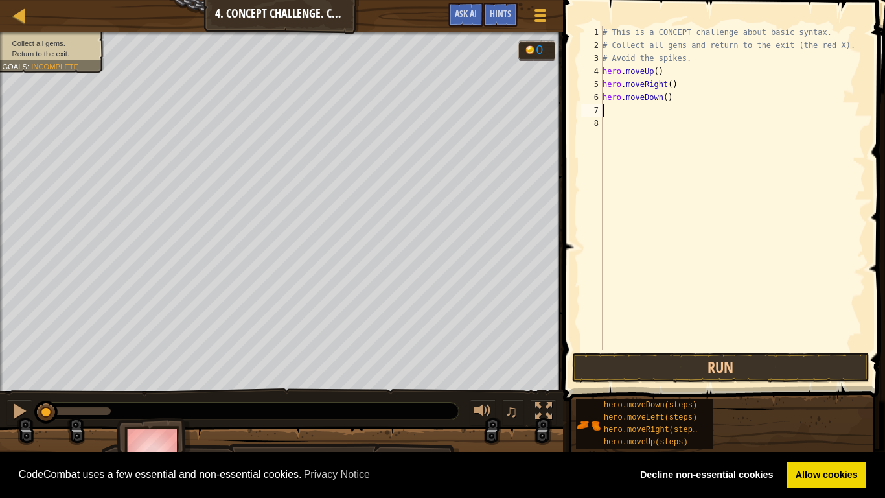
type textarea "h"
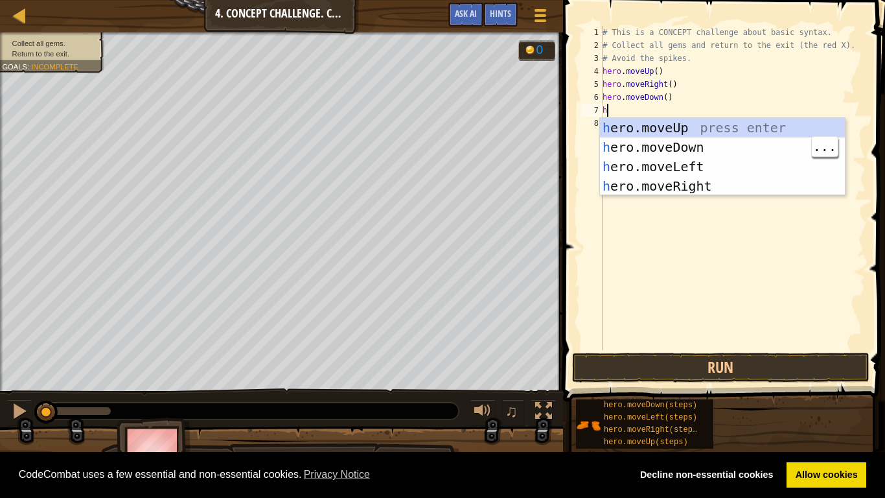
click at [717, 148] on div "h ero.moveUp press enter h ero.moveDown press enter h ero.moveLeft press enter …" at bounding box center [722, 176] width 245 height 117
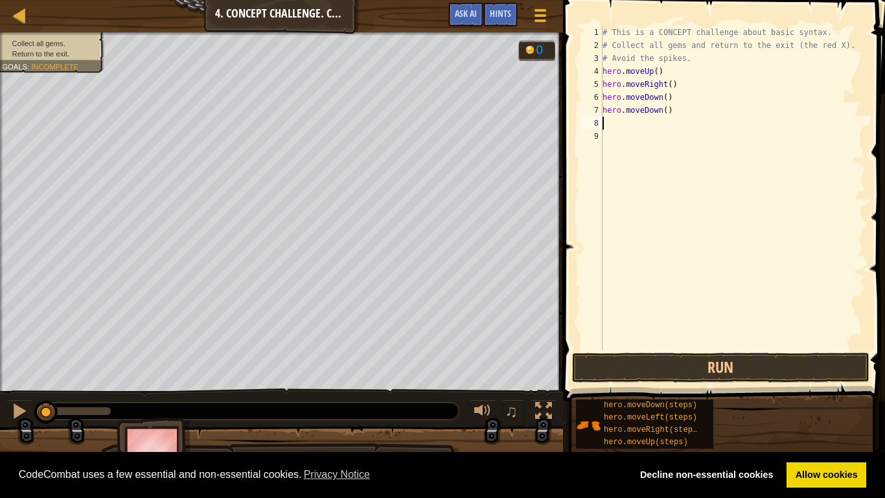
type textarea "h"
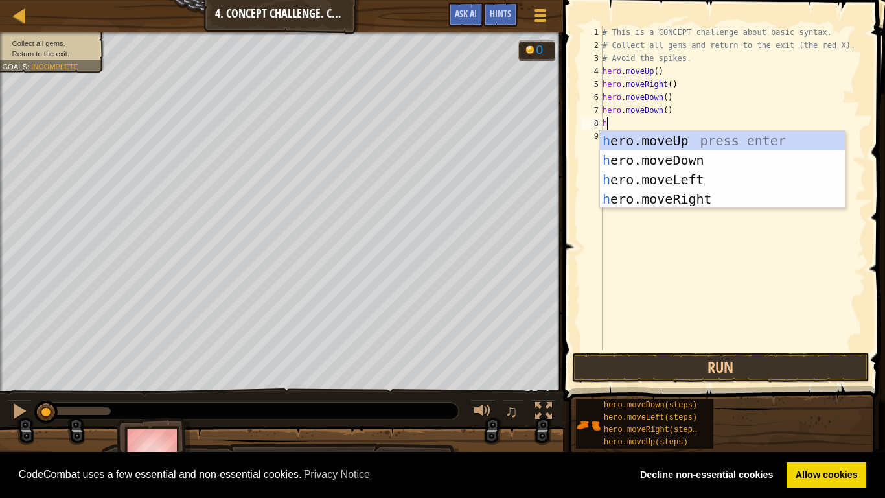
click at [713, 148] on div "h ero.moveUp press enter h ero.moveDown press enter h ero.moveLeft press enter …" at bounding box center [722, 189] width 245 height 117
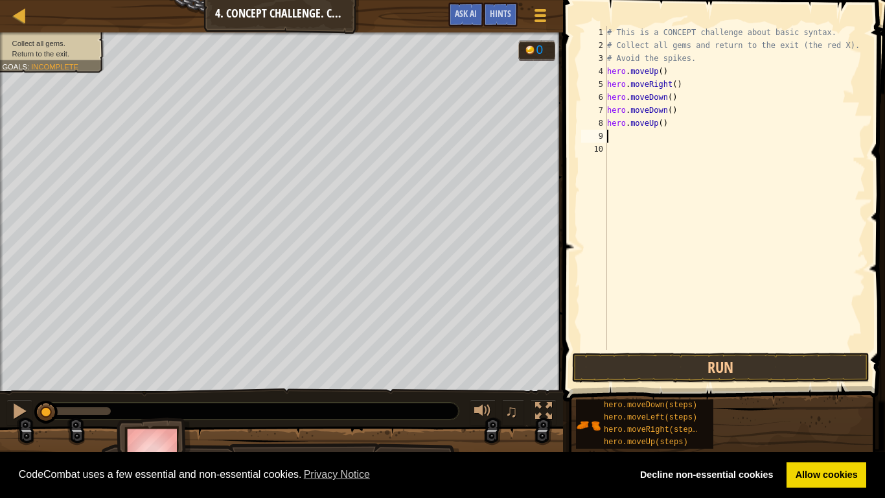
type textarea "h"
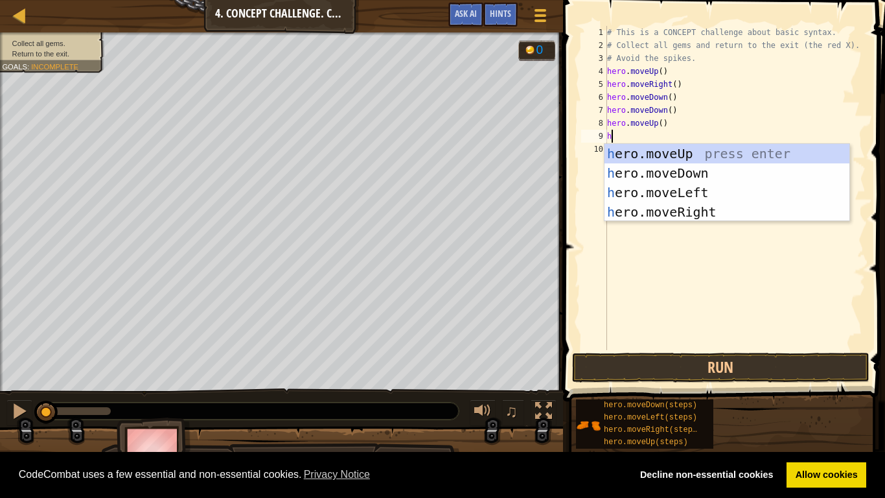
click at [714, 214] on div "h ero.moveUp press enter h ero.moveDown press enter h ero.moveLeft press enter …" at bounding box center [726, 202] width 245 height 117
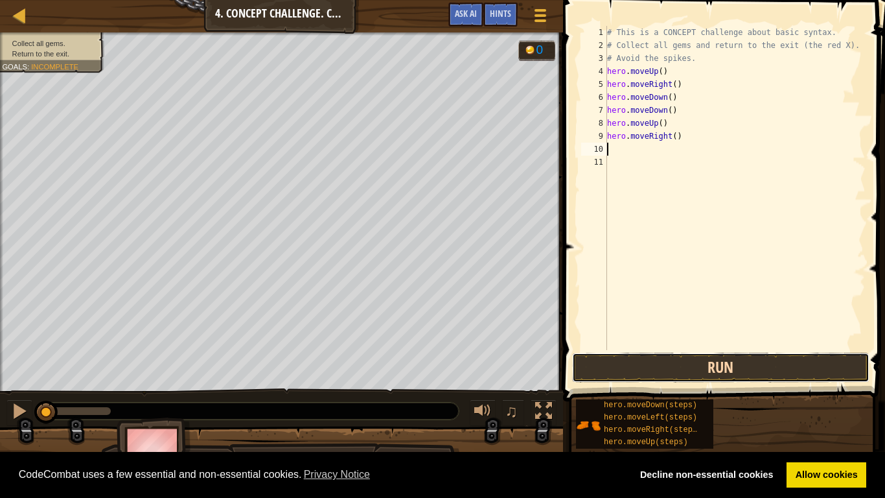
click at [785, 371] on button "Run" at bounding box center [720, 367] width 297 height 30
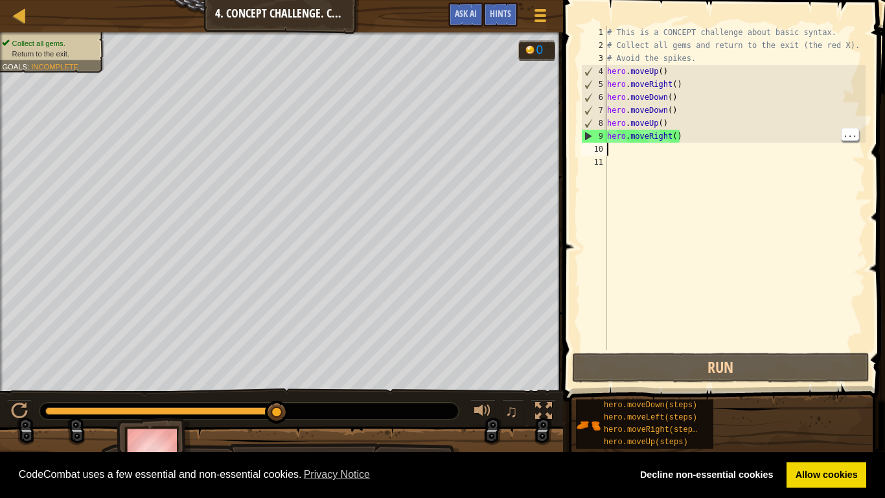
click at [669, 139] on div "# This is a CONCEPT challenge about basic syntax. # Collect all gems and return…" at bounding box center [734, 201] width 261 height 350
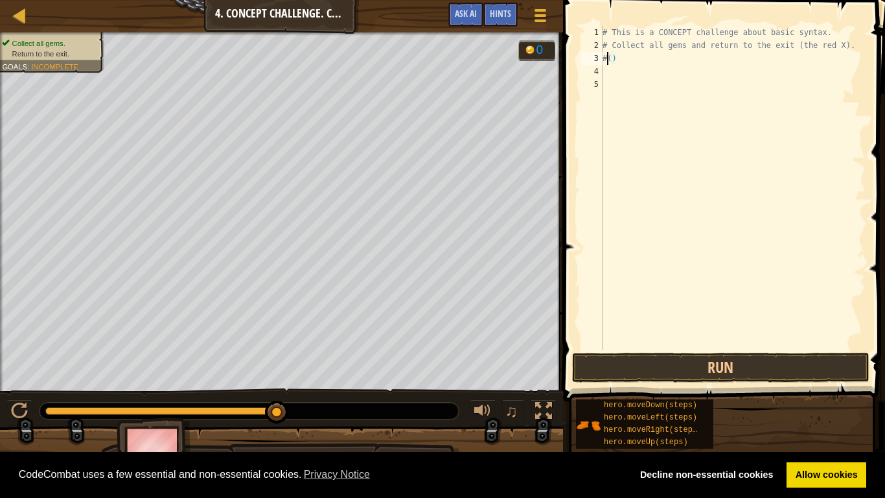
click at [660, 61] on div "# This is a CONCEPT challenge about basic syntax. # Collect all gems and return…" at bounding box center [733, 201] width 266 height 350
type textarea "("
click at [627, 62] on div "# This is a CONCEPT challenge about basic syntax. # Collect all gems and return…" at bounding box center [733, 201] width 266 height 350
click at [742, 365] on button "Run" at bounding box center [720, 367] width 297 height 30
type textarea "h"
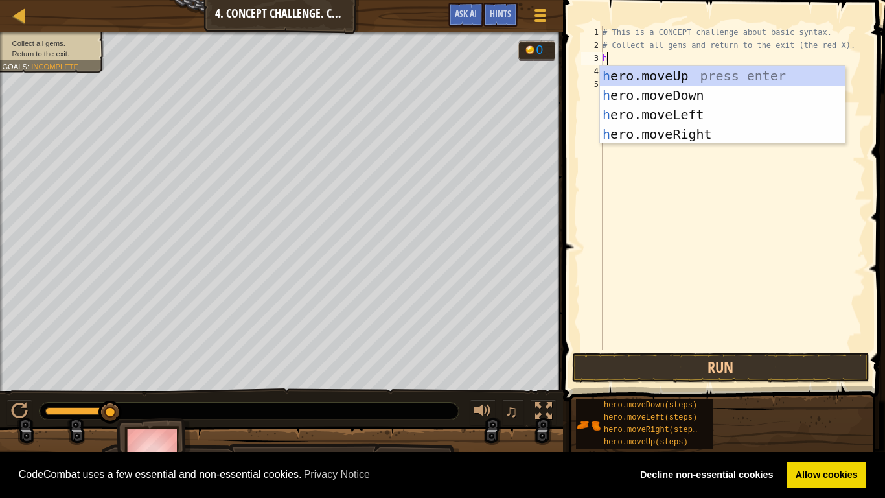
click at [702, 98] on div "h ero.moveUp press enter h ero.moveDown press enter h ero.moveLeft press enter …" at bounding box center [722, 124] width 245 height 117
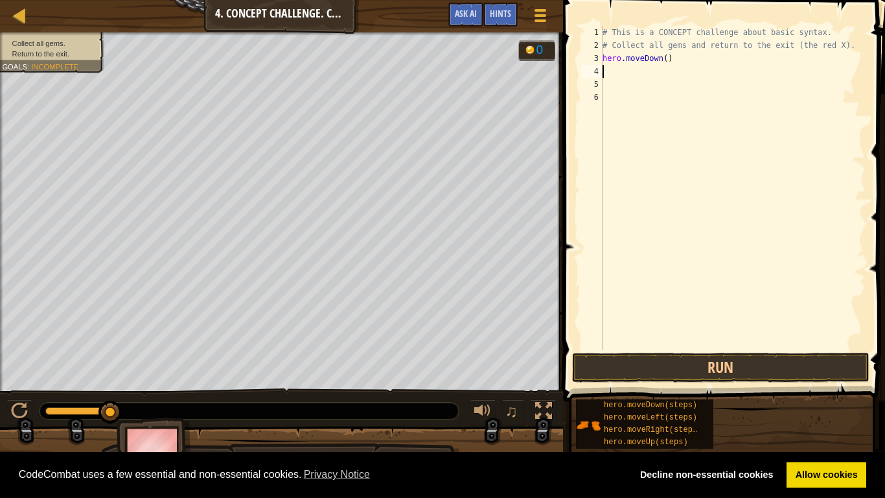
click at [749, 57] on div "# This is a CONCEPT challenge about basic syntax. # Collect all gems and return…" at bounding box center [733, 201] width 266 height 350
type textarea "h"
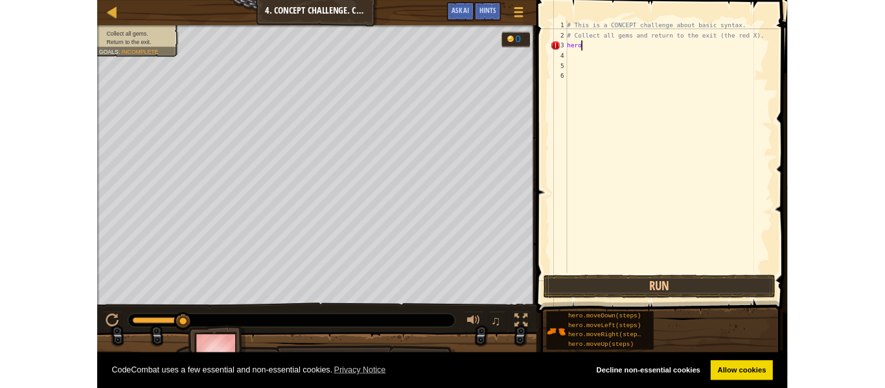
scroll to position [6, 0]
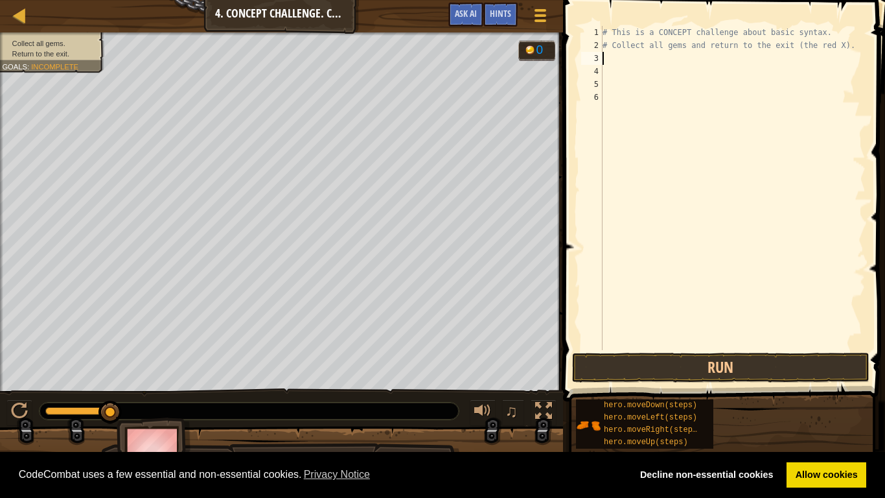
type textarea "h"
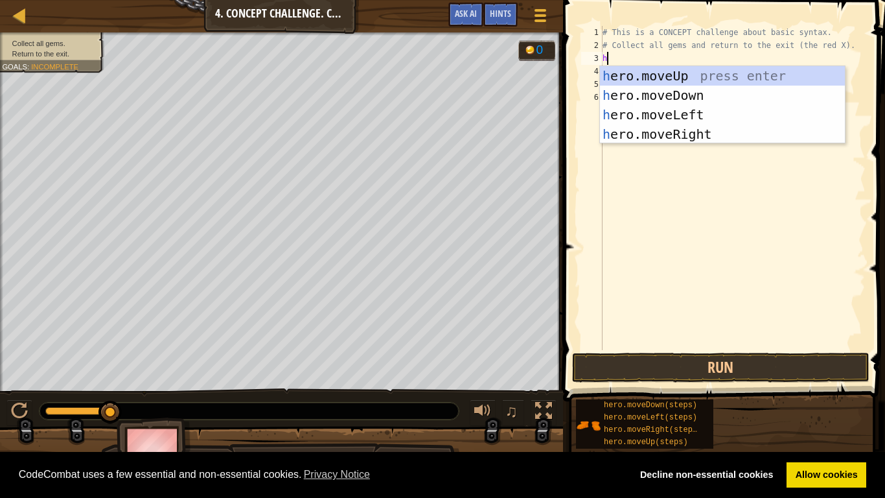
click at [736, 79] on div "h ero.moveUp press enter h ero.moveDown press enter h ero.moveLeft press enter …" at bounding box center [722, 124] width 245 height 117
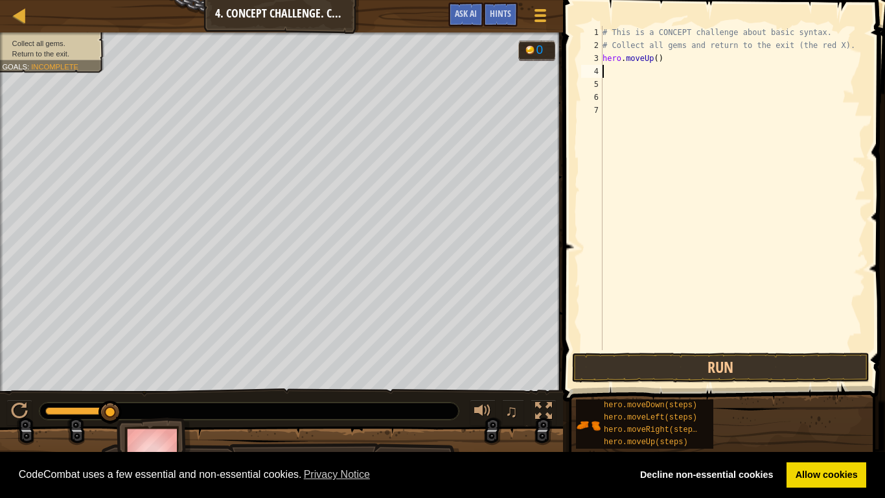
type textarea "h"
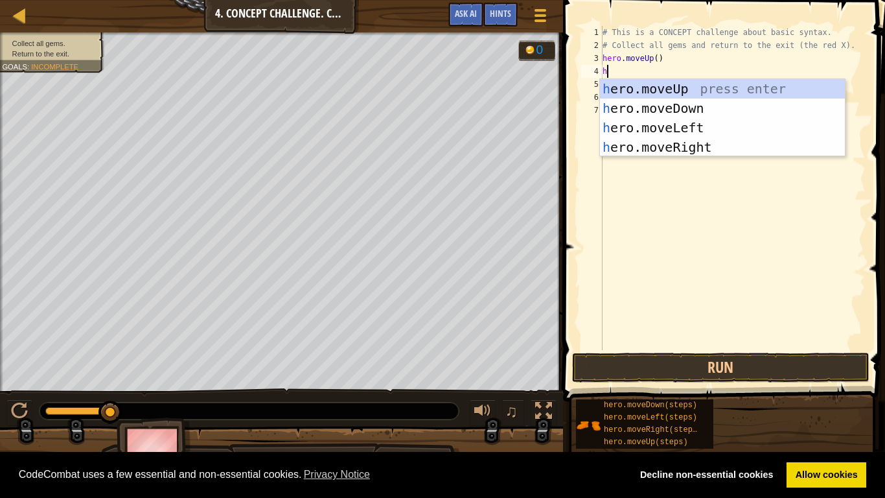
click at [757, 143] on div "h ero.moveUp press enter h ero.moveDown press enter h ero.moveLeft press enter …" at bounding box center [722, 137] width 245 height 117
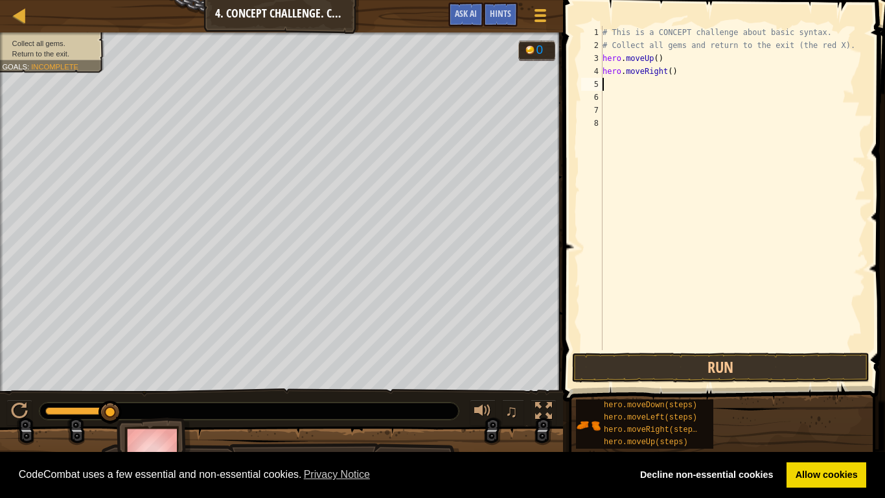
type textarea "h"
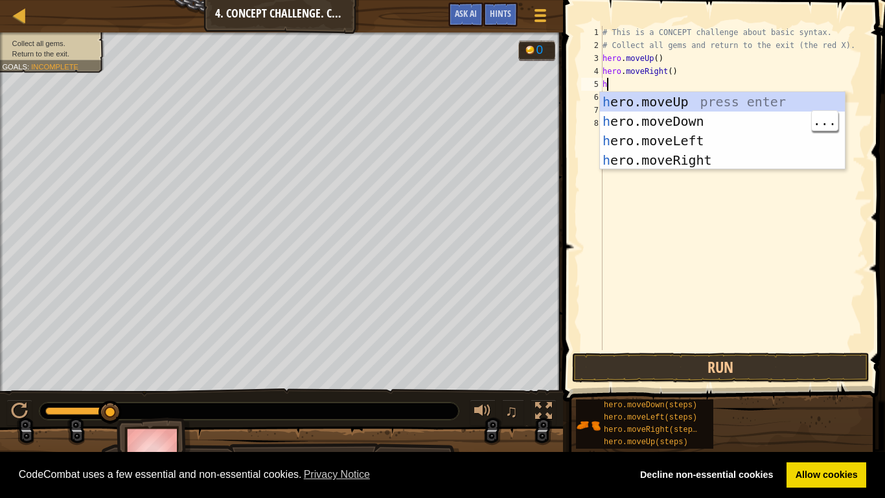
click at [731, 124] on div "h ero.moveUp press enter h ero.moveDown press enter h ero.moveLeft press enter …" at bounding box center [722, 150] width 245 height 117
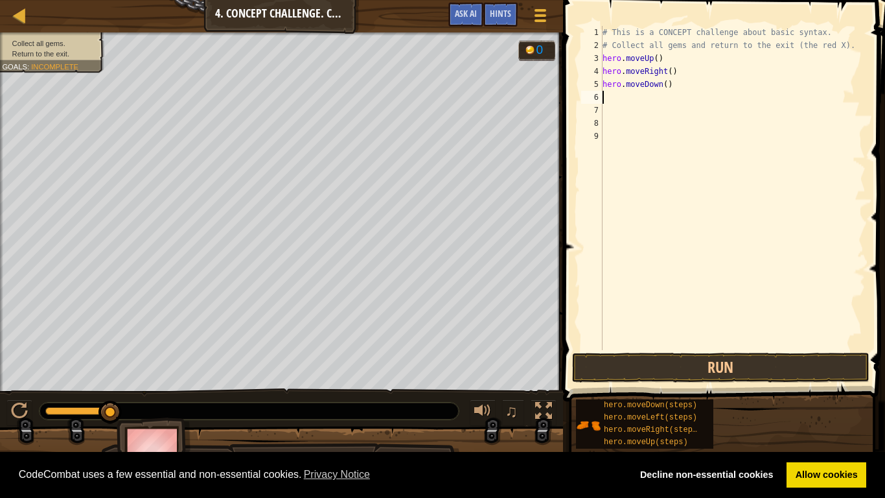
type textarea "h"
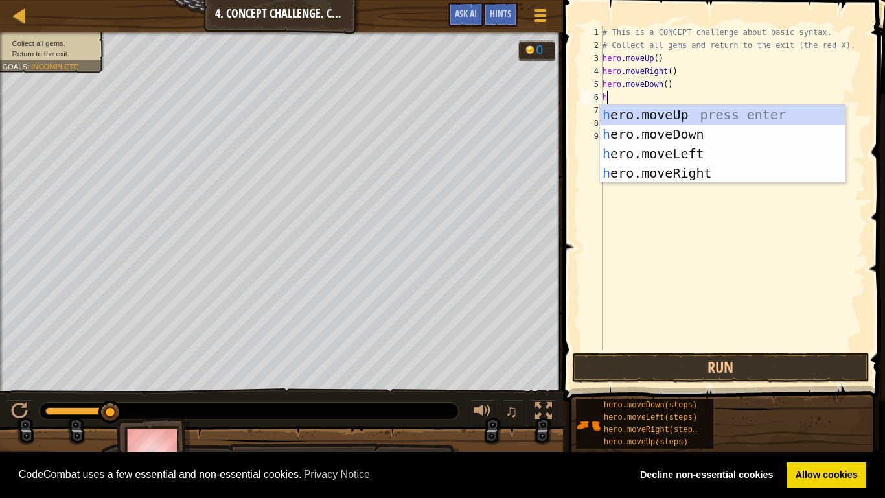
click at [717, 137] on div "h ero.moveUp press enter h ero.moveDown press enter h ero.moveLeft press enter …" at bounding box center [722, 163] width 245 height 117
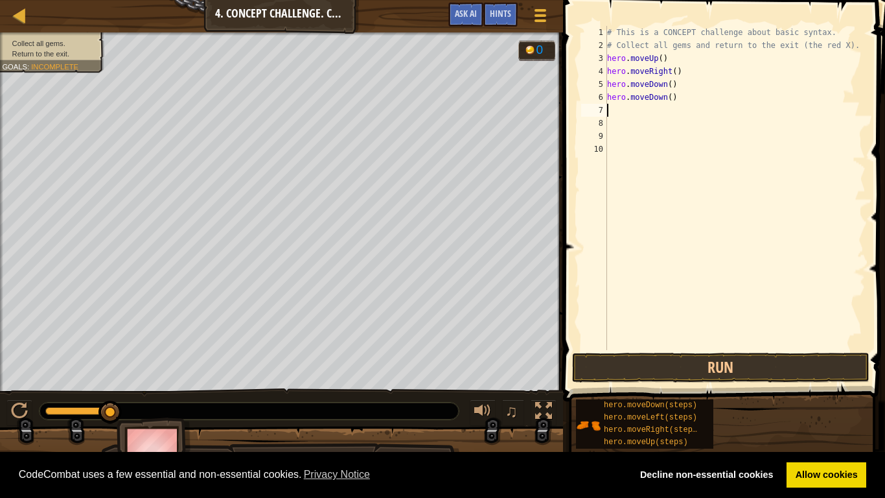
type textarea "h"
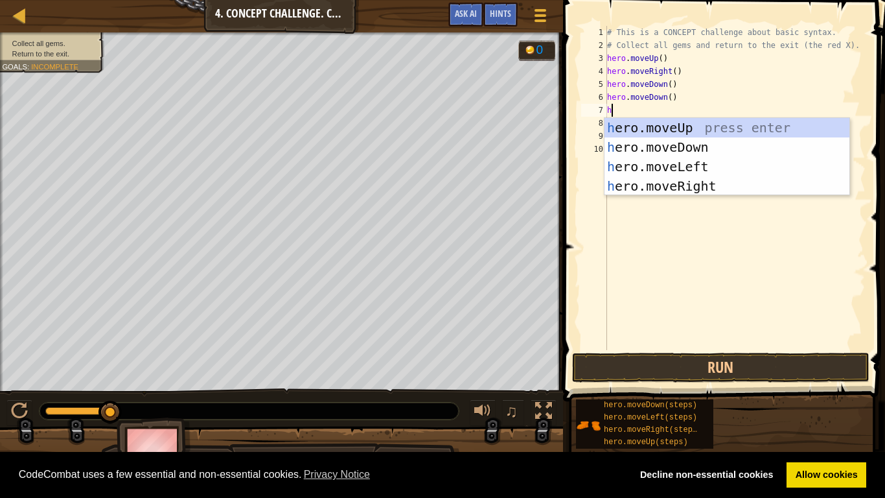
click at [727, 124] on div "h ero.moveUp press enter h ero.moveDown press enter h ero.moveLeft press enter …" at bounding box center [726, 176] width 245 height 117
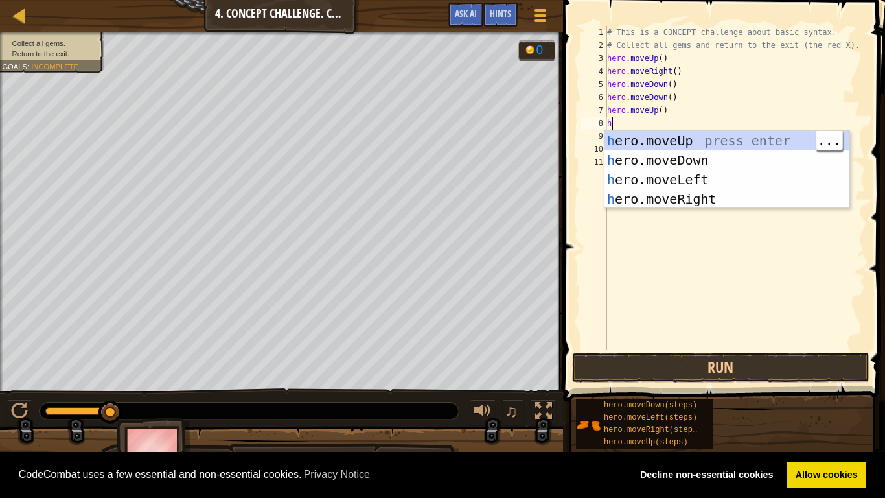
type textarea "h"
click at [720, 204] on div "h ero.moveUp press enter h ero.moveDown press enter h ero.moveLeft press enter …" at bounding box center [726, 189] width 245 height 117
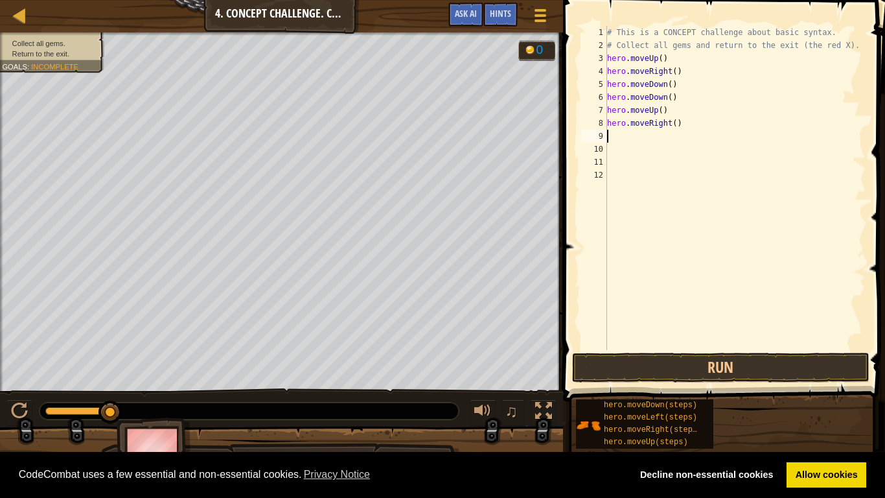
type textarea "h"
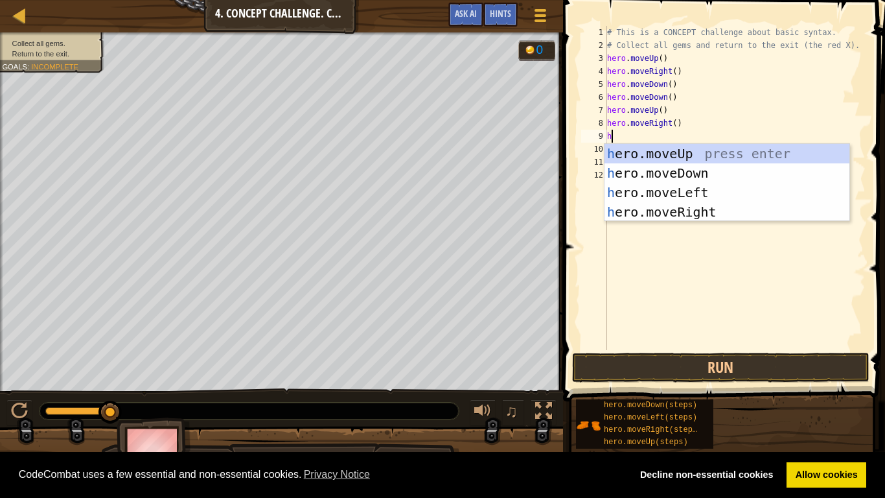
click at [722, 194] on div "h ero.moveUp press enter h ero.moveDown press enter h ero.moveLeft press enter …" at bounding box center [726, 202] width 245 height 117
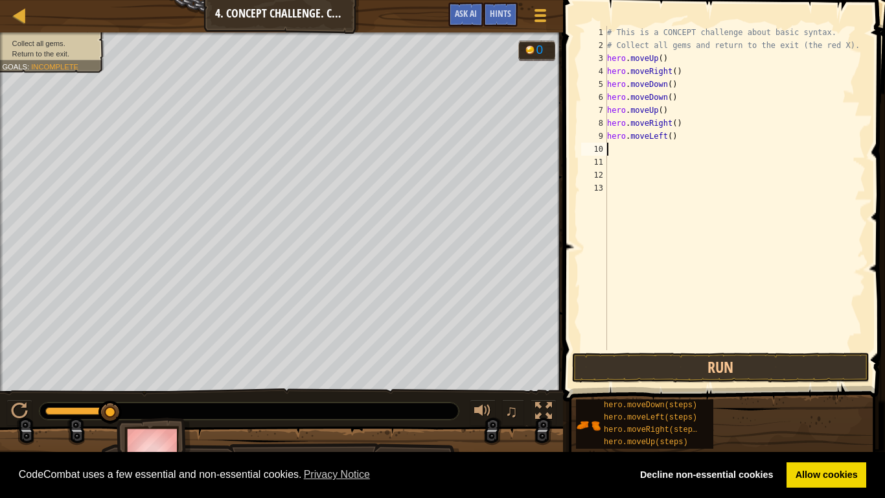
type textarea "h"
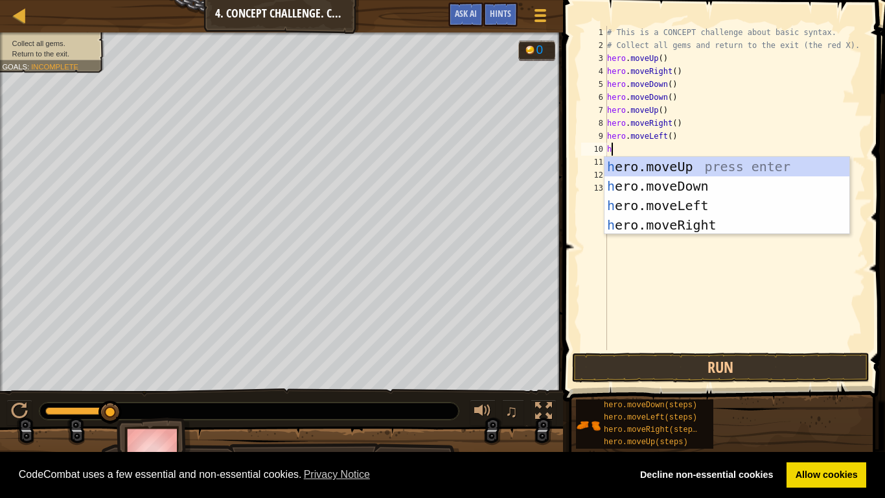
click at [717, 169] on div "h ero.moveUp press enter h ero.moveDown press enter h ero.moveLeft press enter …" at bounding box center [726, 215] width 245 height 117
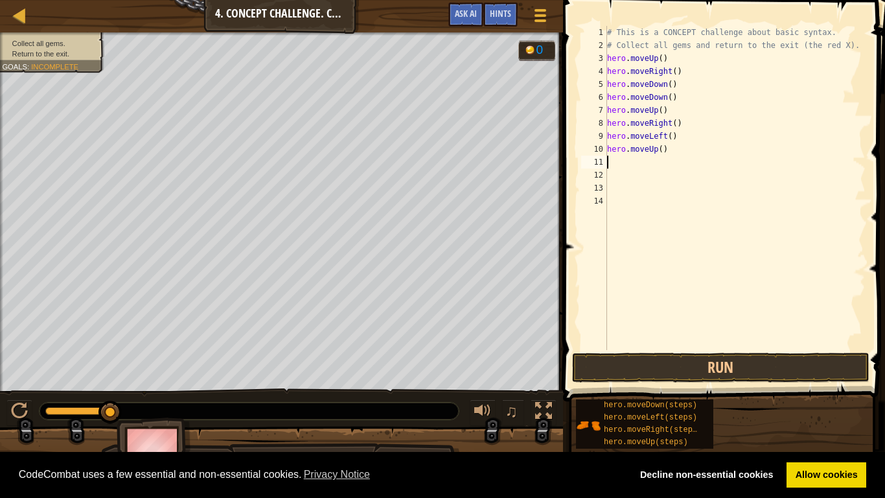
type textarea "h"
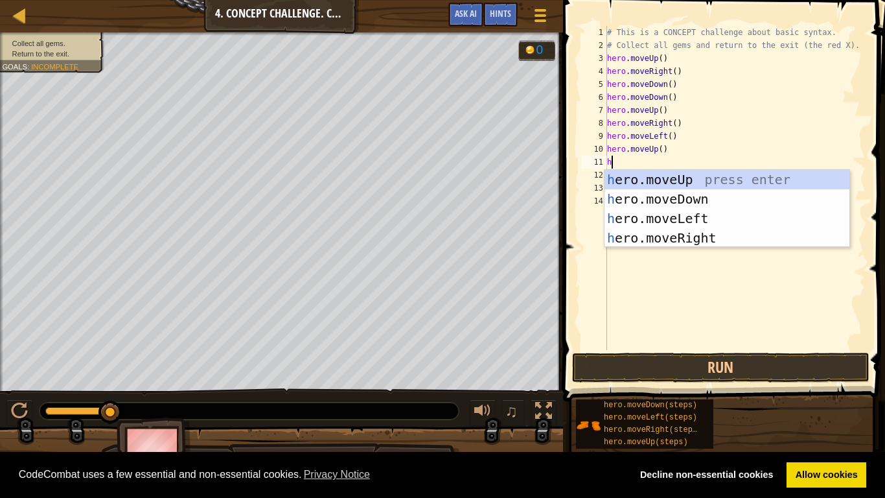
click at [726, 218] on div "h ero.moveUp press enter h ero.moveDown press enter h ero.moveLeft press enter …" at bounding box center [726, 228] width 245 height 117
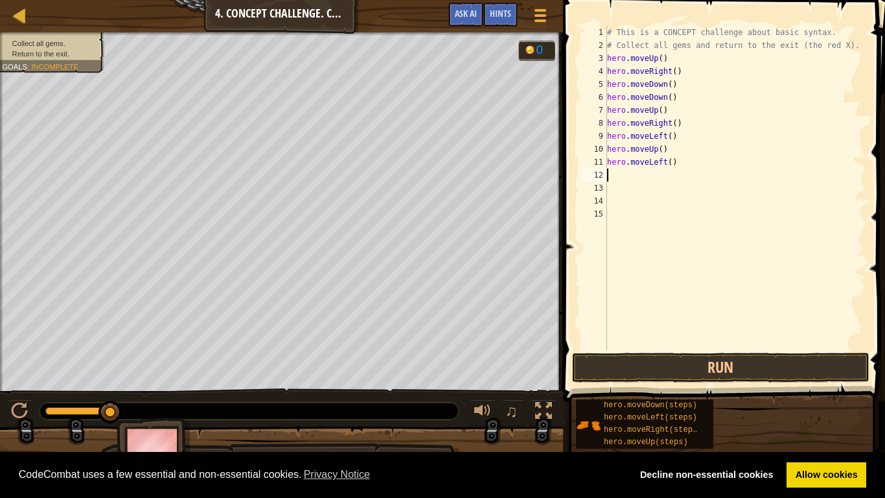
type textarea "h"
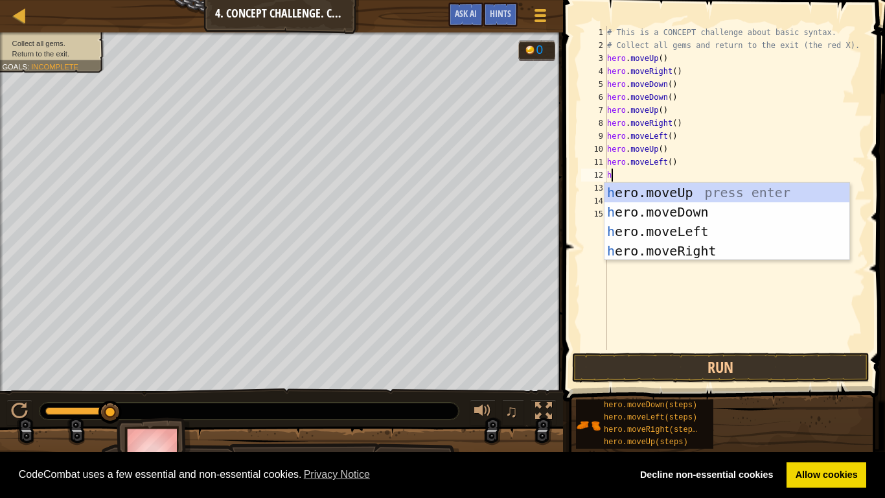
click at [713, 212] on div "h ero.moveUp press enter h ero.moveDown press enter h ero.moveLeft press enter …" at bounding box center [726, 241] width 245 height 117
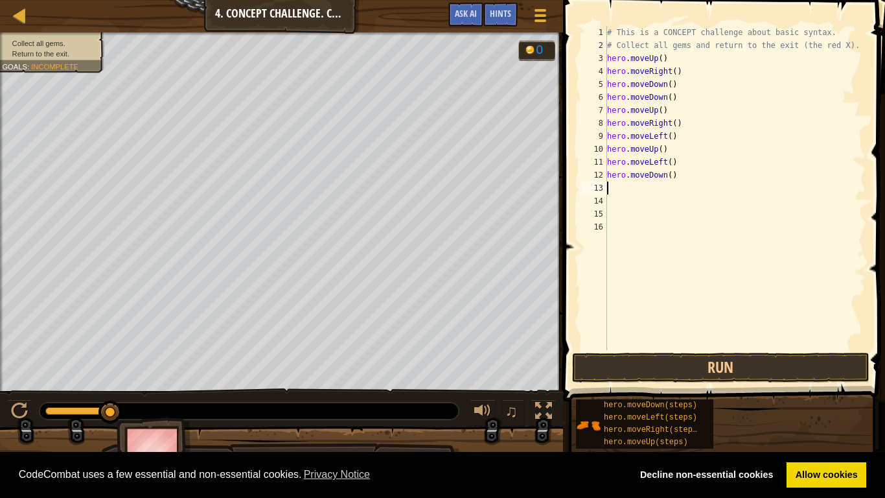
type textarea "h"
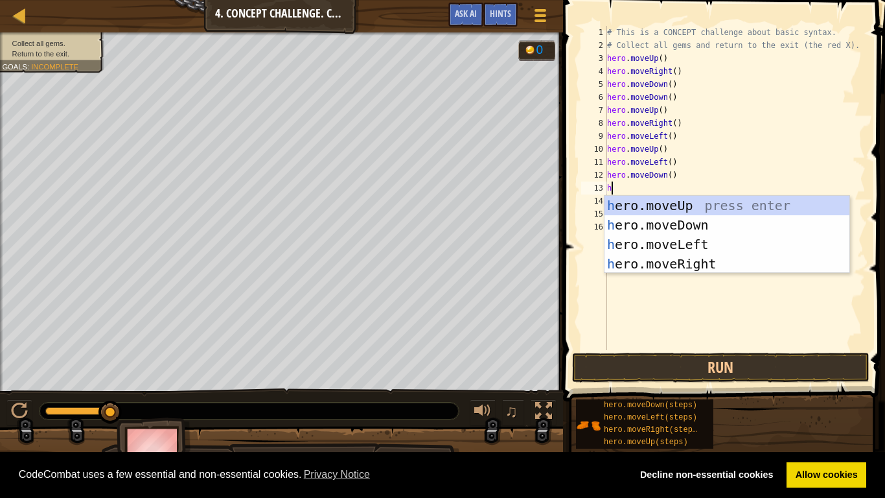
click at [712, 244] on div "h ero.moveUp press enter h ero.moveDown press enter h ero.moveLeft press enter …" at bounding box center [726, 254] width 245 height 117
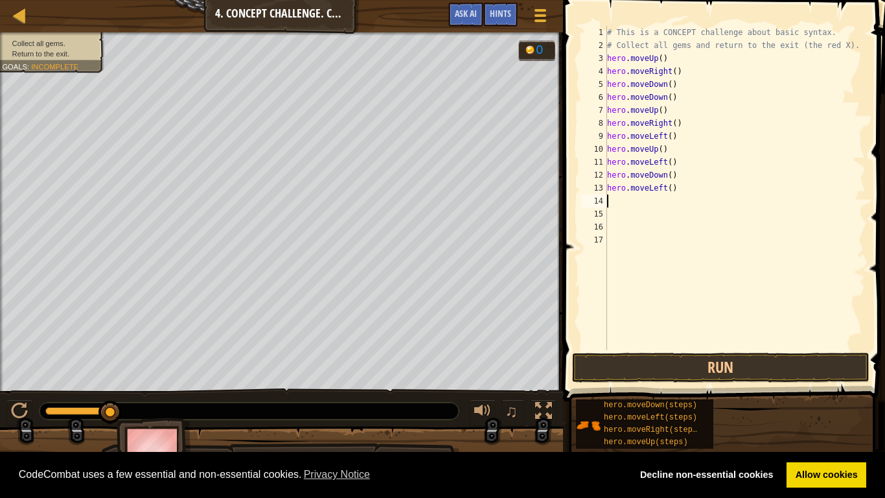
click at [748, 378] on button "Run" at bounding box center [720, 367] width 297 height 30
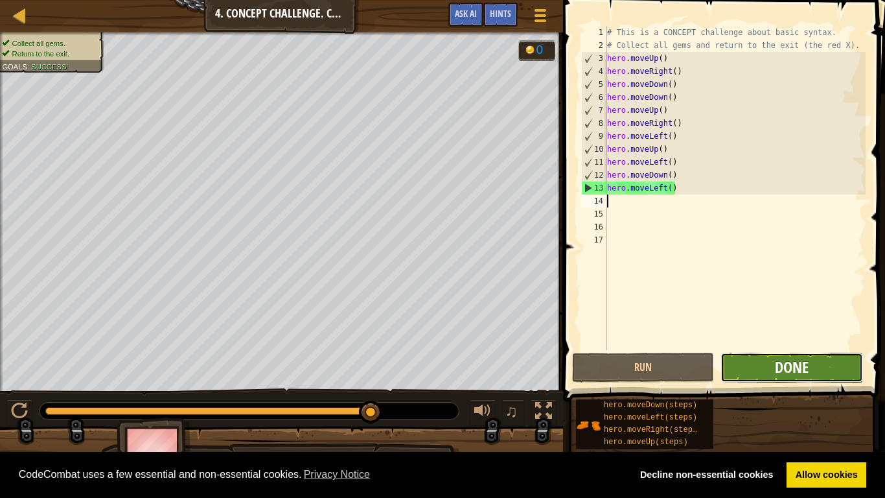
click at [790, 371] on span "Done" at bounding box center [792, 366] width 34 height 21
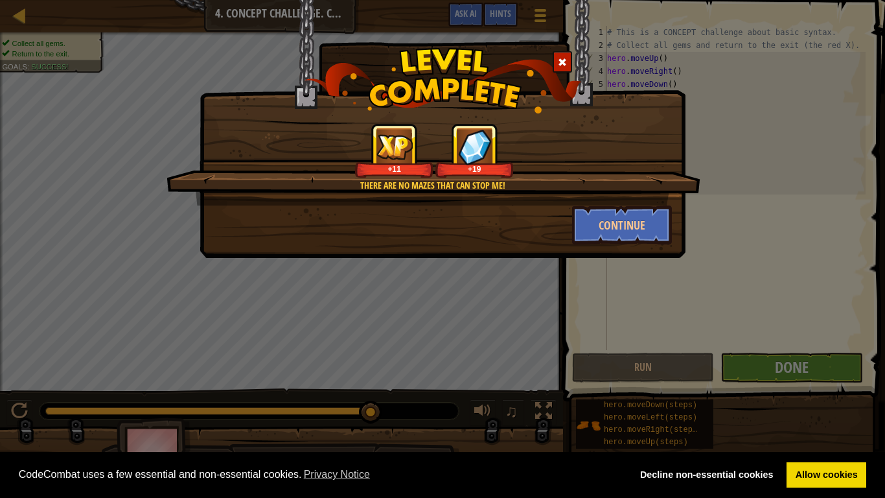
click at [17, 19] on div "There are no mazes that can stop me! +11 +19 Continue" at bounding box center [442, 249] width 885 height 498
click at [17, 17] on div "There are no mazes that can stop me! +11 +19 Continue" at bounding box center [442, 249] width 885 height 498
click at [13, 14] on div "There are no mazes that can stop me! +11 +19 Continue" at bounding box center [442, 249] width 885 height 498
click at [833, 387] on link "Allow cookies" at bounding box center [827, 475] width 80 height 26
